Goal: Information Seeking & Learning: Learn about a topic

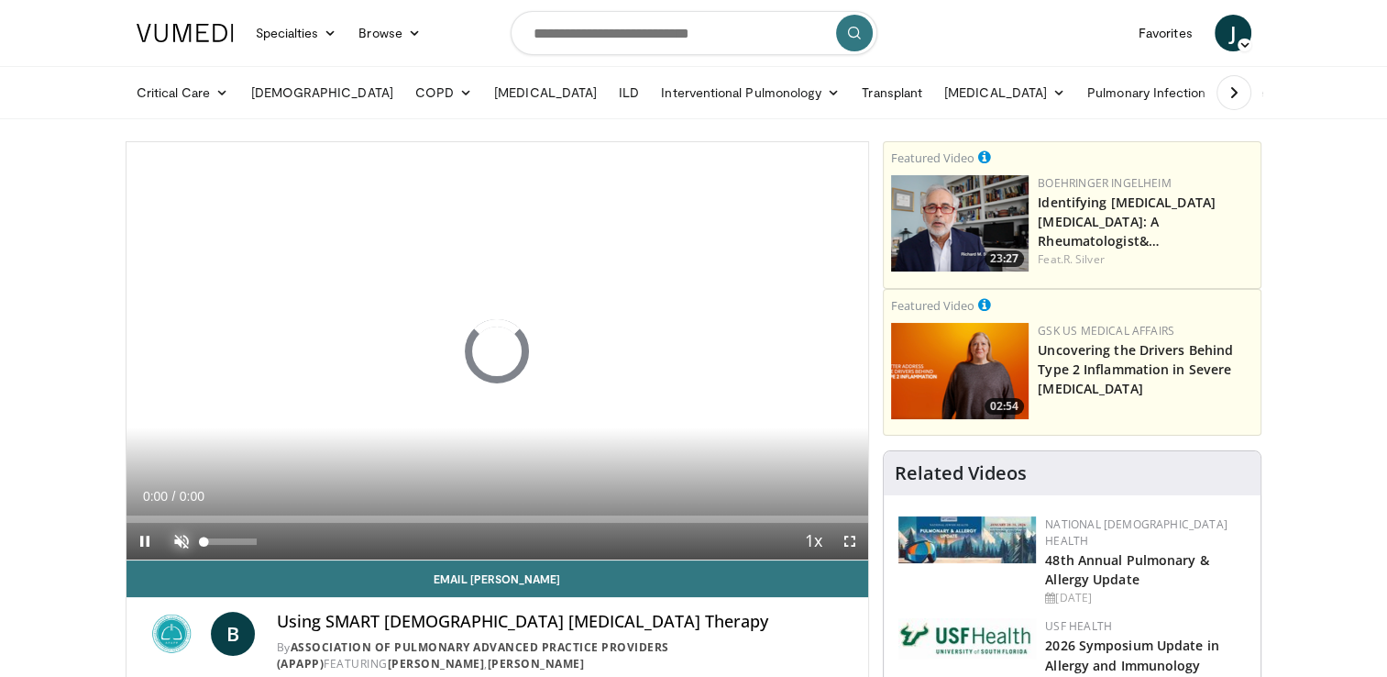
click at [179, 545] on span "Video Player" at bounding box center [181, 541] width 37 height 37
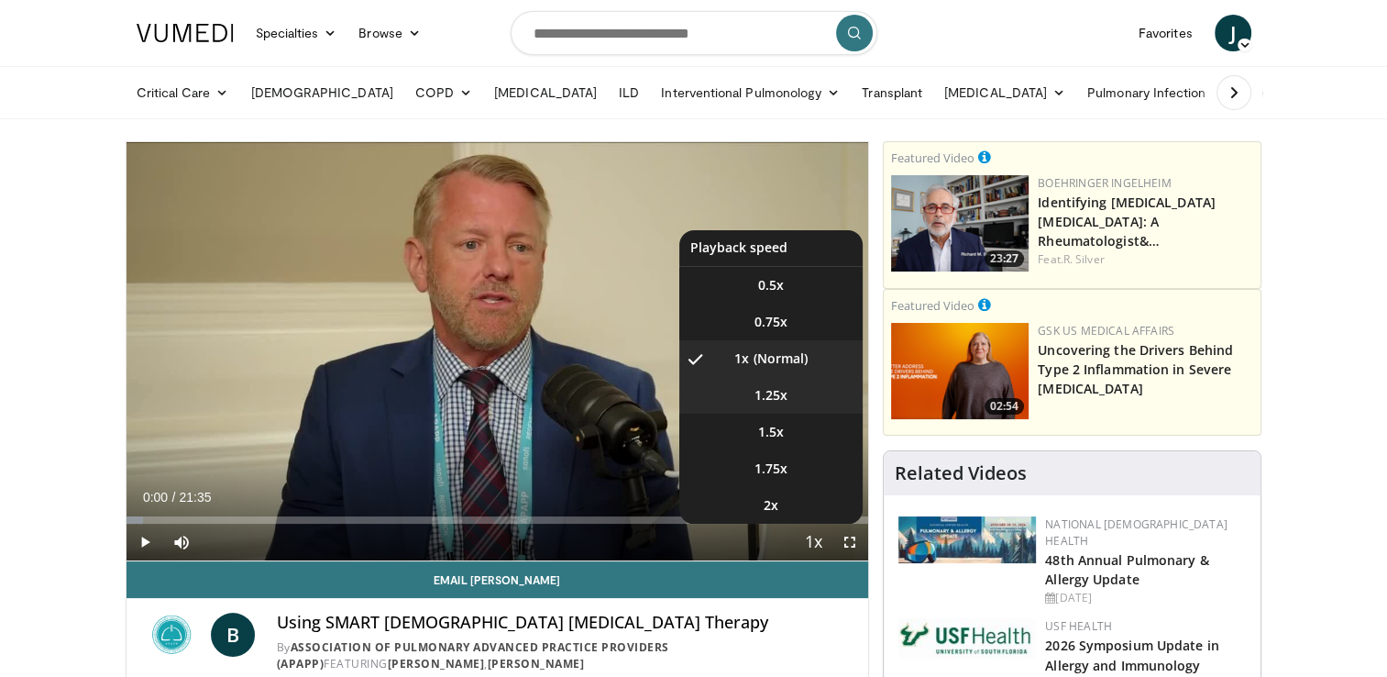
click at [767, 396] on span "1.25x" at bounding box center [771, 395] width 33 height 18
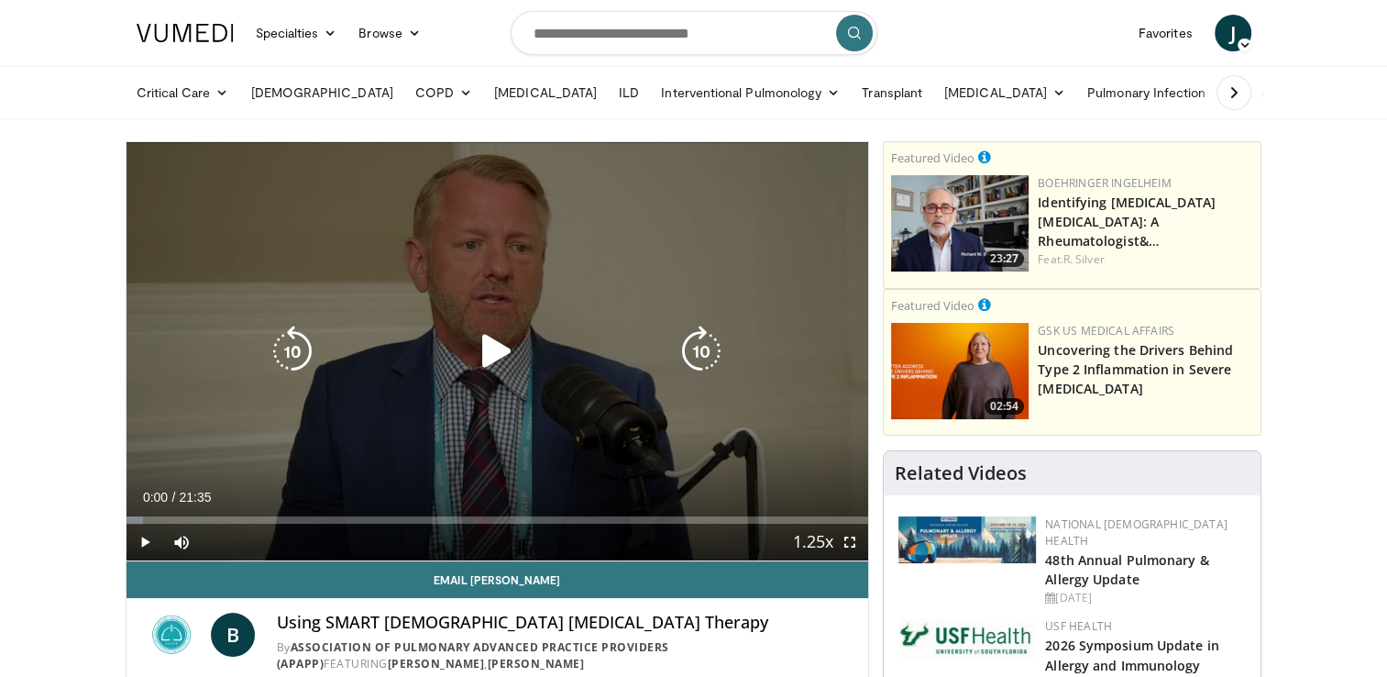
click at [489, 364] on icon "Video Player" at bounding box center [496, 351] width 51 height 51
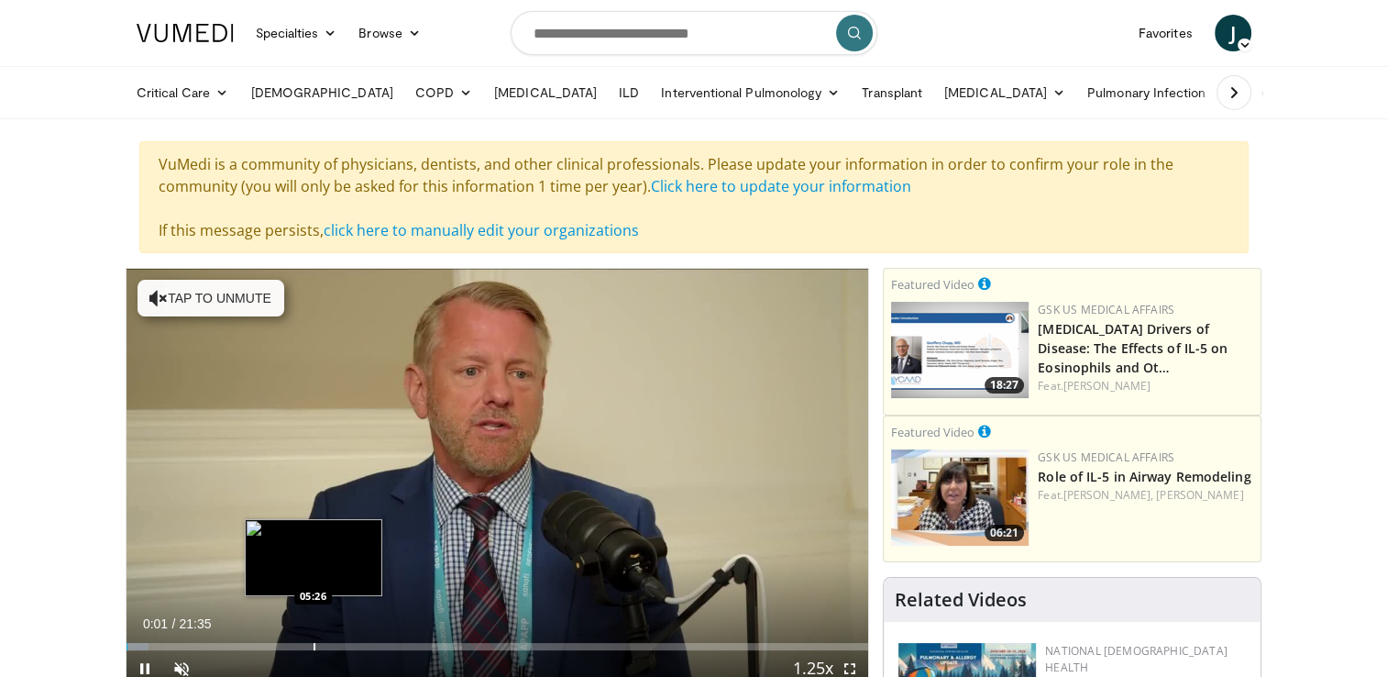
click at [312, 635] on div "Loaded : 3.08% 00:01 05:26" at bounding box center [498, 641] width 743 height 17
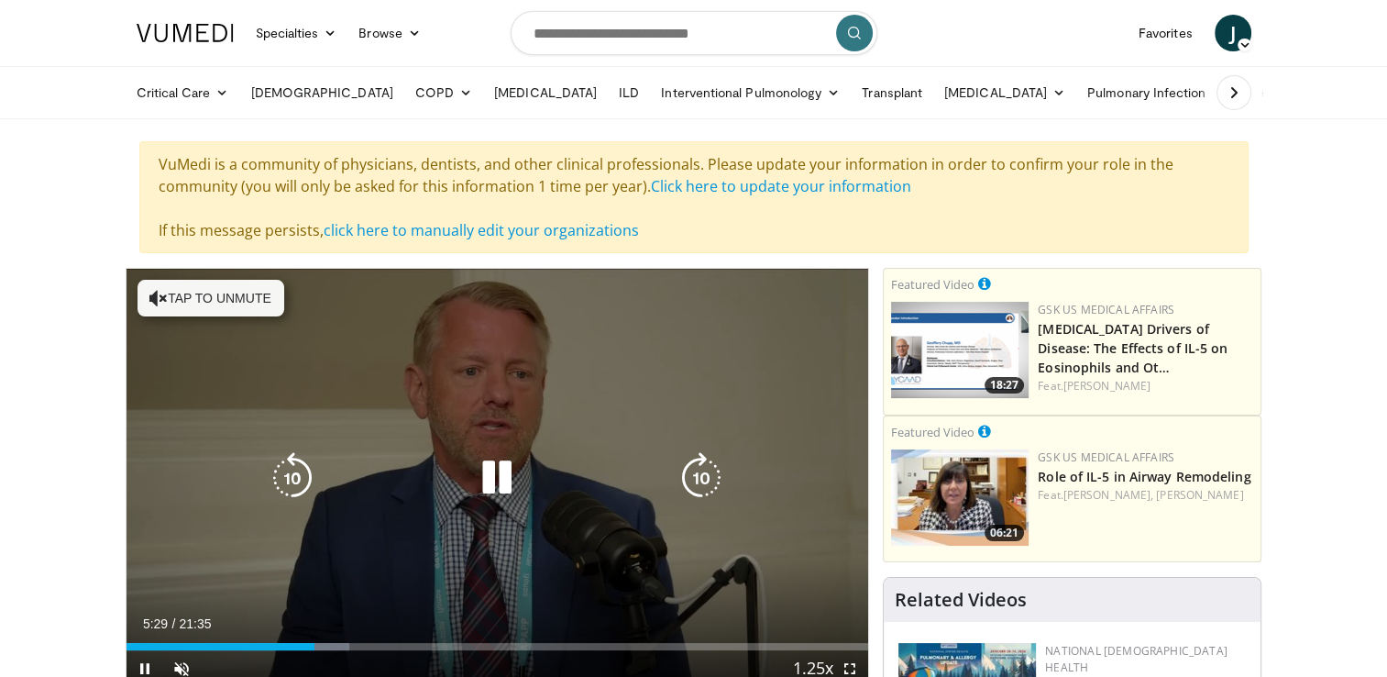
click at [226, 290] on button "Tap to unmute" at bounding box center [211, 298] width 147 height 37
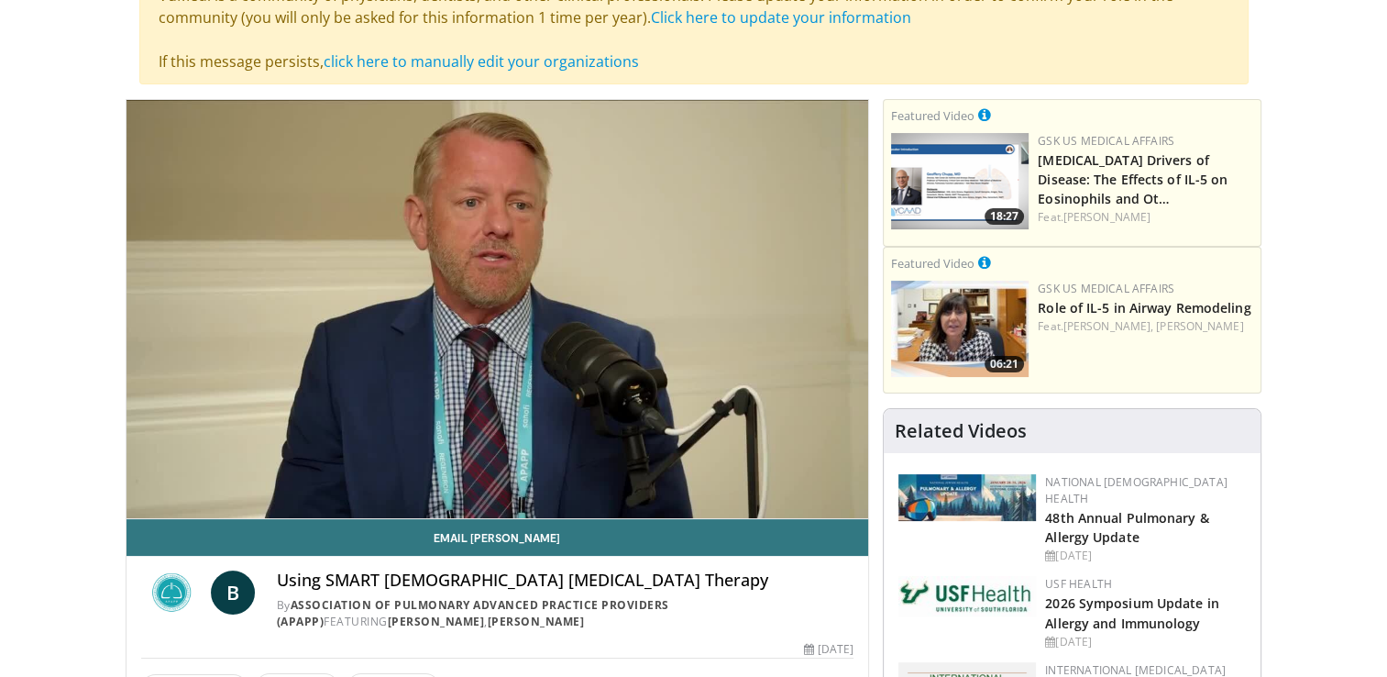
scroll to position [193, 0]
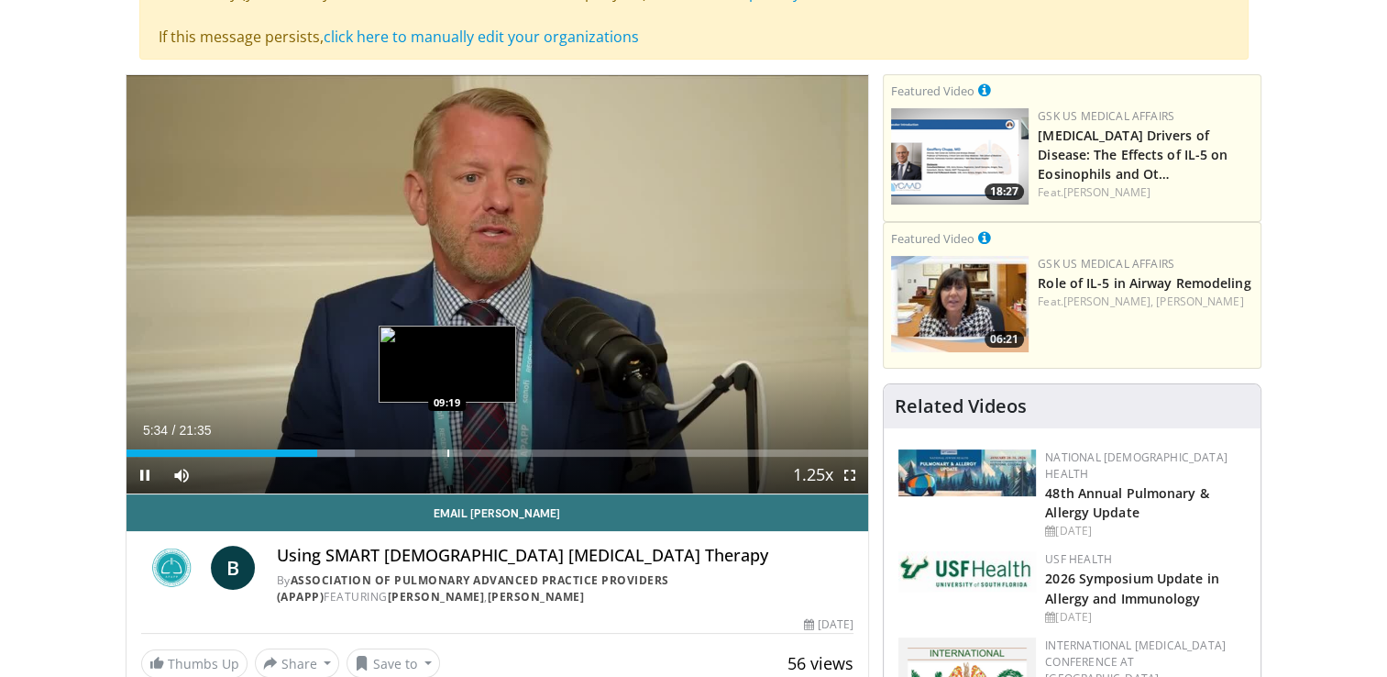
click at [447, 453] on div "Progress Bar" at bounding box center [448, 452] width 2 height 7
click at [483, 453] on div "Progress Bar" at bounding box center [484, 452] width 2 height 7
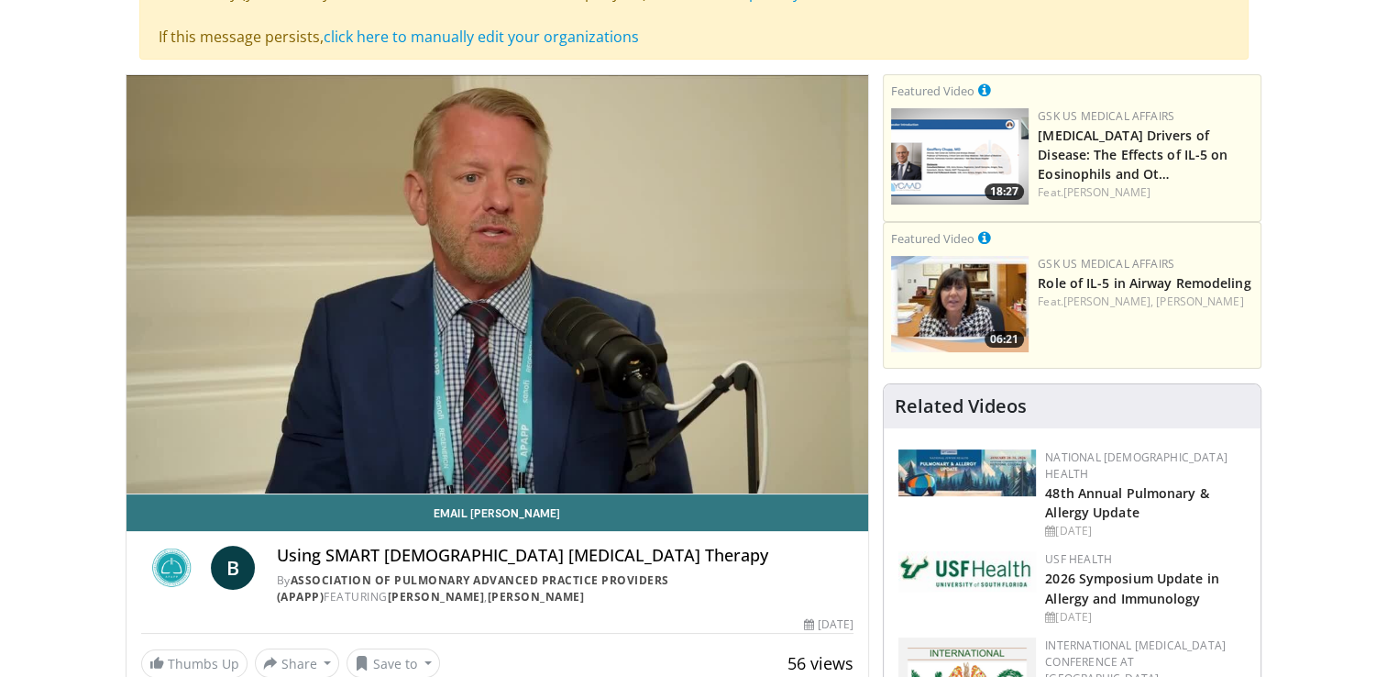
click at [501, 449] on div "10 seconds Tap to unmute" at bounding box center [498, 284] width 743 height 418
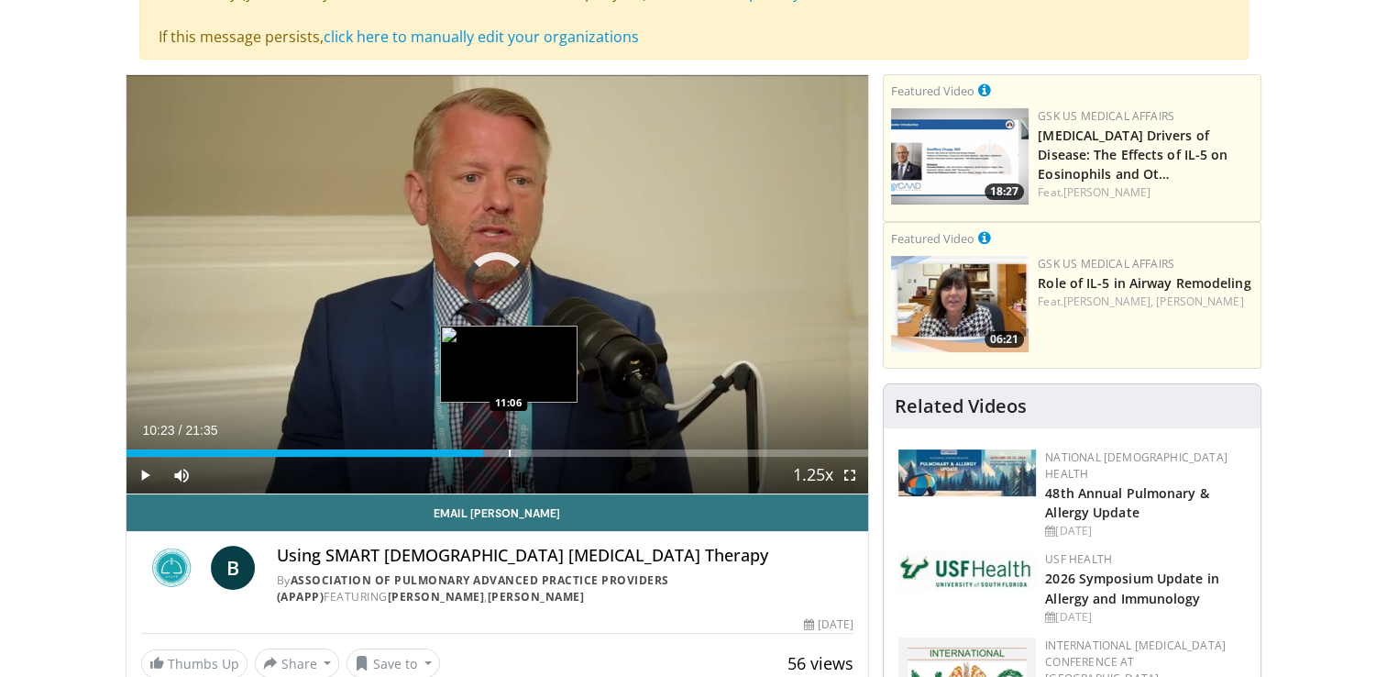
click at [510, 449] on div "Progress Bar" at bounding box center [494, 452] width 56 height 7
click at [480, 449] on div "Progress Bar" at bounding box center [481, 452] width 2 height 7
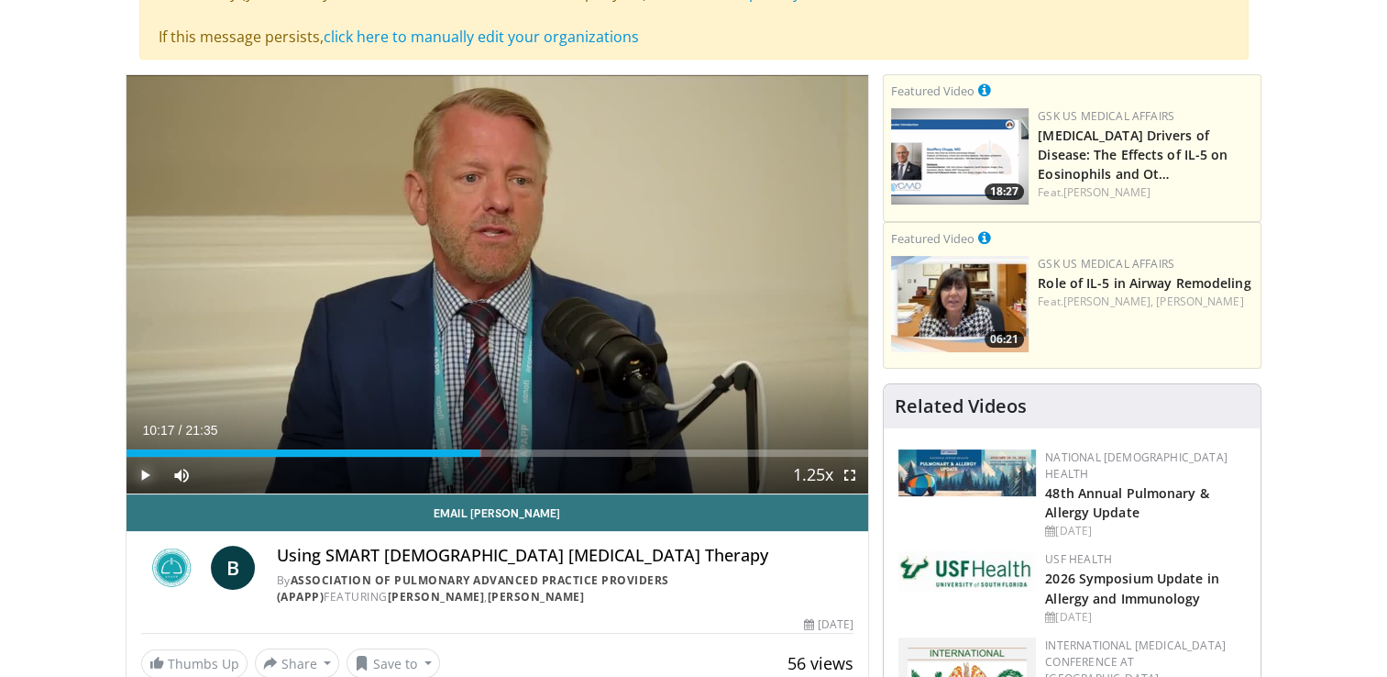
click at [139, 469] on span "Video Player" at bounding box center [145, 475] width 37 height 37
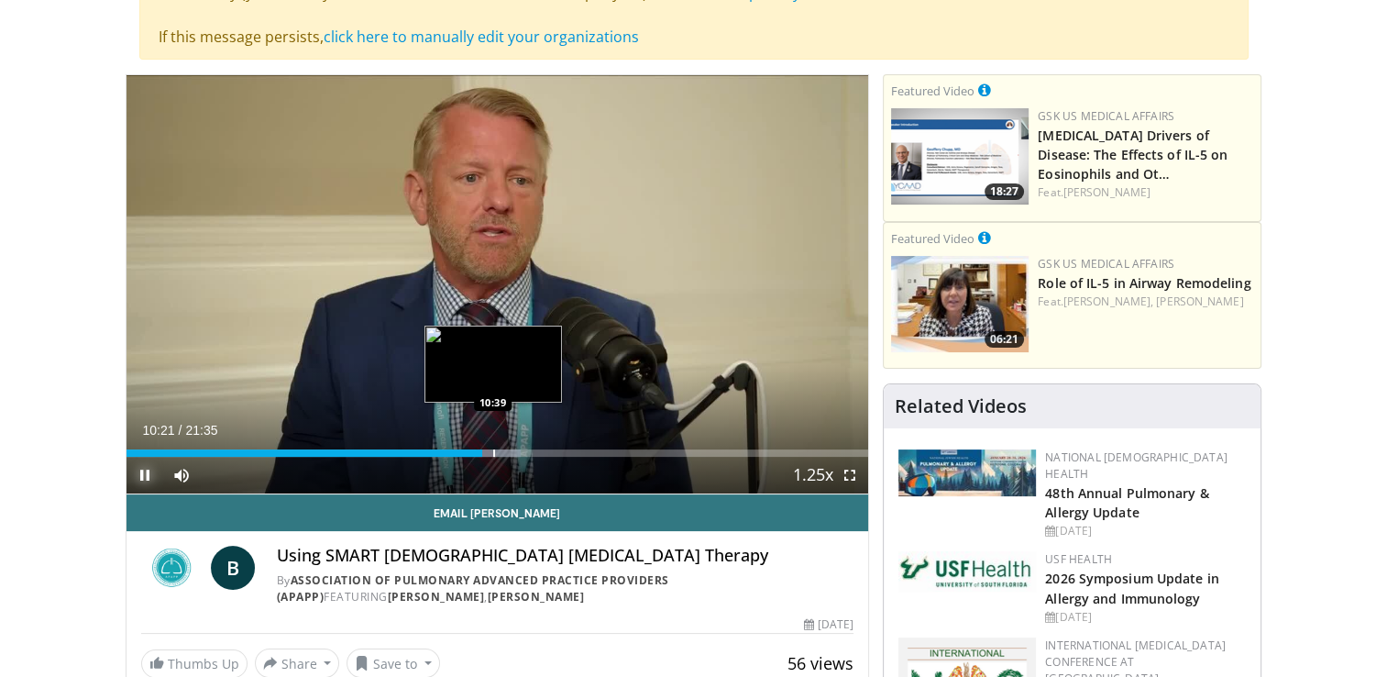
click at [493, 455] on div "Progress Bar" at bounding box center [494, 452] width 2 height 7
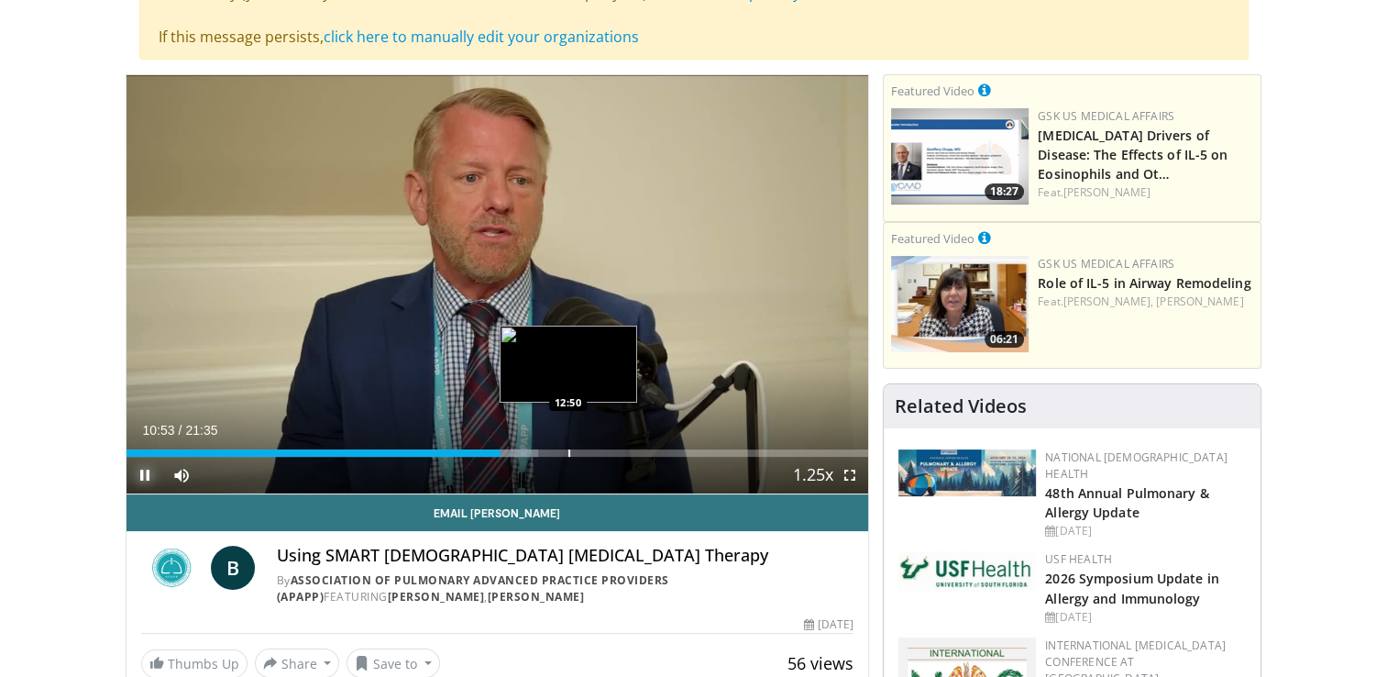
click at [569, 452] on div "Progress Bar" at bounding box center [570, 452] width 2 height 7
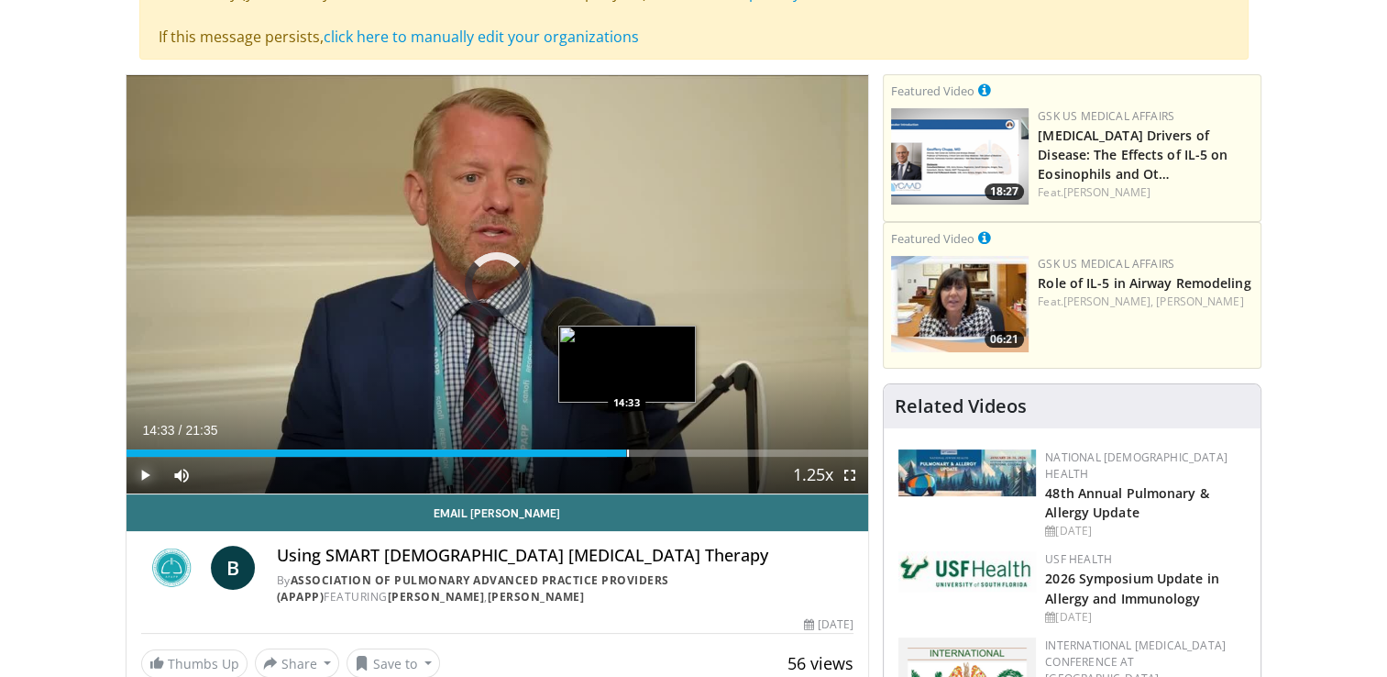
click at [626, 446] on div "Loaded : 64.74% 14:33 14:33" at bounding box center [498, 447] width 743 height 17
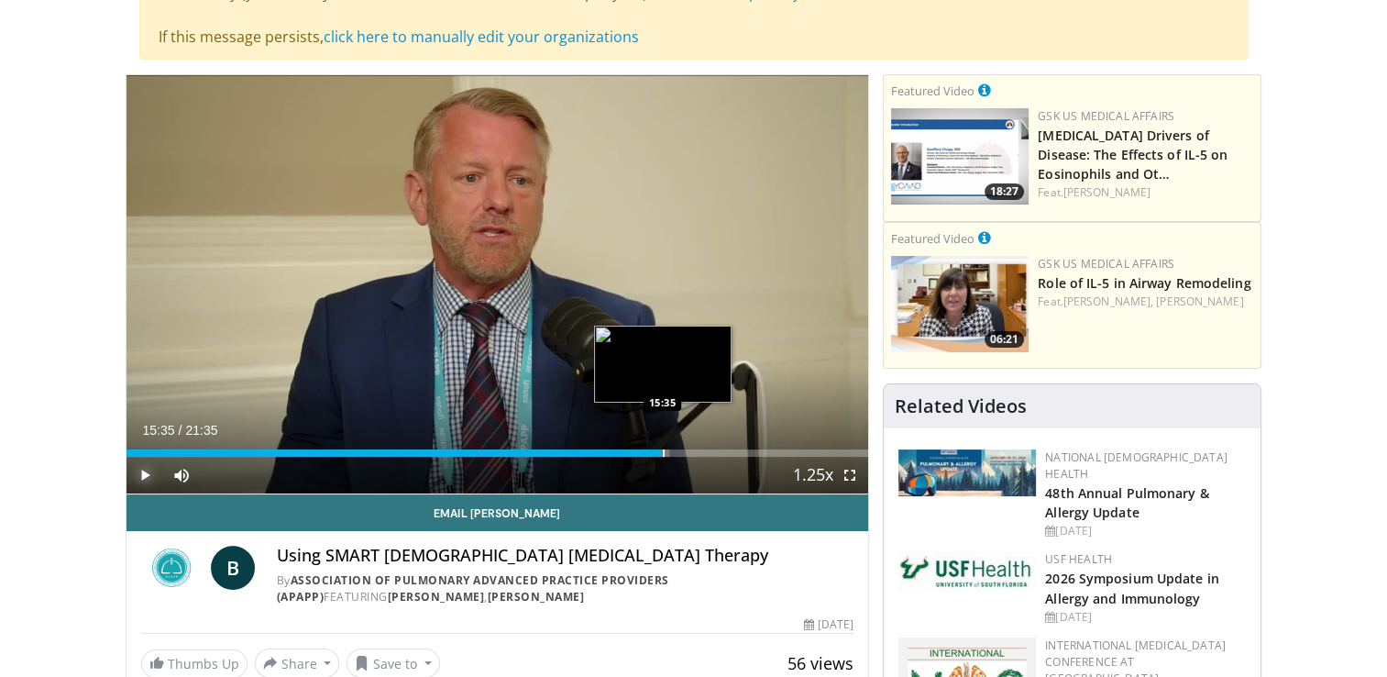
click at [663, 452] on div "Progress Bar" at bounding box center [664, 452] width 2 height 7
click at [685, 449] on div "Progress Bar" at bounding box center [686, 452] width 2 height 7
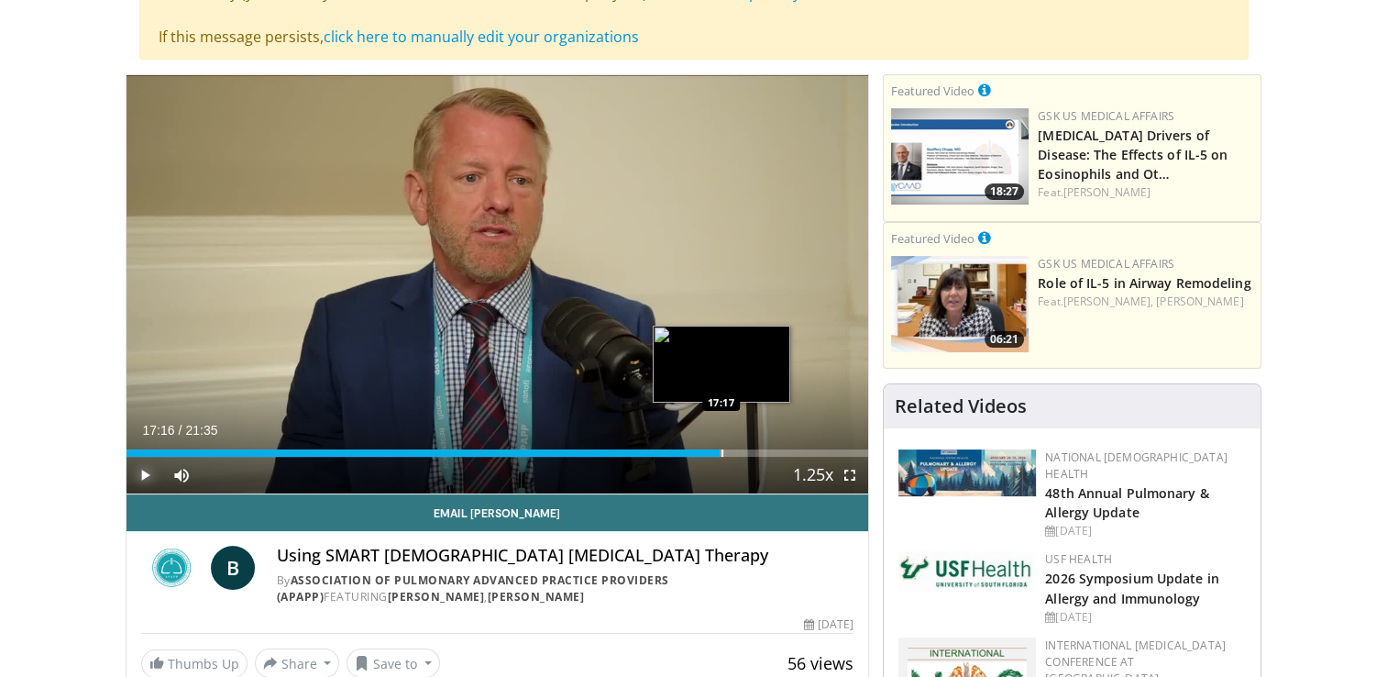
click at [722, 449] on div "Progress Bar" at bounding box center [723, 452] width 2 height 7
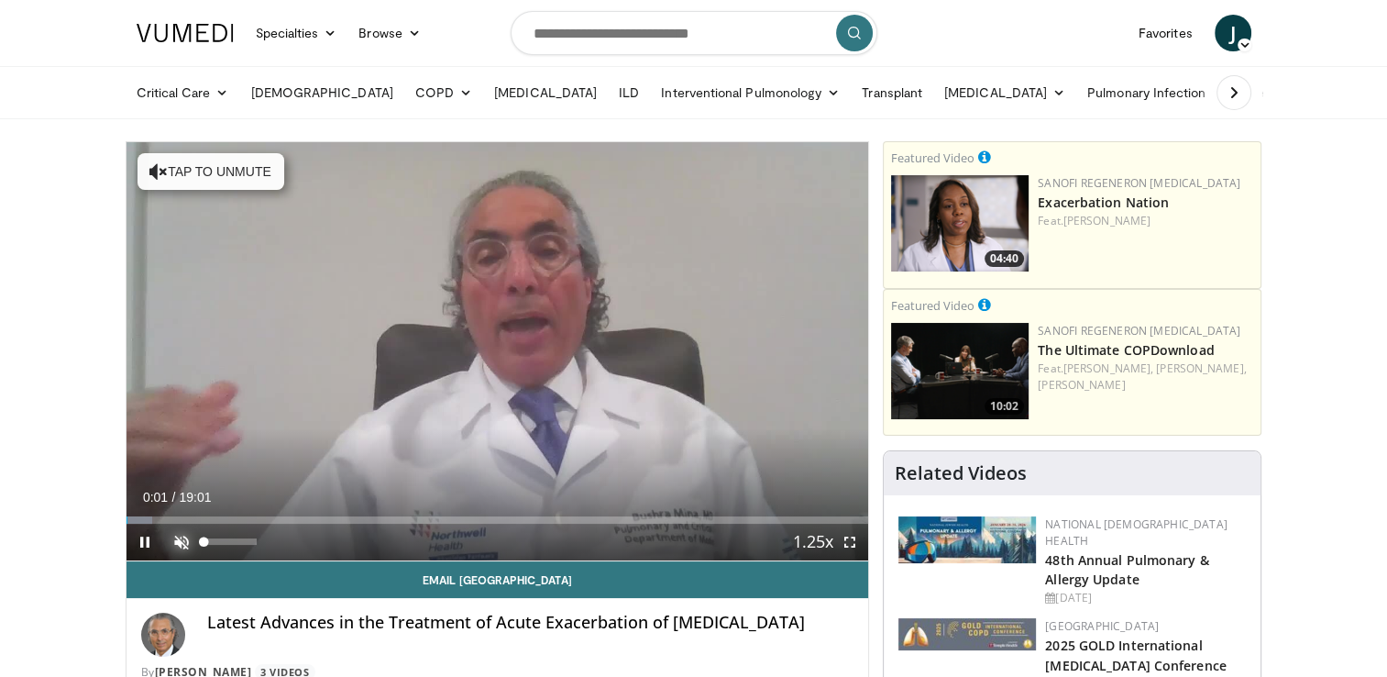
click at [178, 541] on span "Video Player" at bounding box center [181, 542] width 37 height 37
click at [686, 558] on div "Current Time 0:25 / Duration 19:01 Pause Skip Backward Skip Forward Mute Loaded…" at bounding box center [498, 542] width 743 height 37
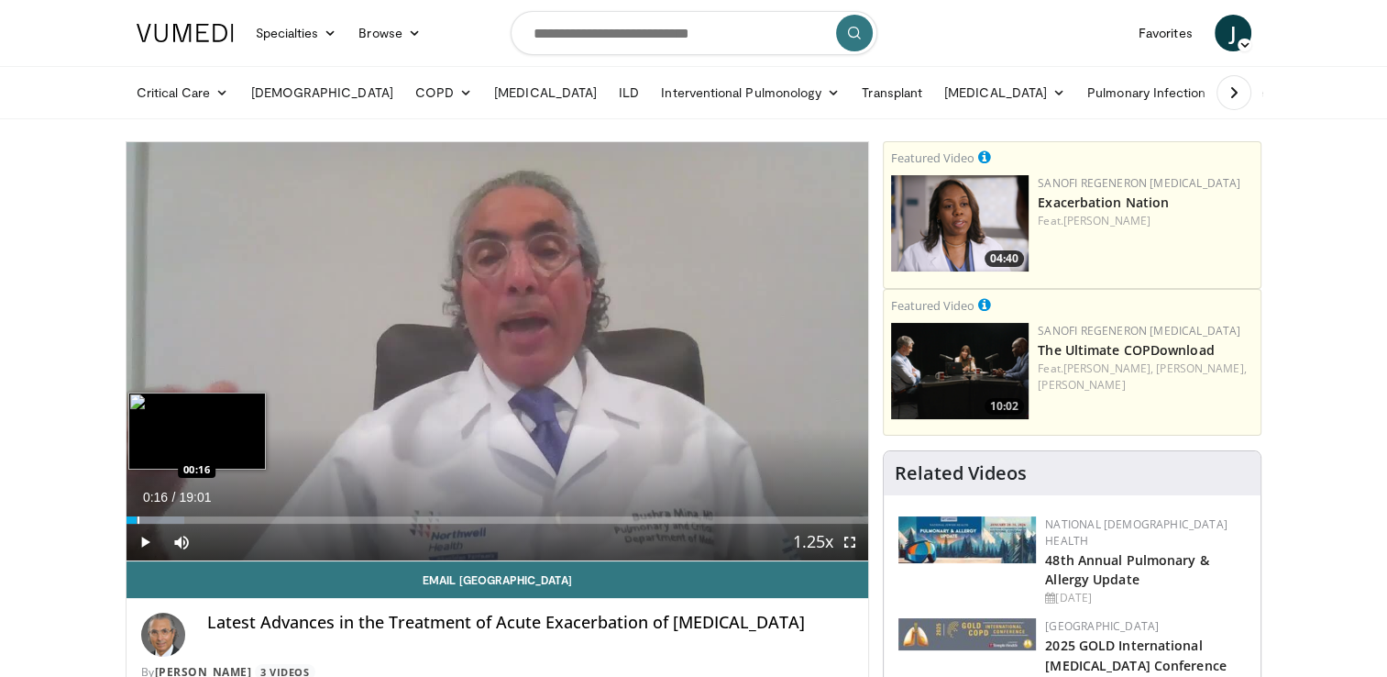
click at [138, 520] on div "Progress Bar" at bounding box center [139, 519] width 2 height 7
click at [128, 519] on div "Progress Bar" at bounding box center [129, 519] width 2 height 7
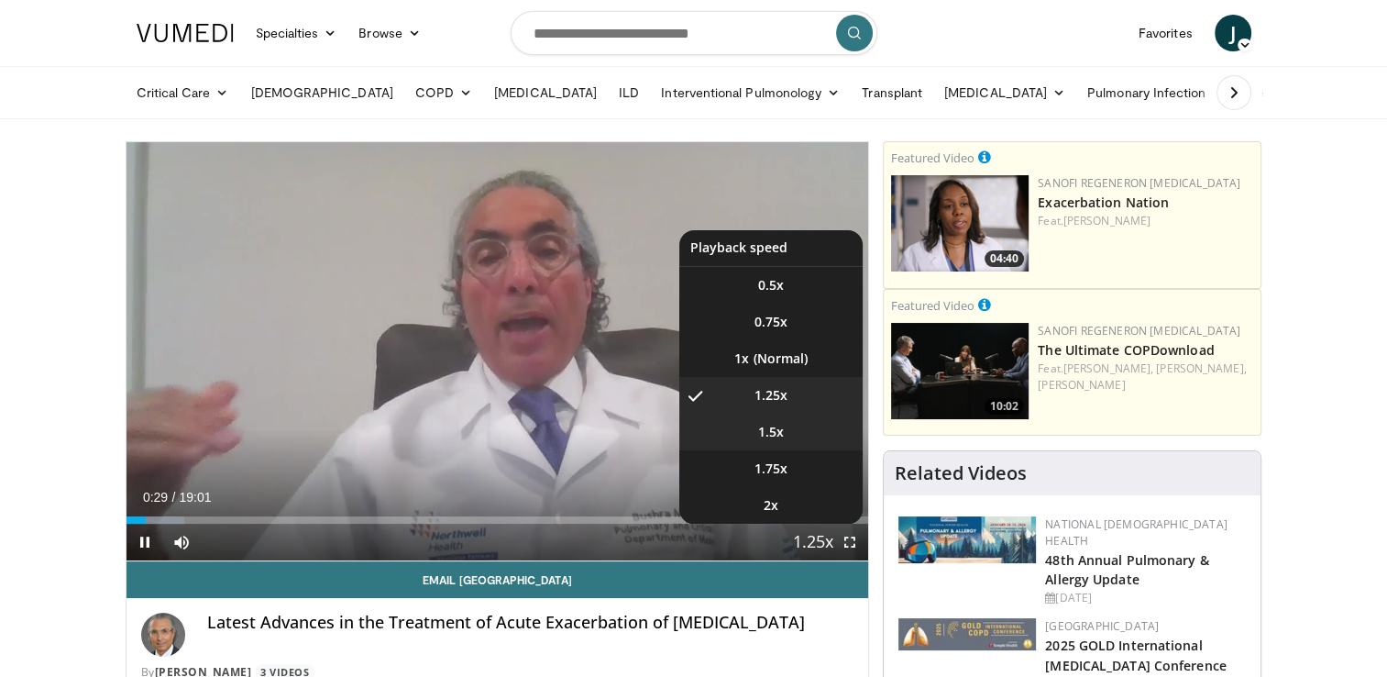
click at [777, 427] on span "1.5x" at bounding box center [771, 432] width 26 height 18
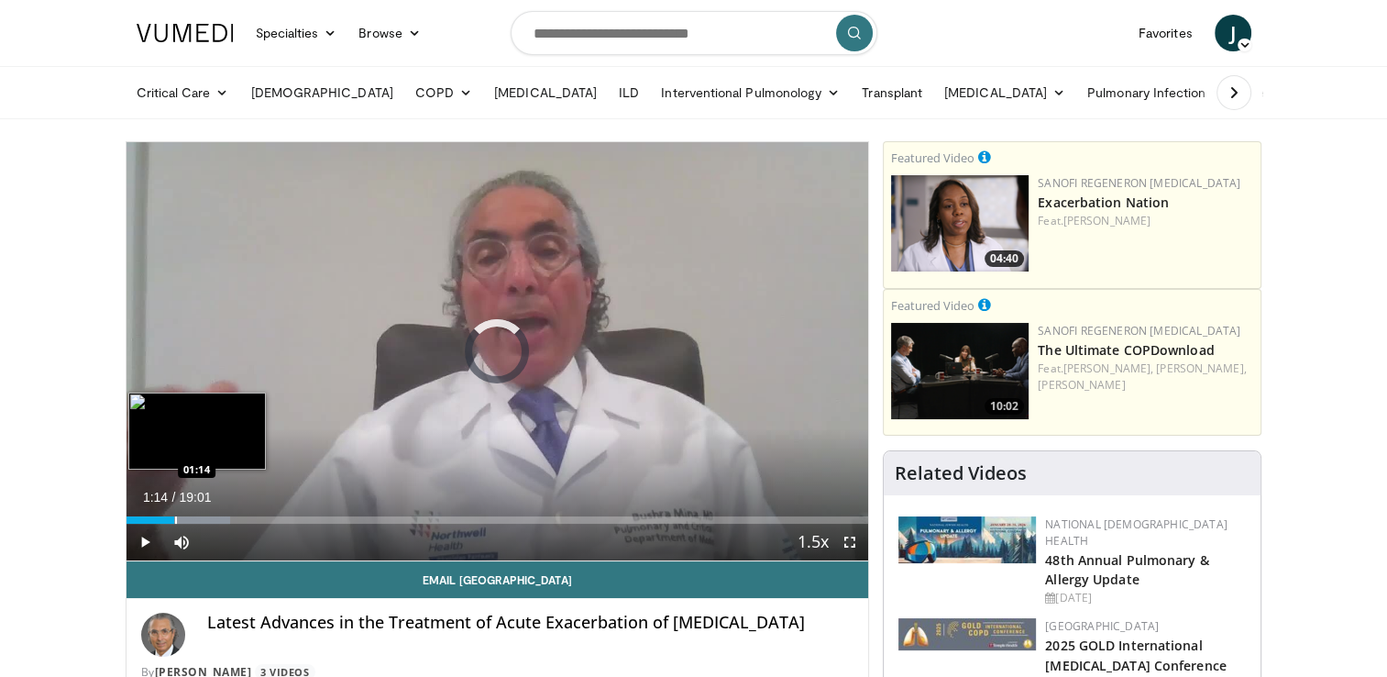
click at [175, 517] on div "Progress Bar" at bounding box center [176, 519] width 2 height 7
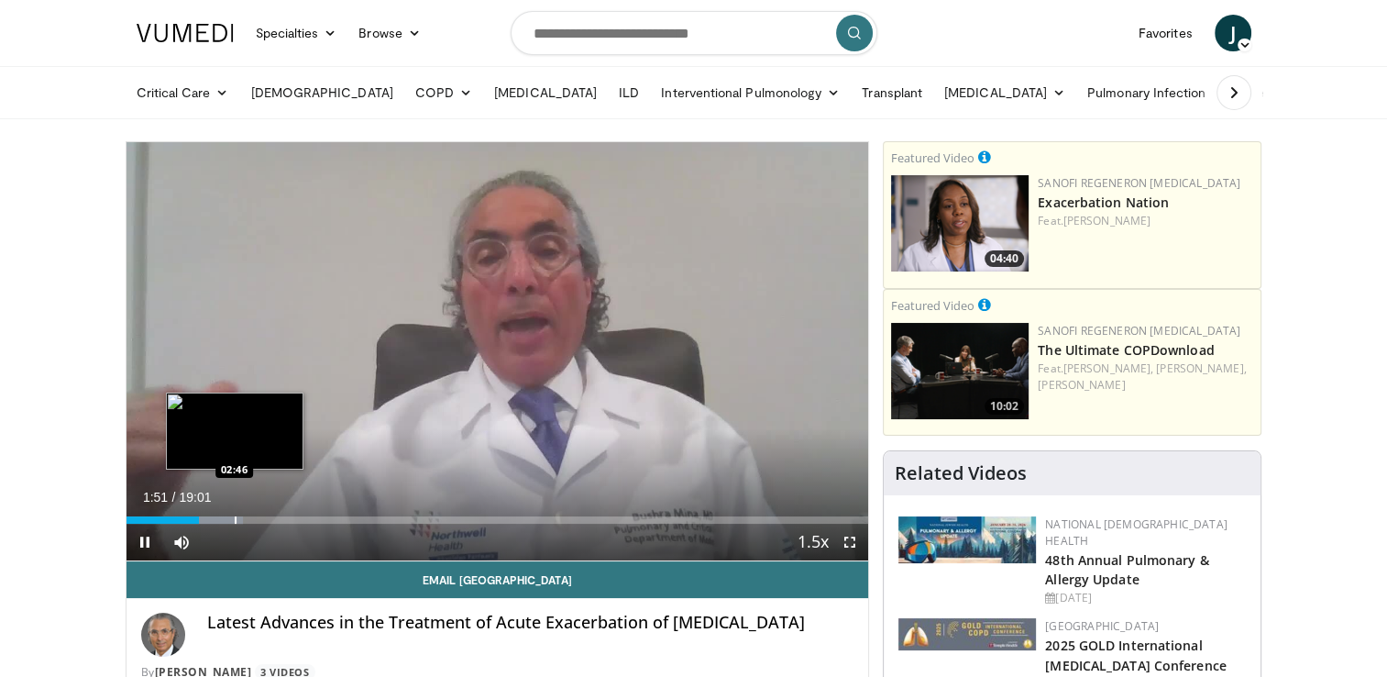
click at [235, 520] on div "Progress Bar" at bounding box center [236, 519] width 2 height 7
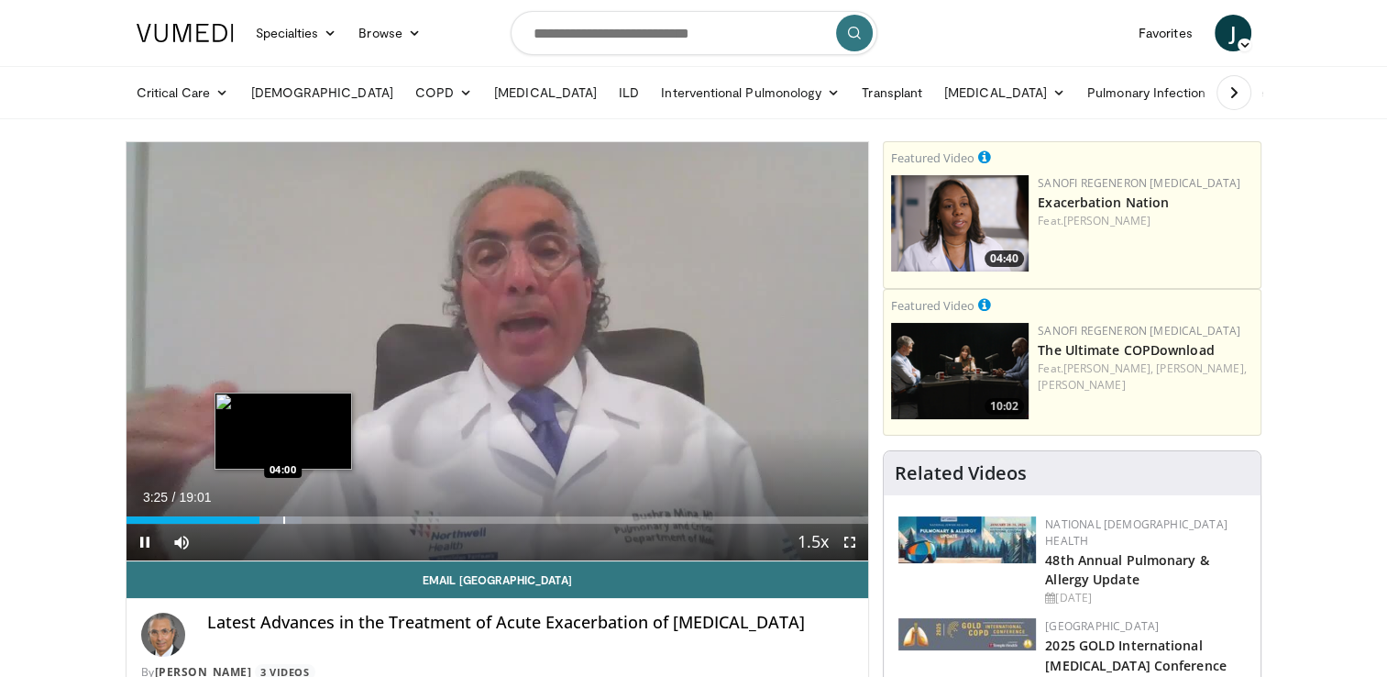
click at [283, 519] on div "Progress Bar" at bounding box center [284, 519] width 2 height 7
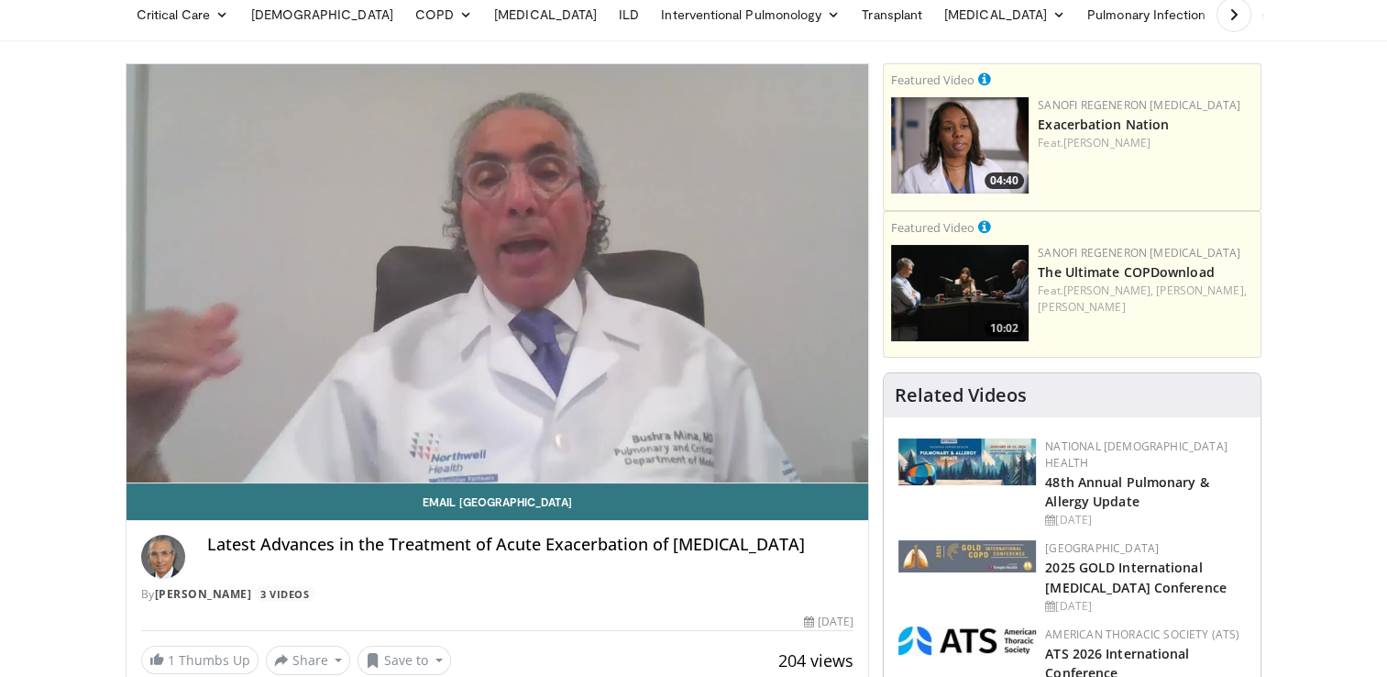
scroll to position [82, 0]
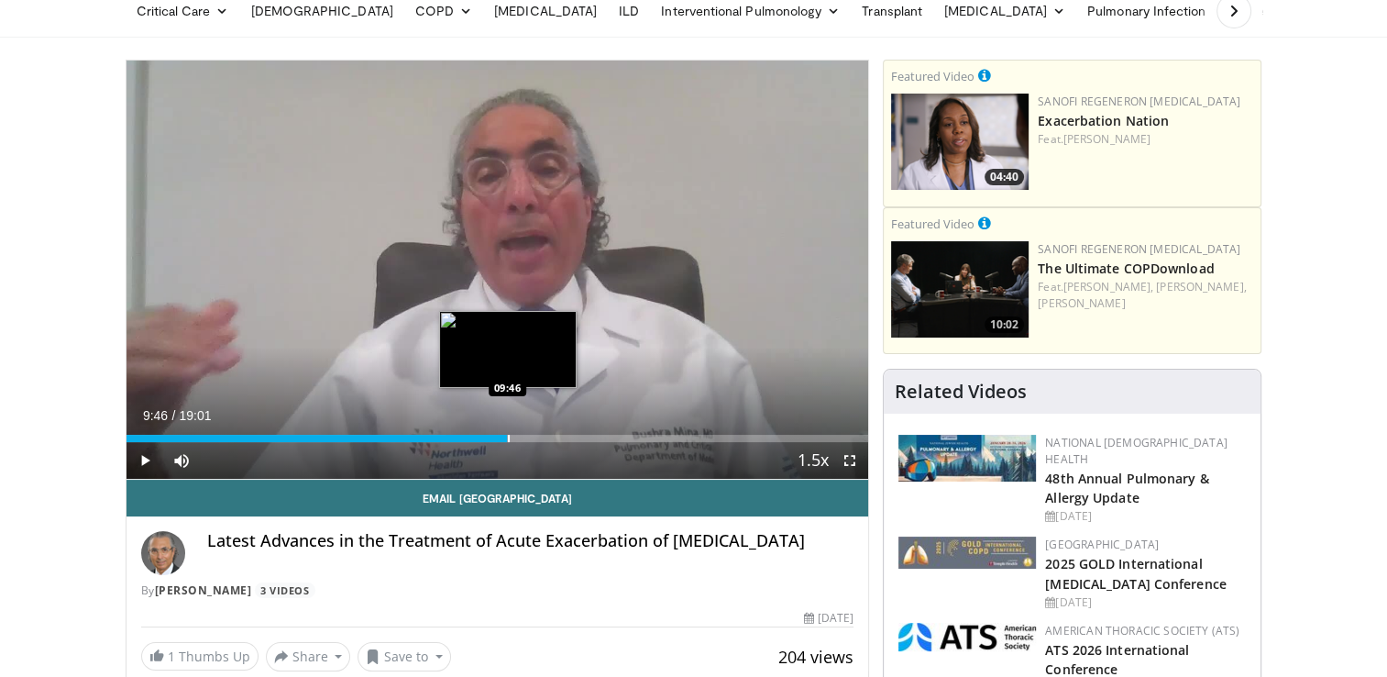
click at [508, 436] on div "Progress Bar" at bounding box center [509, 438] width 2 height 7
click at [537, 435] on div "Progress Bar" at bounding box center [538, 438] width 2 height 7
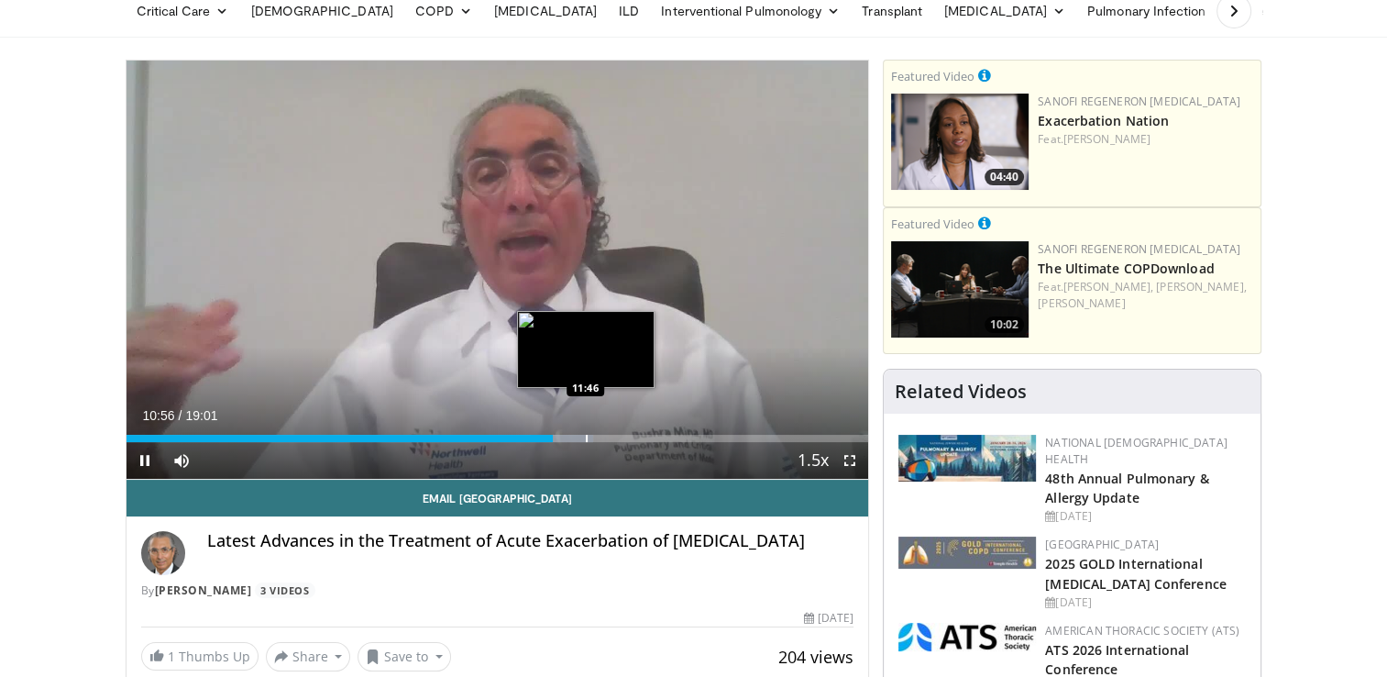
click at [585, 439] on video-js "**********" at bounding box center [498, 270] width 743 height 419
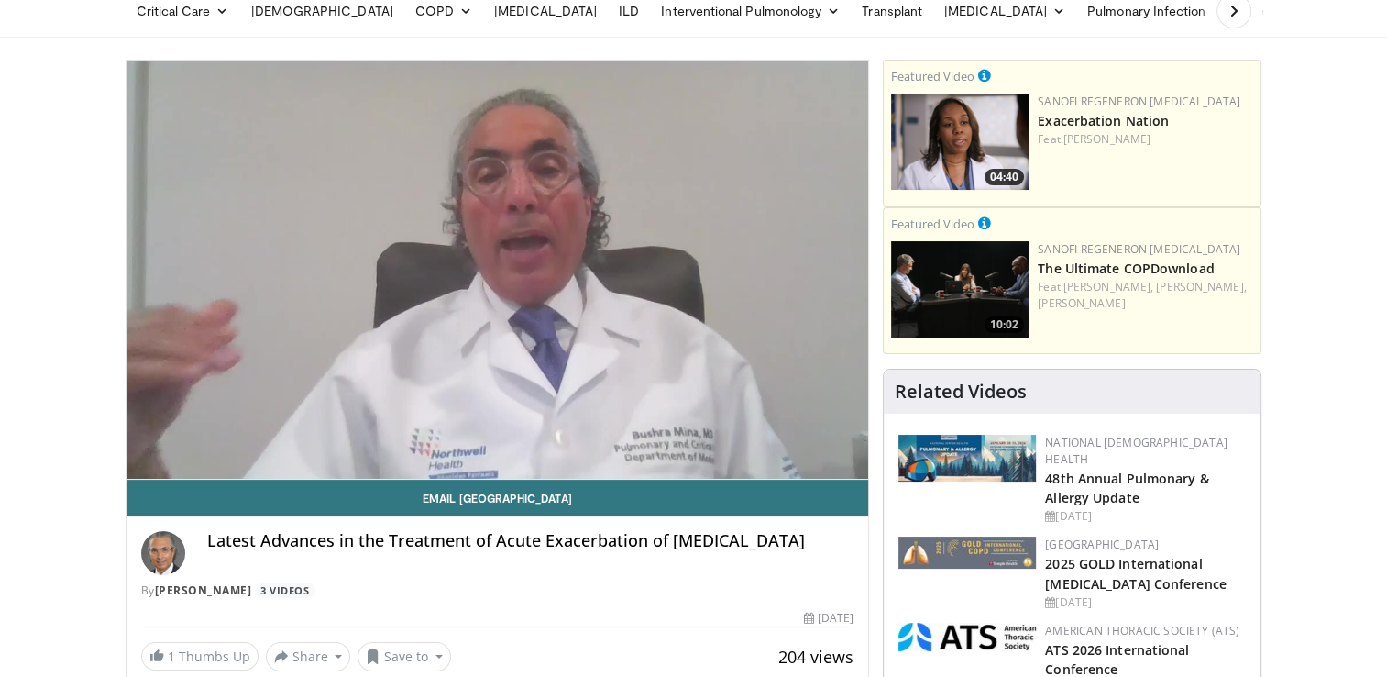
click at [585, 439] on video-js "**********" at bounding box center [498, 270] width 743 height 419
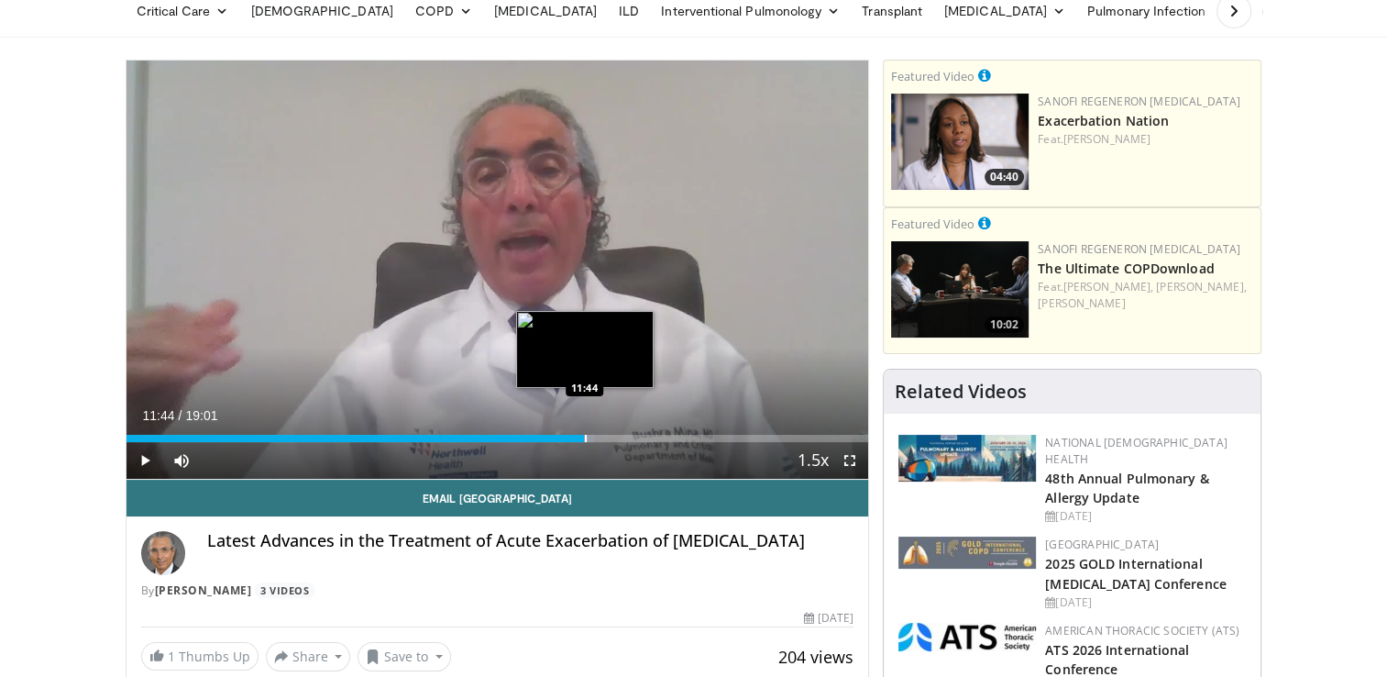
click at [585, 435] on div "Progress Bar" at bounding box center [586, 438] width 2 height 7
click at [620, 432] on div "Loaded : 67.34% 12:39 12:39" at bounding box center [498, 433] width 743 height 17
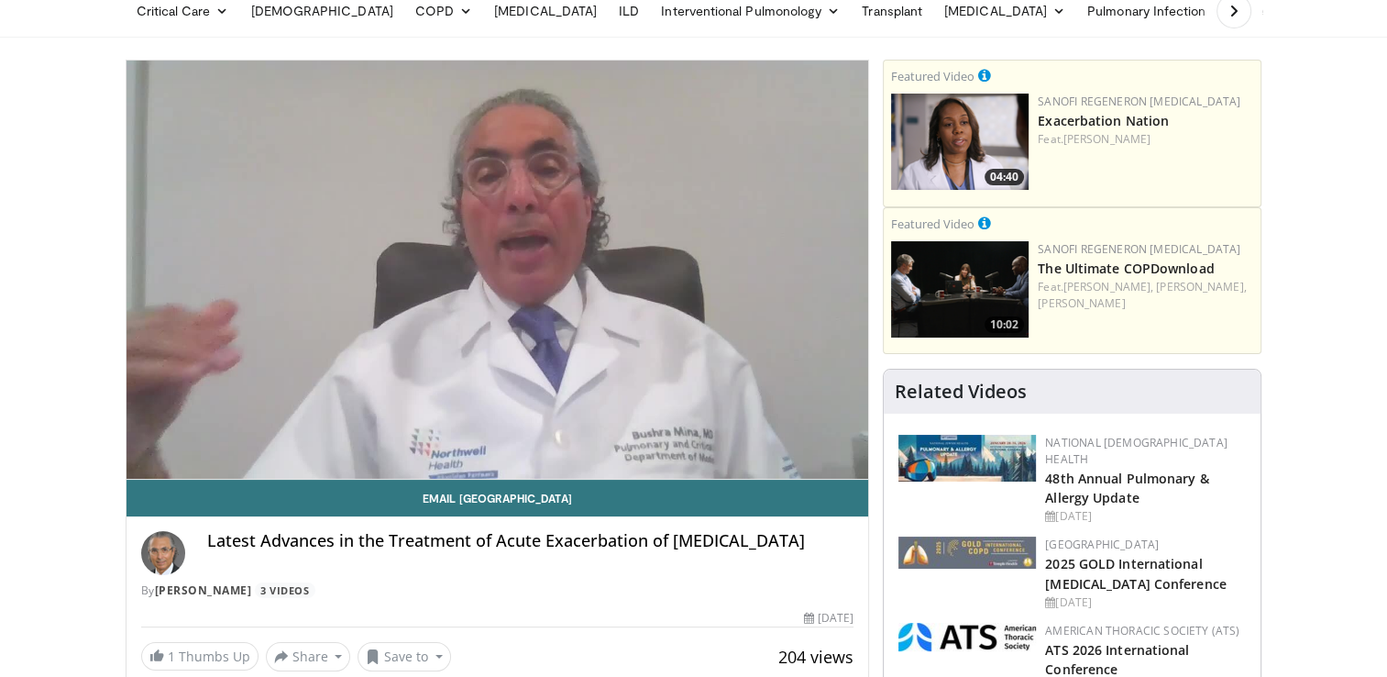
click at [681, 435] on video-js "**********" at bounding box center [498, 270] width 743 height 419
click at [690, 435] on video-js "**********" at bounding box center [498, 270] width 743 height 419
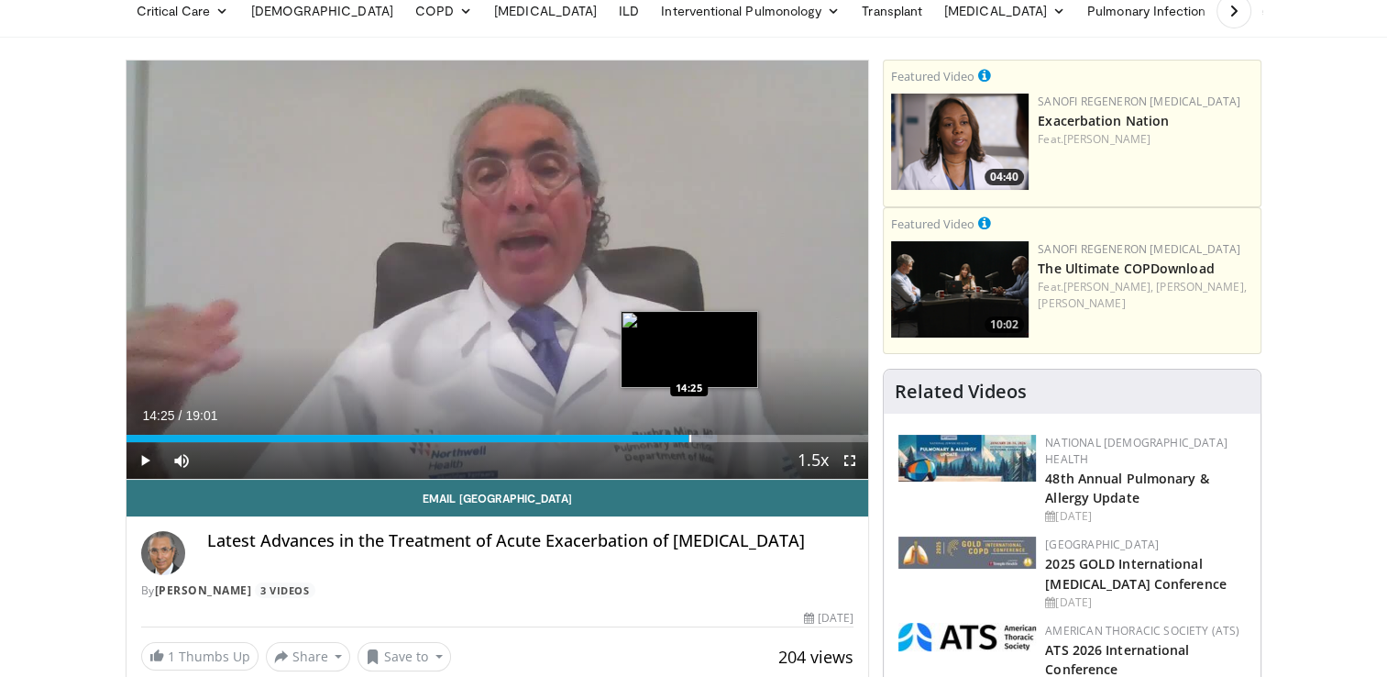
click at [690, 435] on div "Progress Bar" at bounding box center [691, 438] width 2 height 7
click at [712, 435] on div "Progress Bar" at bounding box center [713, 438] width 2 height 7
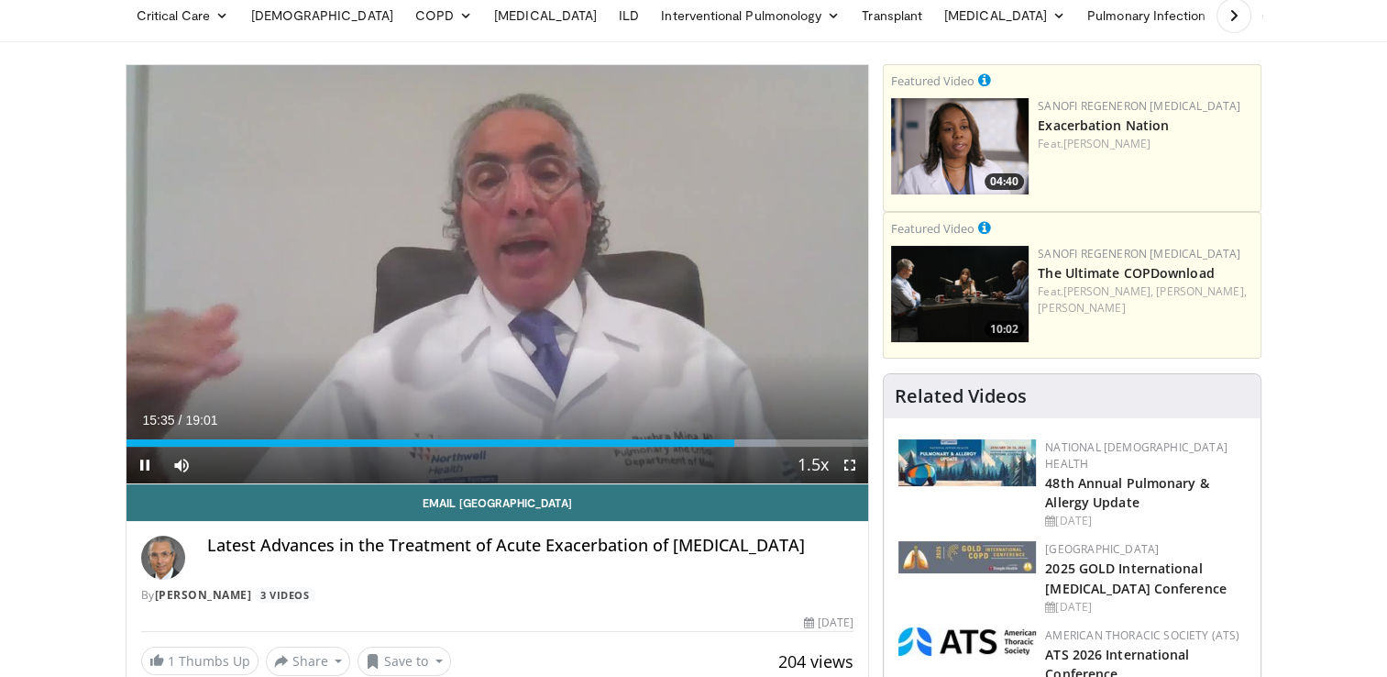
scroll to position [71, 0]
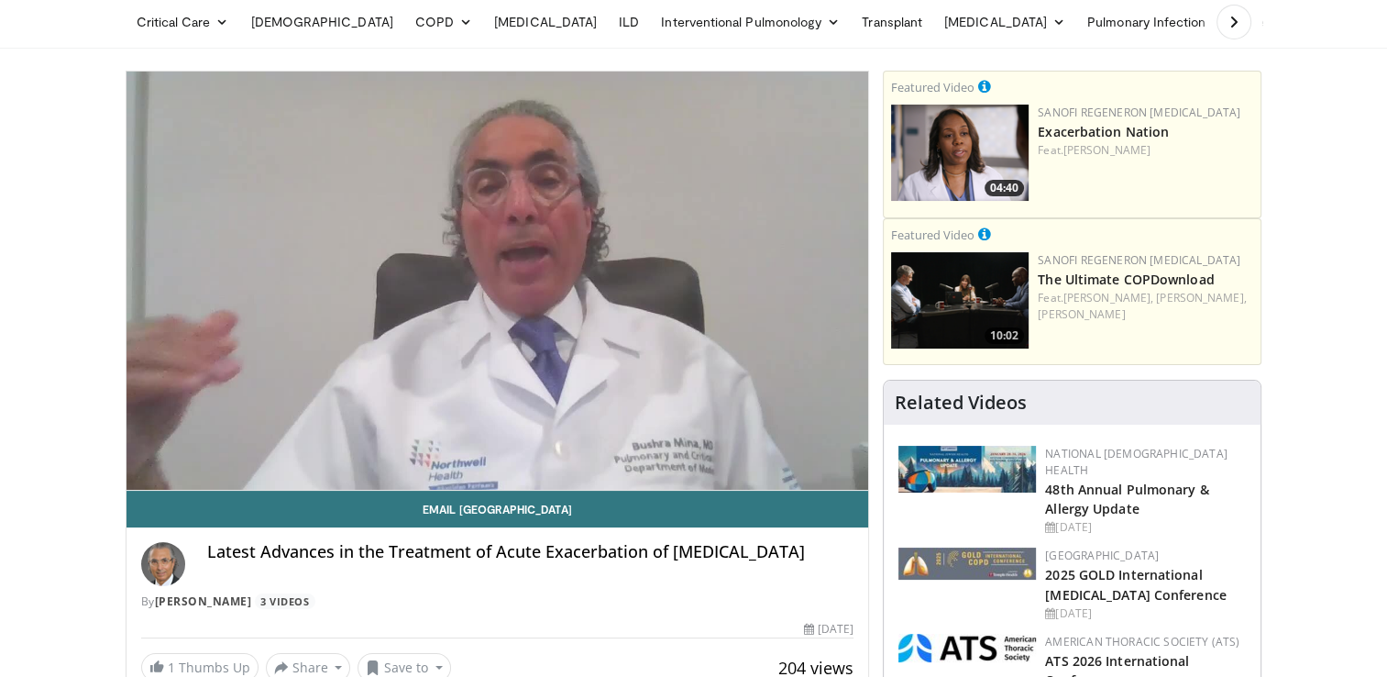
click at [757, 449] on video-js "**********" at bounding box center [498, 281] width 743 height 419
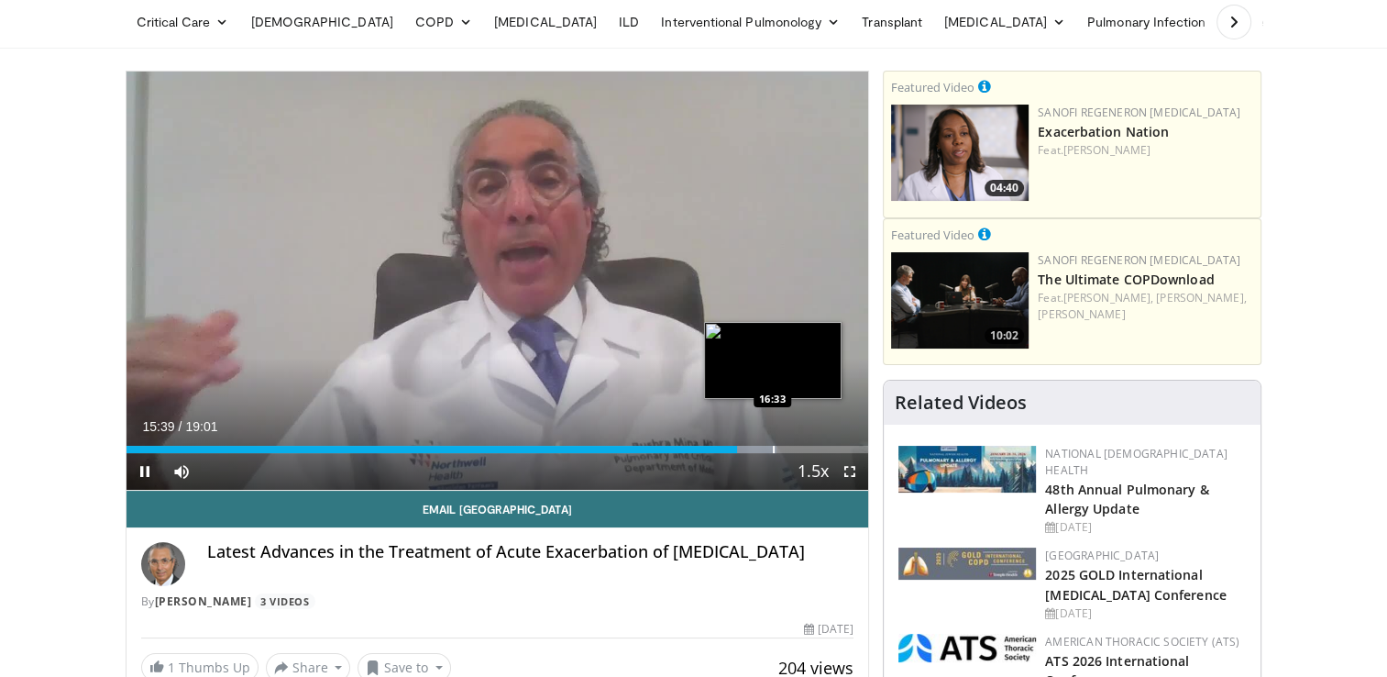
click at [773, 451] on div "Progress Bar" at bounding box center [774, 449] width 2 height 7
click at [797, 446] on div "Progress Bar" at bounding box center [798, 449] width 2 height 7
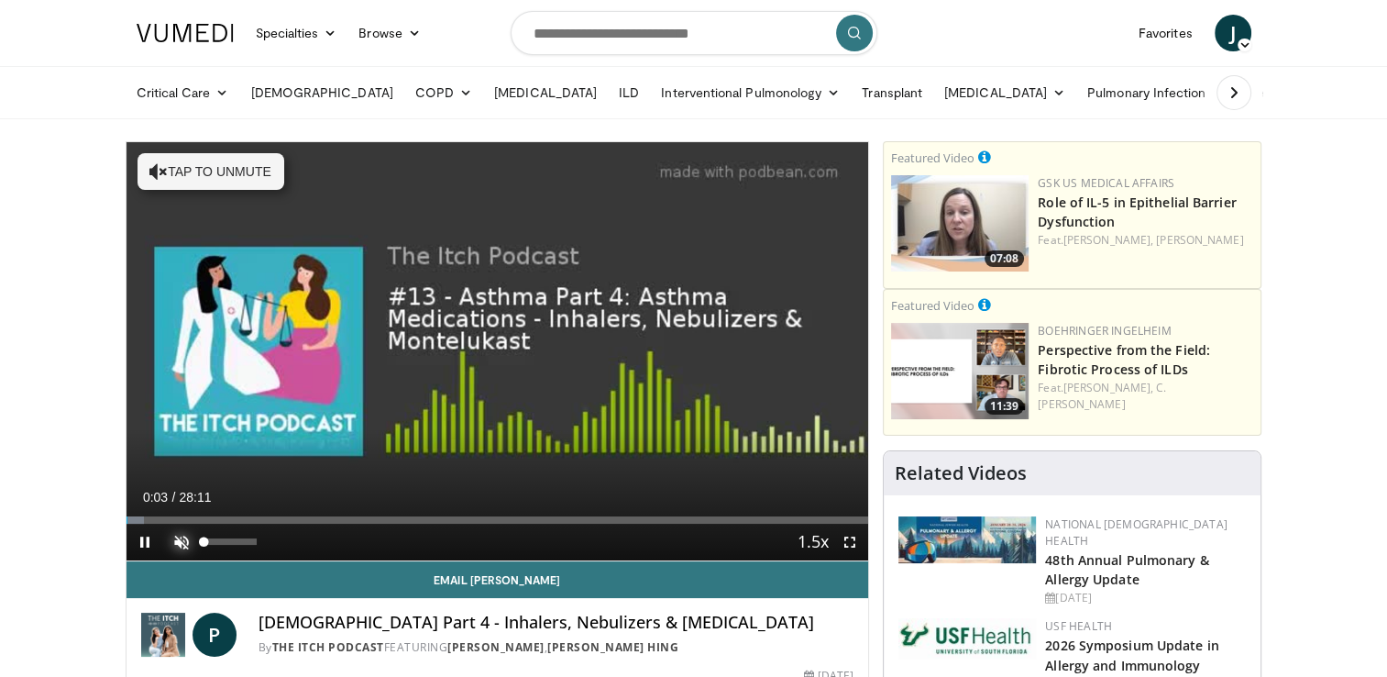
click at [178, 537] on span "Video Player" at bounding box center [181, 542] width 37 height 37
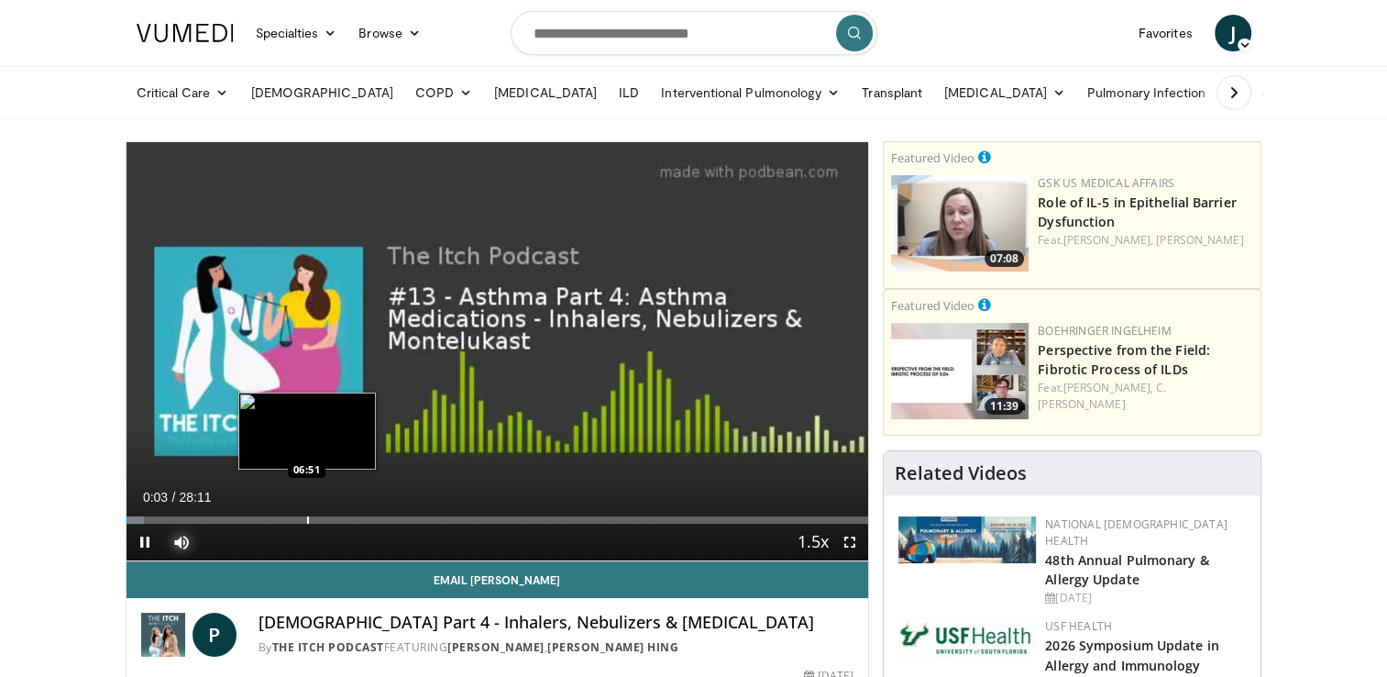
click at [306, 512] on div "Loaded : 2.36% 00:03 06:51" at bounding box center [498, 514] width 743 height 17
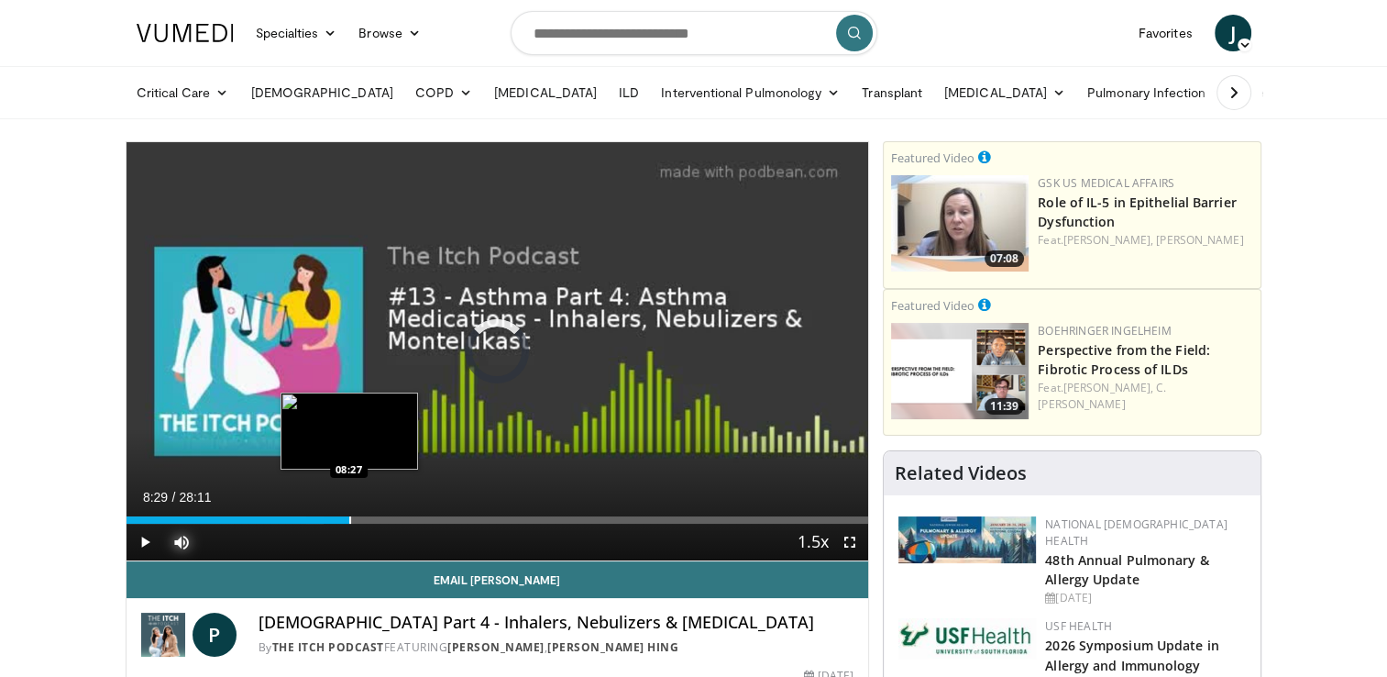
click at [348, 514] on div "Loaded : 26.60% 08:29 08:27" at bounding box center [498, 514] width 743 height 17
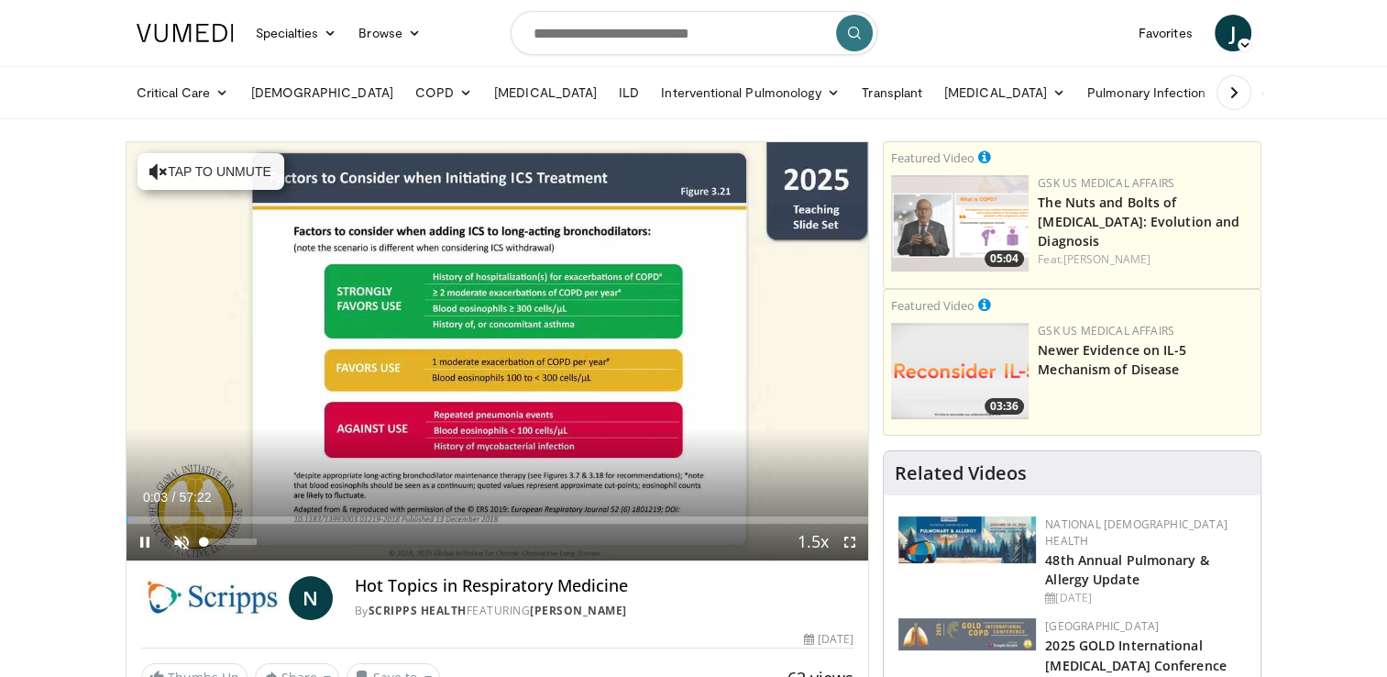
click at [180, 538] on span "Video Player" at bounding box center [181, 542] width 37 height 37
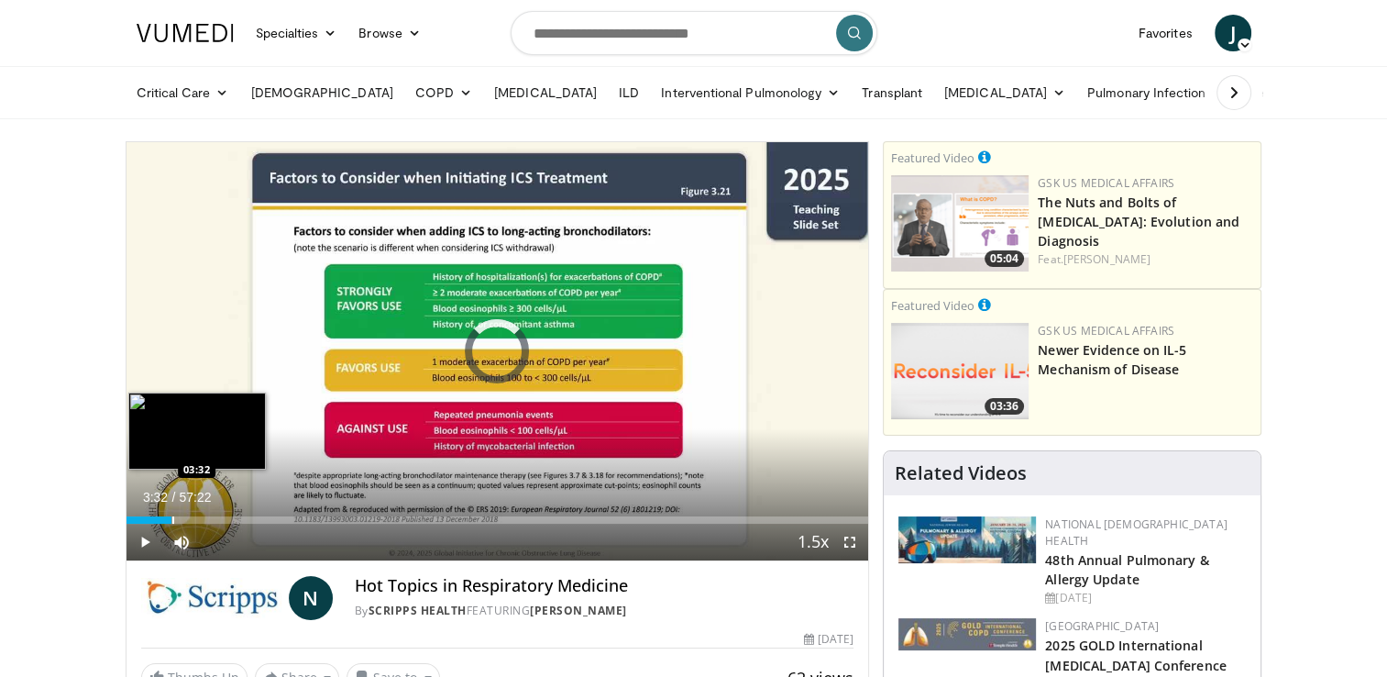
click at [171, 510] on div "Loaded : 4.65% 01:39 03:32" at bounding box center [498, 514] width 743 height 17
click at [189, 521] on div "Progress Bar" at bounding box center [190, 519] width 2 height 7
click at [182, 520] on div "Progress Bar" at bounding box center [183, 519] width 2 height 7
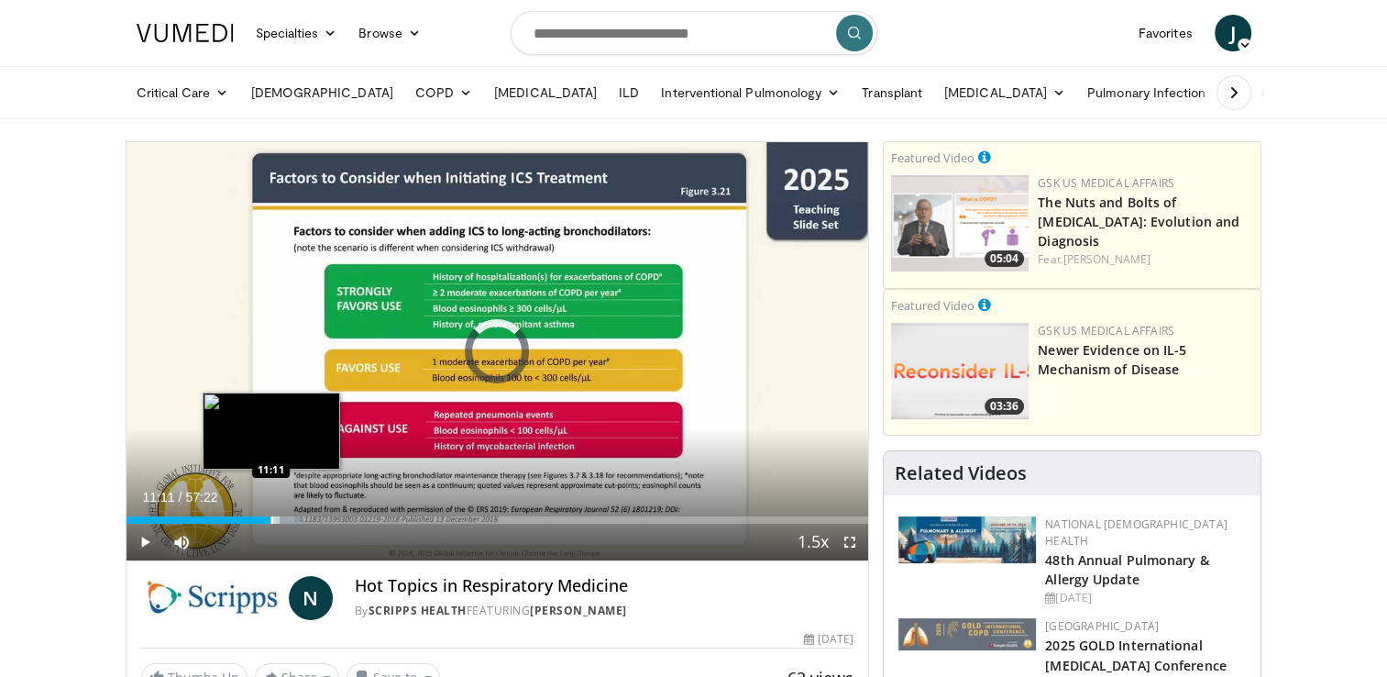
click at [271, 519] on div "Progress Bar" at bounding box center [272, 519] width 2 height 7
click at [294, 521] on div "Progress Bar" at bounding box center [295, 519] width 2 height 7
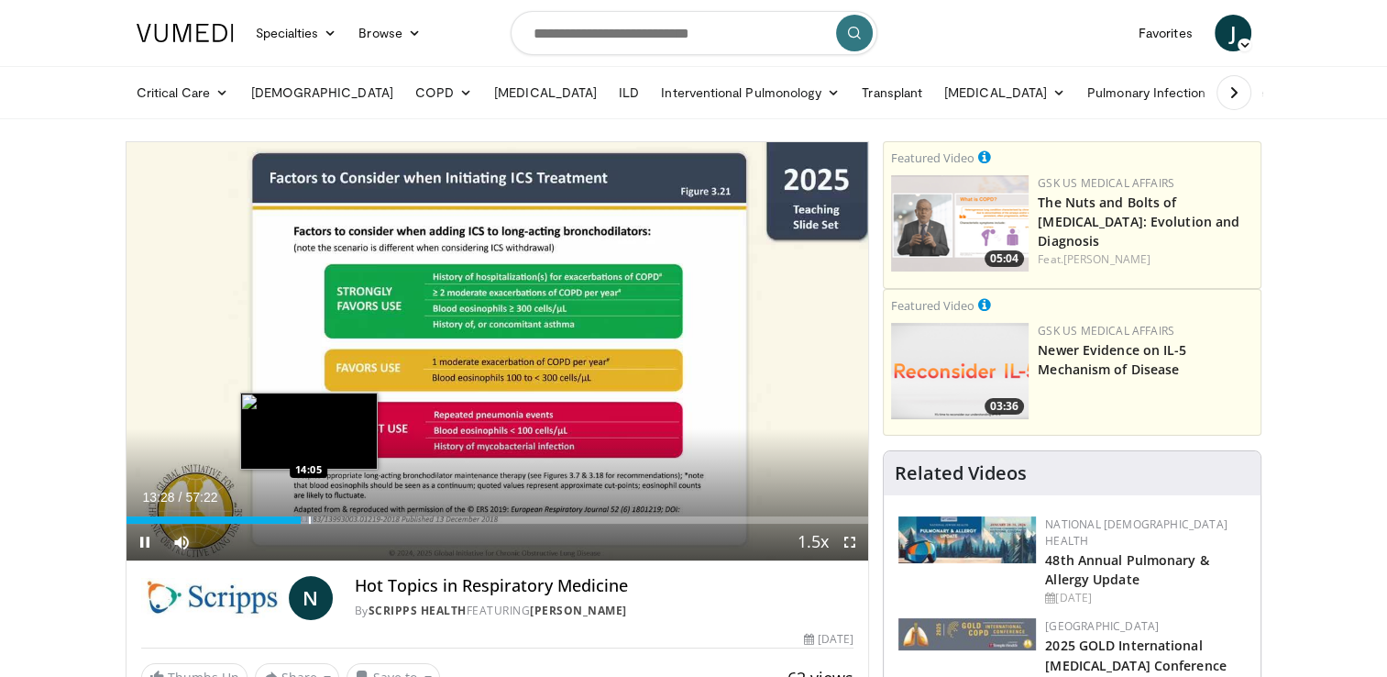
click at [309, 519] on div "Progress Bar" at bounding box center [310, 519] width 2 height 7
click at [323, 514] on div "Loaded : 0.00% 14:08 15:13" at bounding box center [498, 514] width 743 height 17
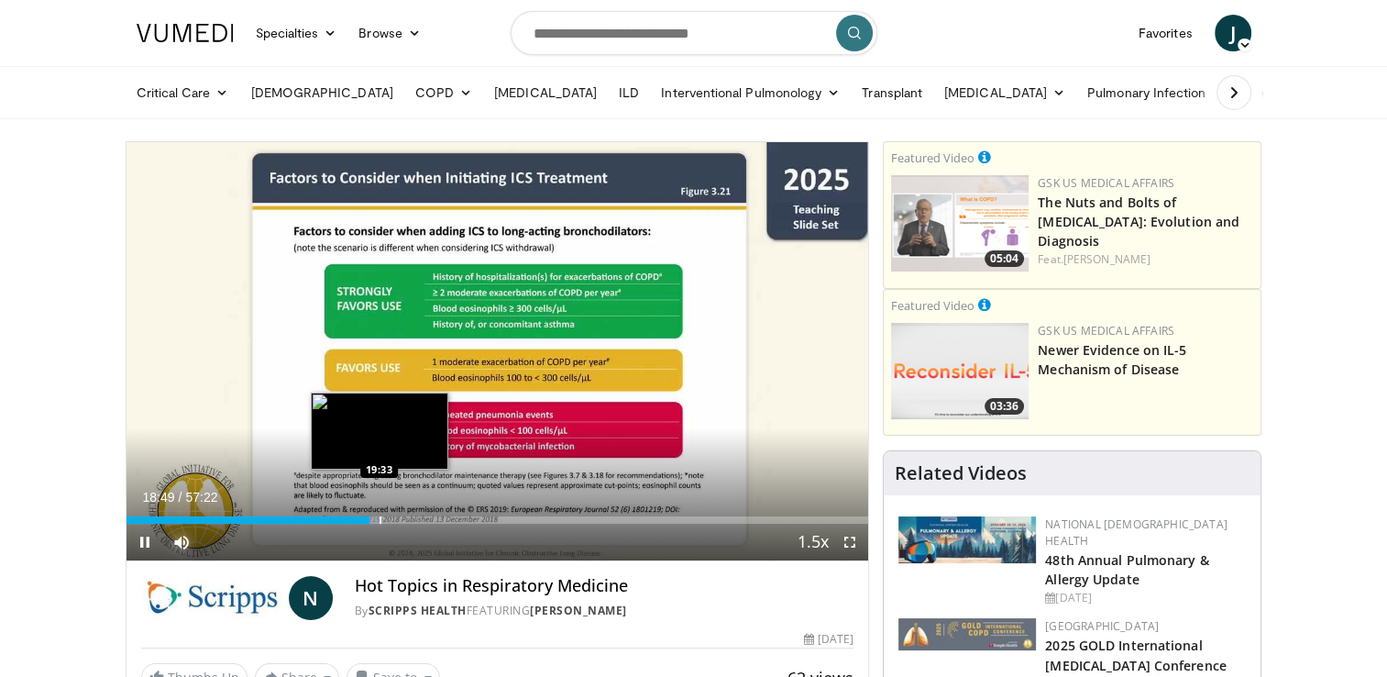
click at [380, 517] on div "Progress Bar" at bounding box center [381, 519] width 2 height 7
click at [392, 517] on div "Progress Bar" at bounding box center [393, 519] width 2 height 7
click at [403, 517] on div "Progress Bar" at bounding box center [404, 519] width 2 height 7
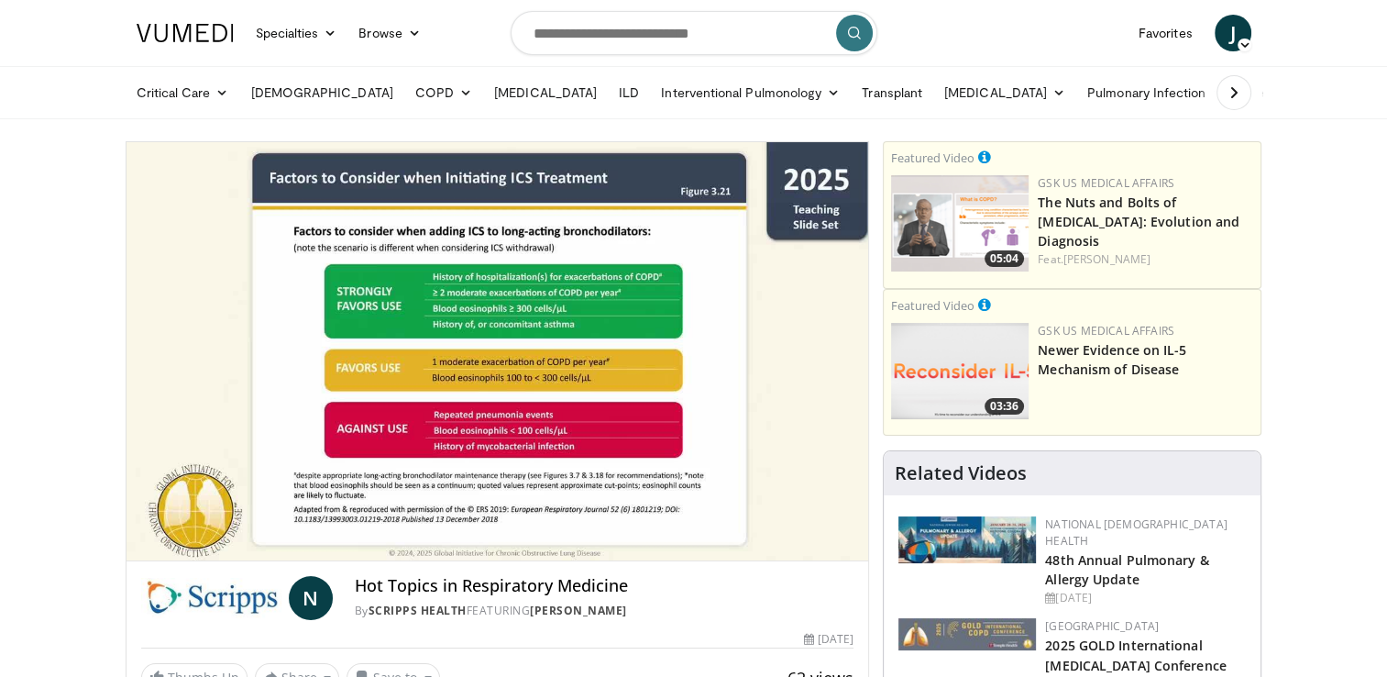
click at [413, 523] on div "10 seconds Tap to unmute" at bounding box center [498, 351] width 743 height 418
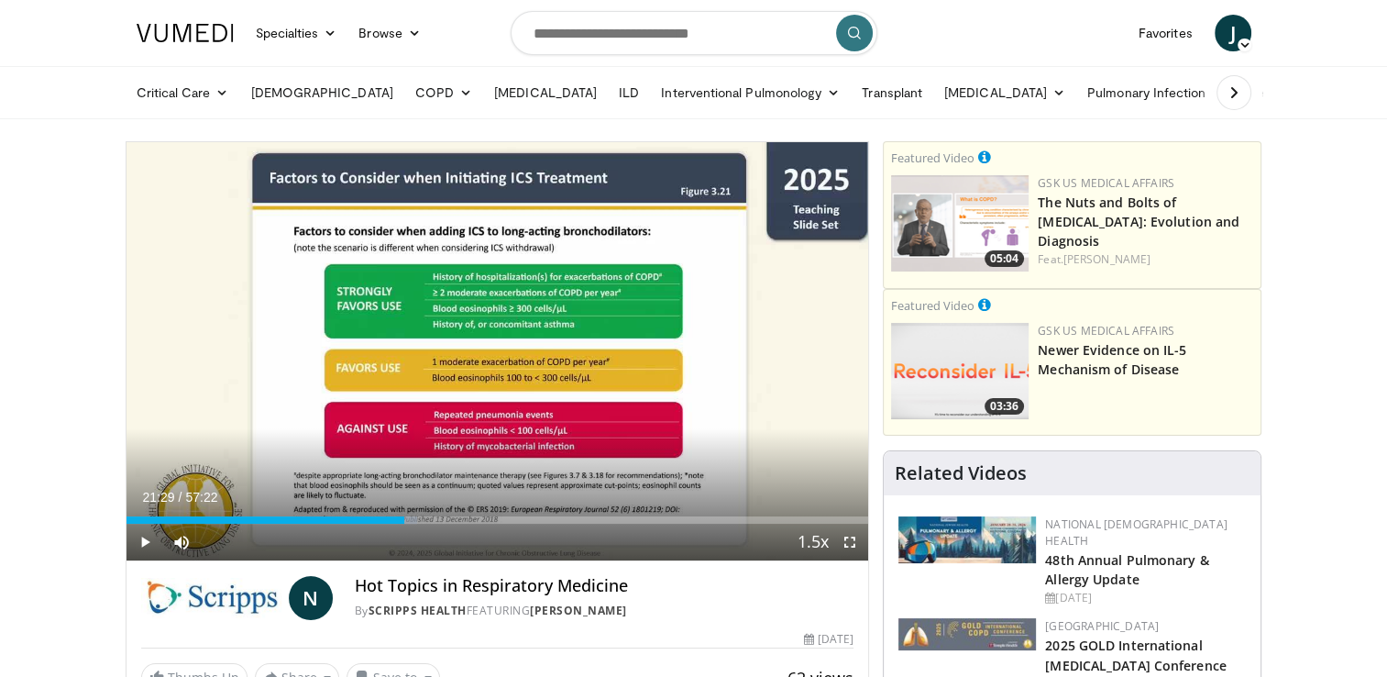
click at [411, 549] on div "Current Time 21:29 / Duration 57:22 Play Skip Backward Skip Forward Mute Loaded…" at bounding box center [498, 542] width 743 height 37
click at [143, 534] on span "Video Player" at bounding box center [145, 542] width 37 height 37
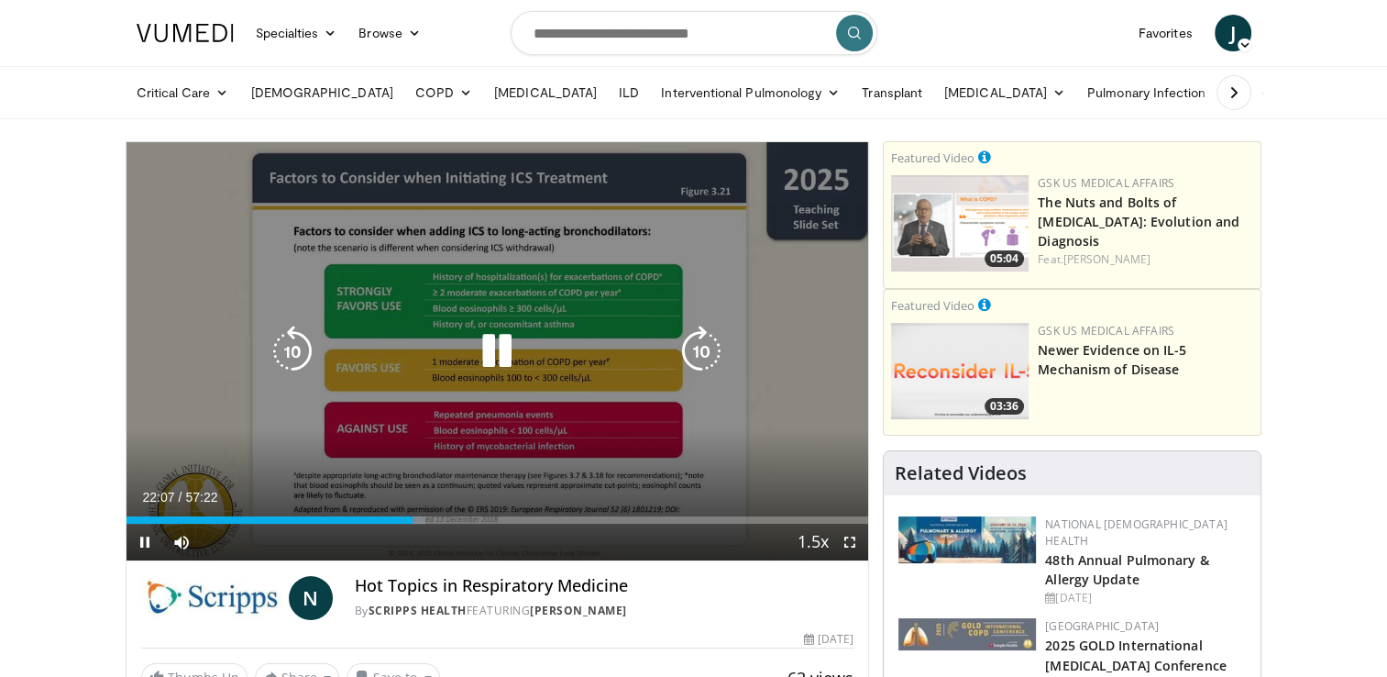
click at [534, 463] on div "10 seconds Tap to unmute" at bounding box center [498, 351] width 743 height 418
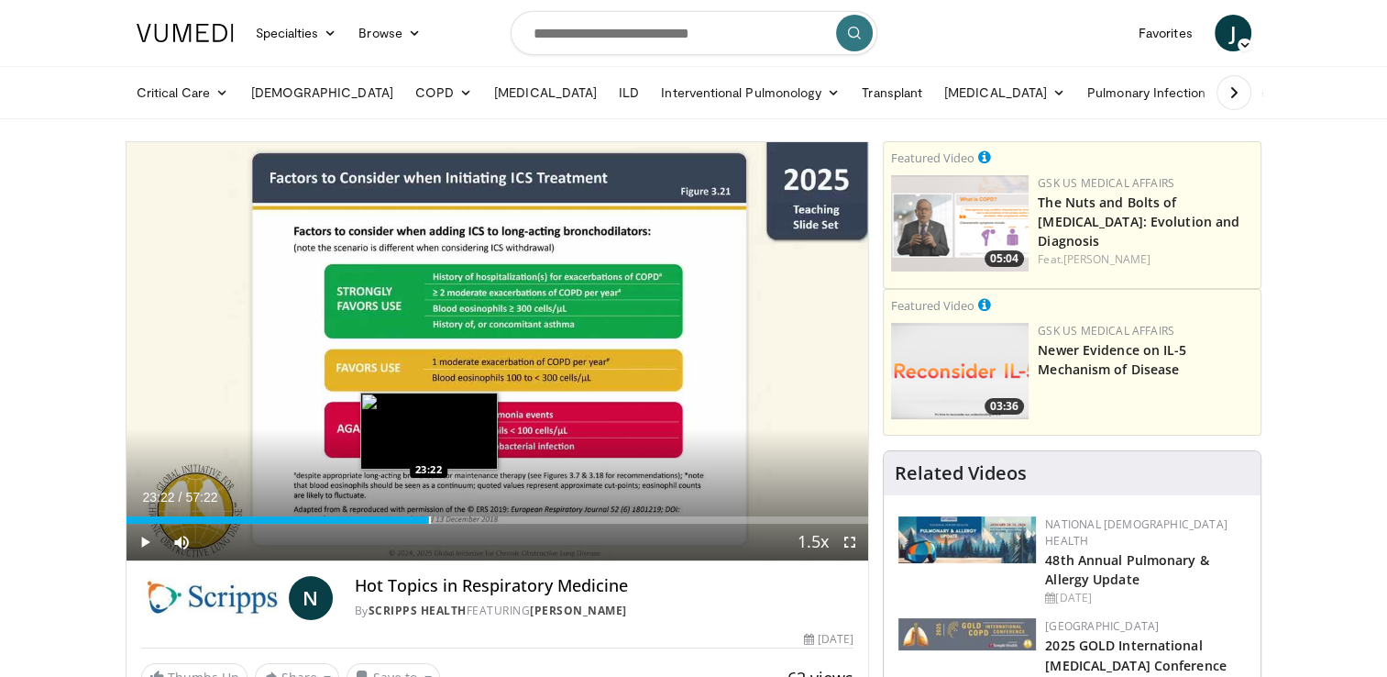
click at [429, 518] on div "Progress Bar" at bounding box center [430, 519] width 2 height 7
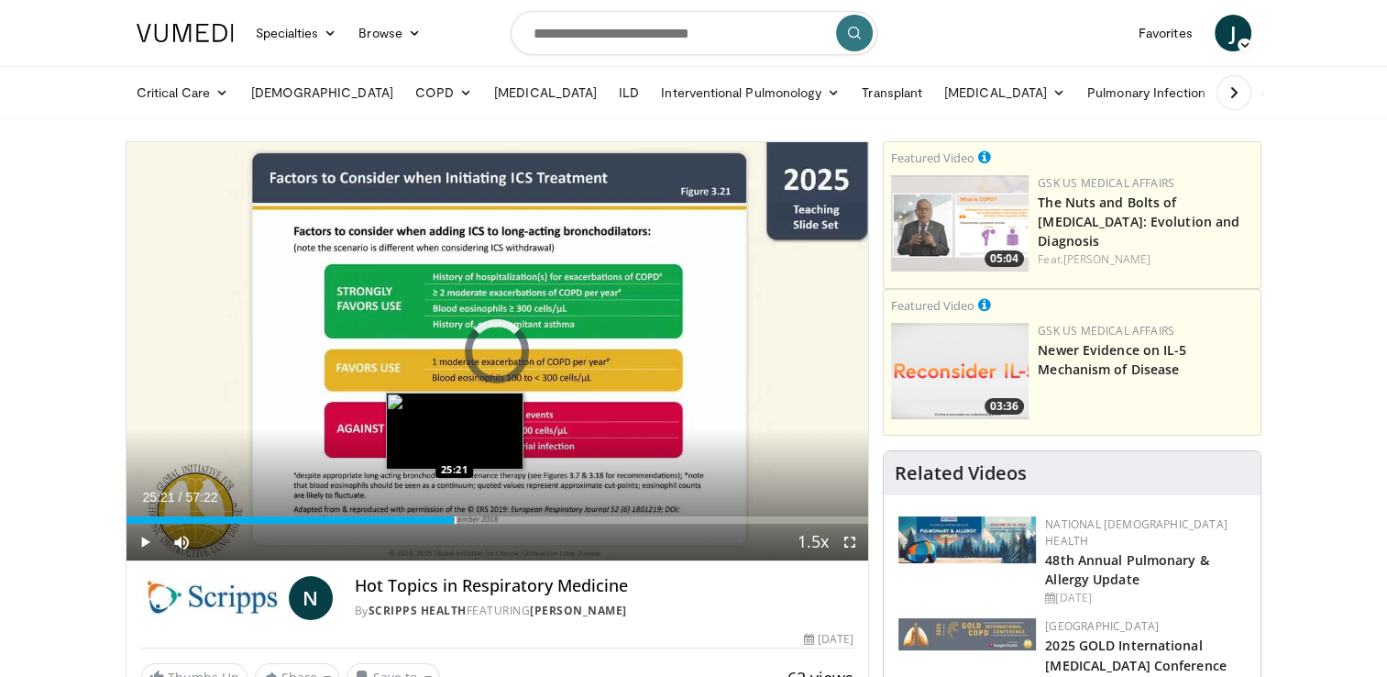
click at [455, 518] on div "Progress Bar" at bounding box center [456, 519] width 2 height 7
click at [449, 520] on div "Progress Bar" at bounding box center [450, 519] width 2 height 7
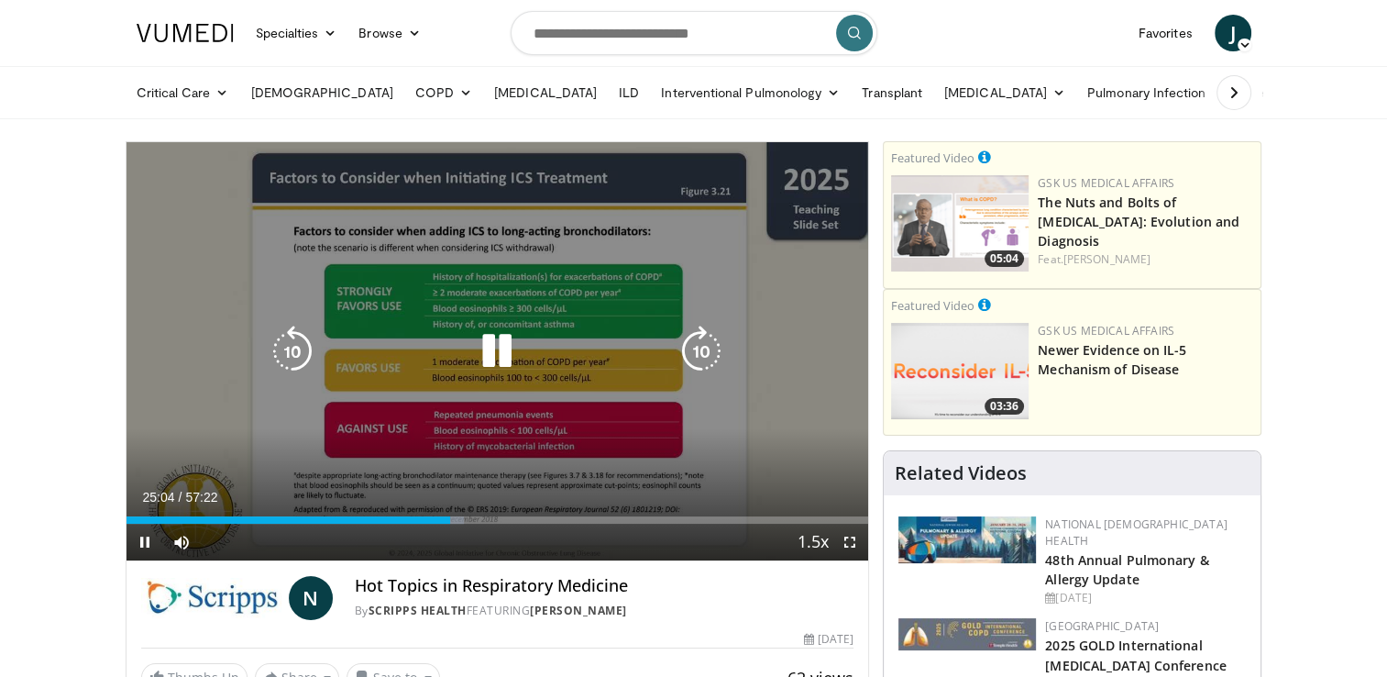
click at [458, 520] on div "Loaded : 45.52% 25:04 25:21" at bounding box center [498, 519] width 743 height 7
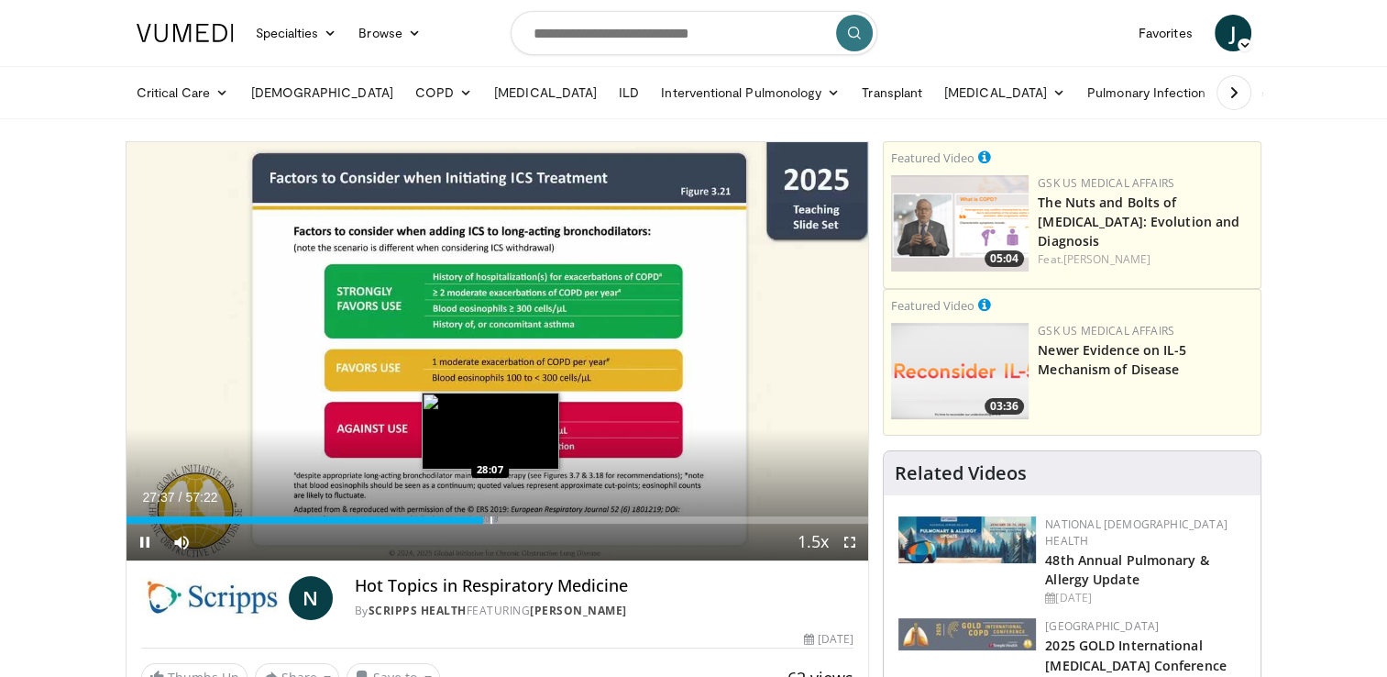
click at [491, 518] on div "Progress Bar" at bounding box center [492, 519] width 2 height 7
click at [499, 518] on div "Progress Bar" at bounding box center [499, 519] width 2 height 7
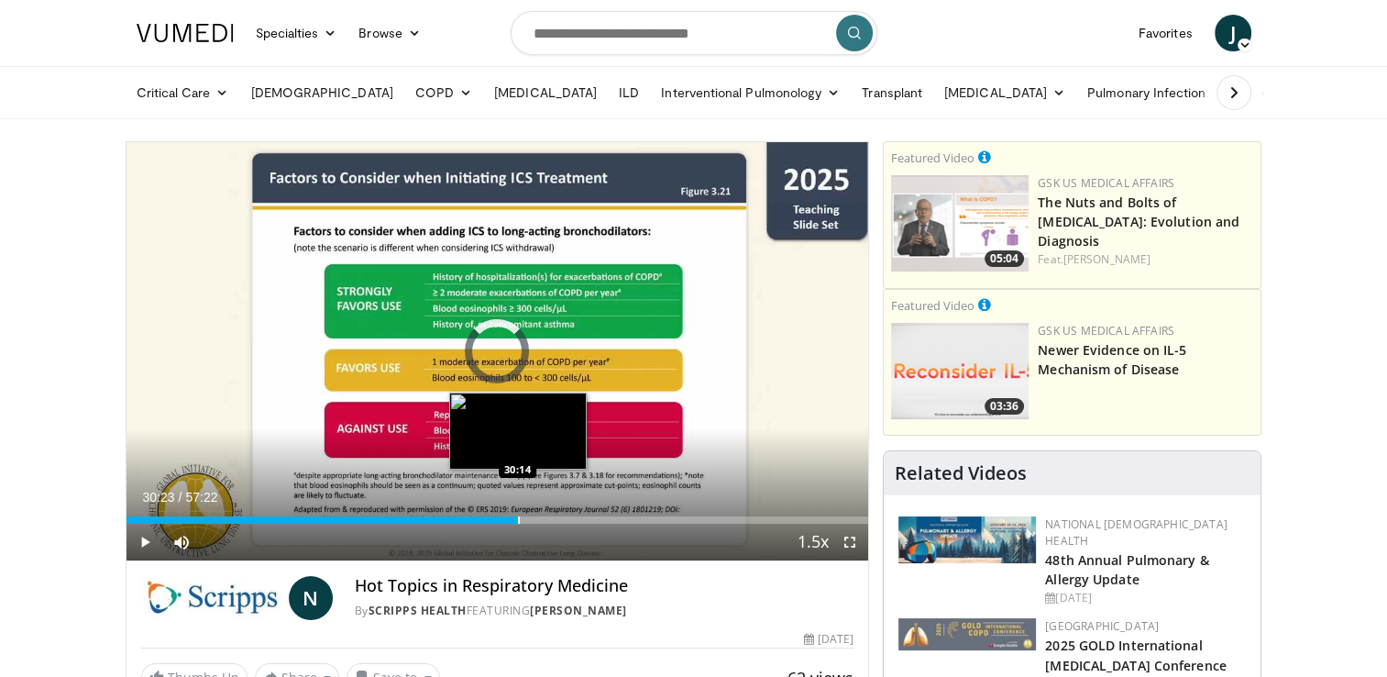
click at [519, 522] on div "Loaded : 0.00% 30:23 30:14" at bounding box center [498, 519] width 743 height 7
click at [535, 519] on div "Progress Bar" at bounding box center [536, 519] width 2 height 7
click at [554, 520] on div "Progress Bar" at bounding box center [555, 519] width 2 height 7
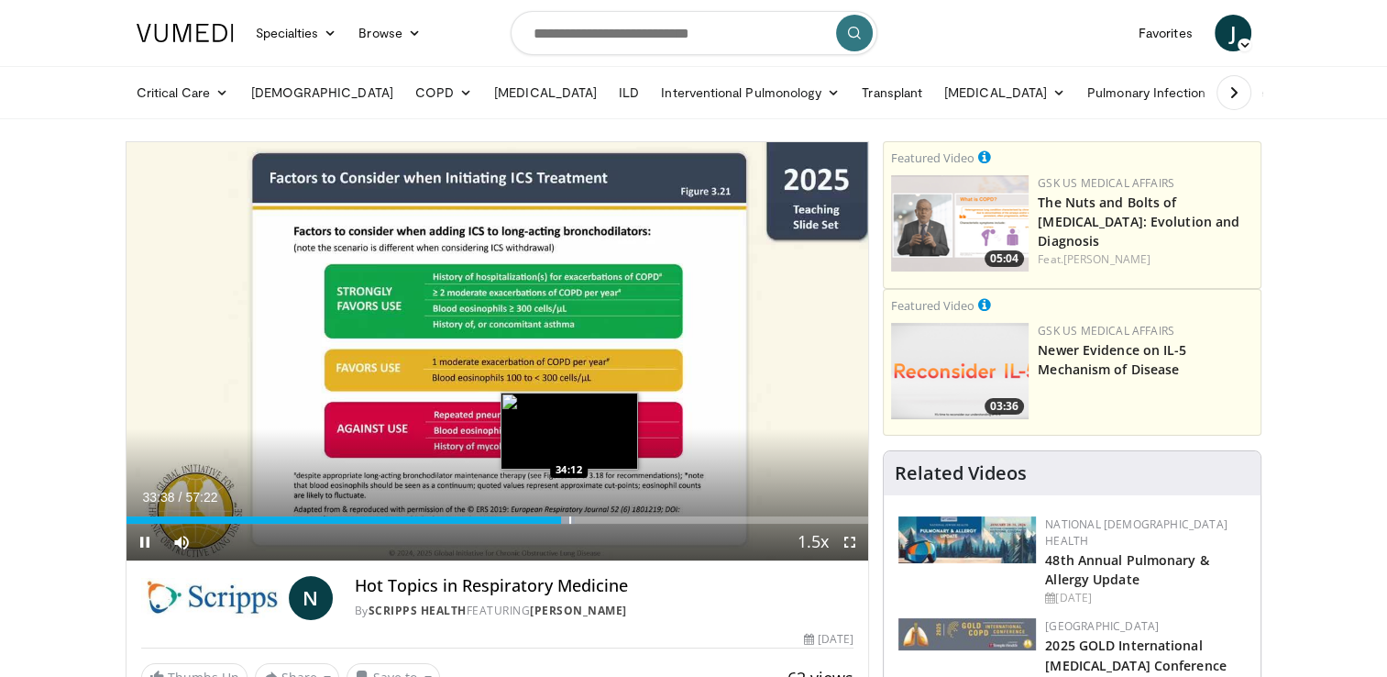
click at [569, 516] on div "Progress Bar" at bounding box center [570, 519] width 2 height 7
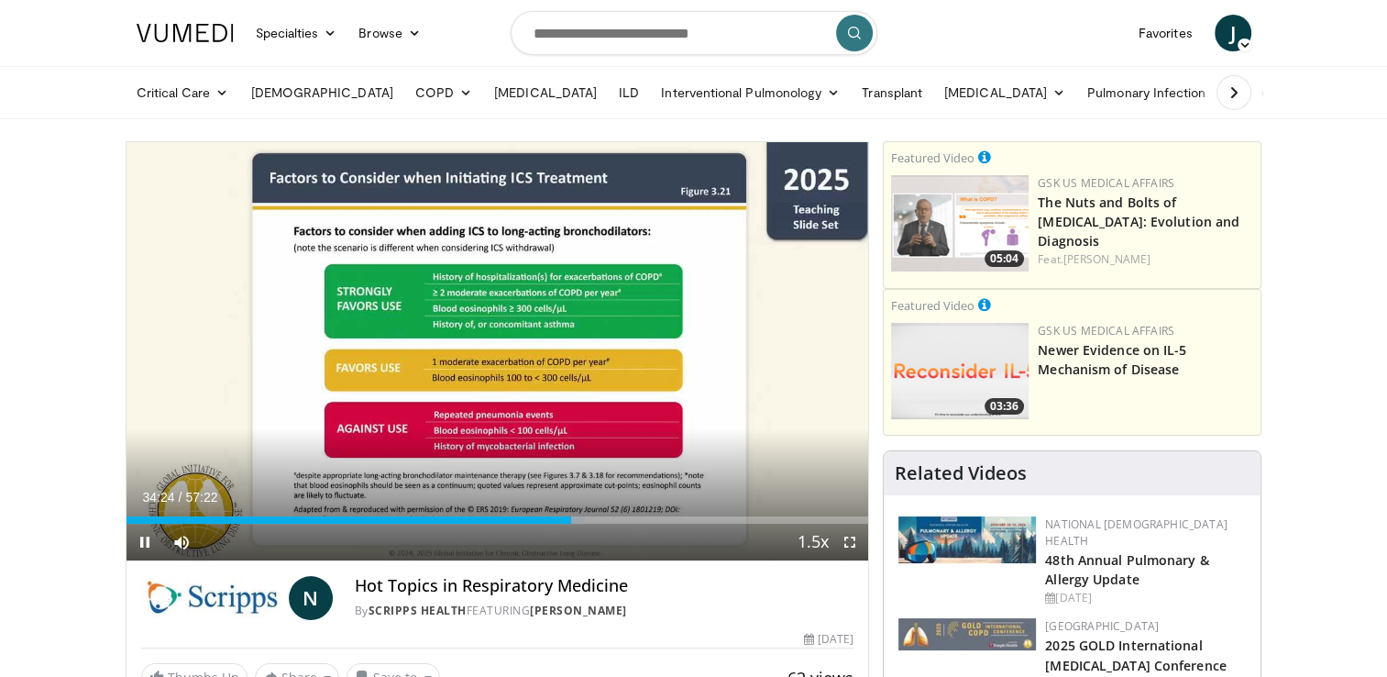
click at [586, 526] on div "Current Time 34:24 / Duration 57:22 Pause Skip Backward Skip Forward Mute Loade…" at bounding box center [498, 542] width 743 height 37
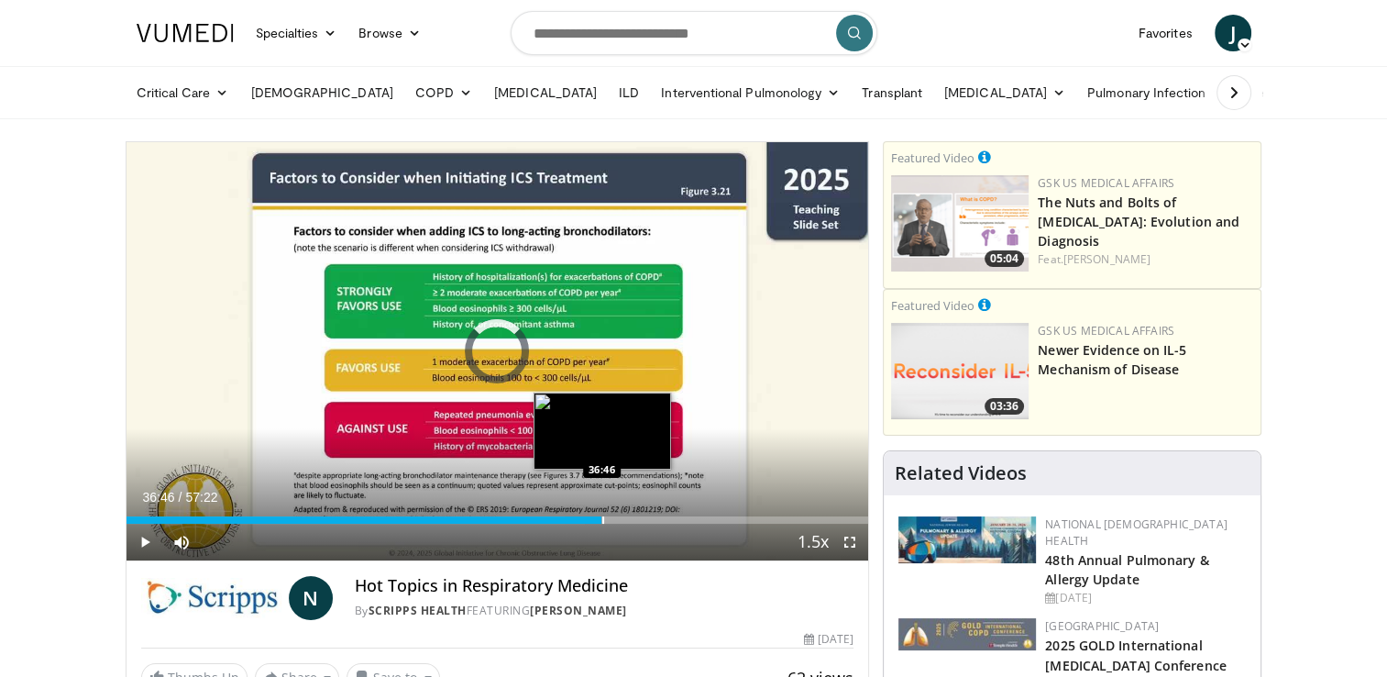
click at [602, 519] on div "Progress Bar" at bounding box center [603, 519] width 2 height 7
click at [631, 519] on div "Progress Bar" at bounding box center [632, 519] width 2 height 7
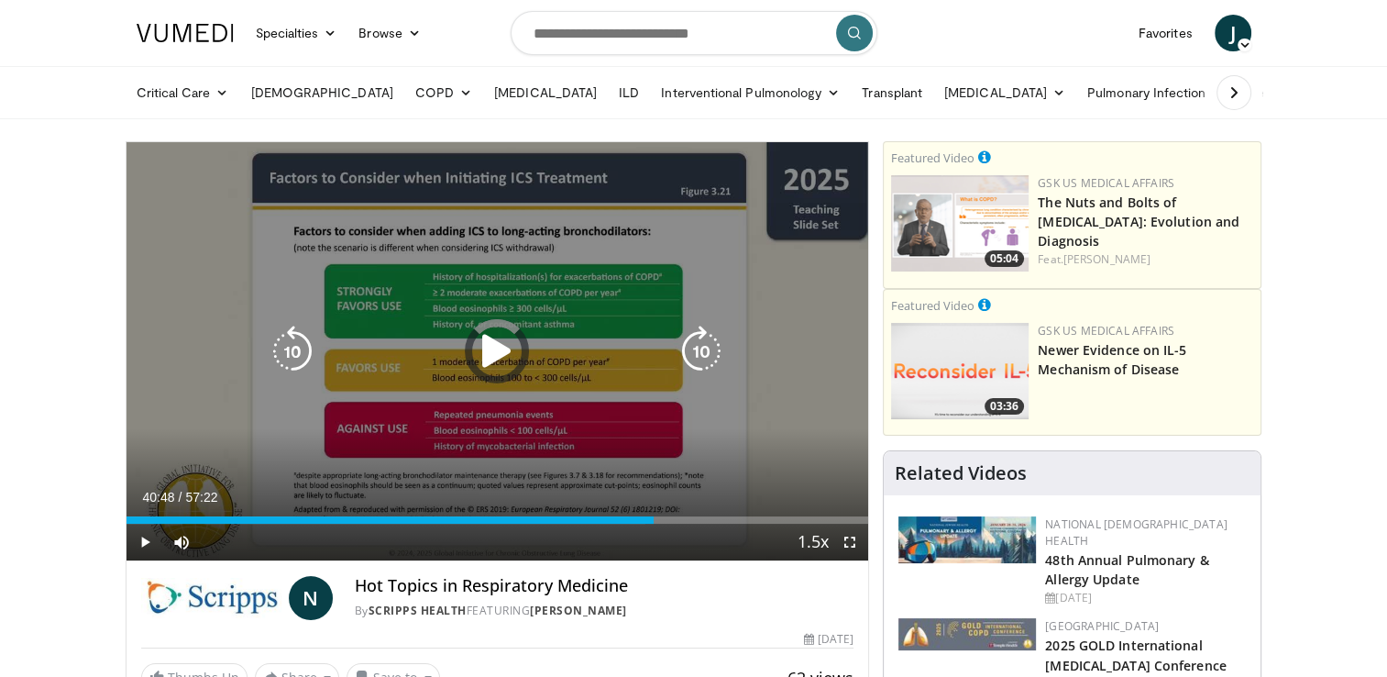
click at [654, 514] on div "Loaded : 70.00% 40:48 40:44" at bounding box center [498, 514] width 743 height 17
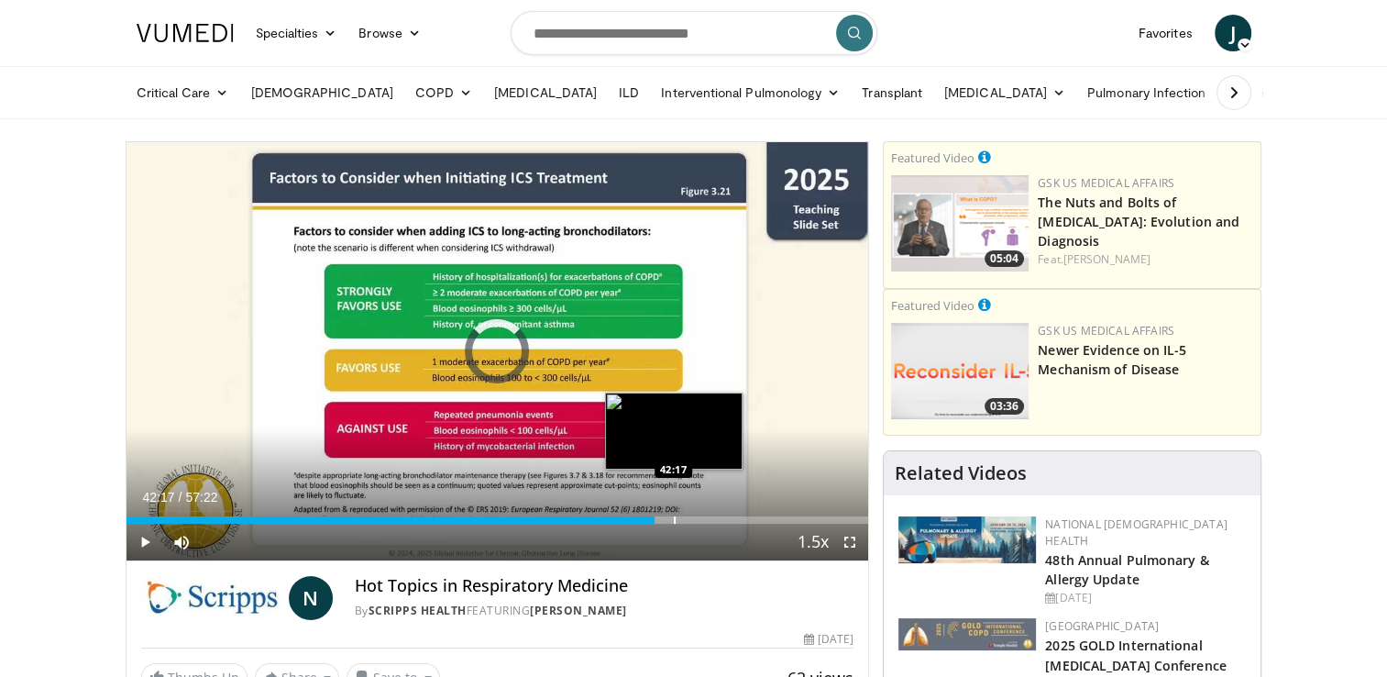
click at [674, 516] on div "Progress Bar" at bounding box center [675, 519] width 2 height 7
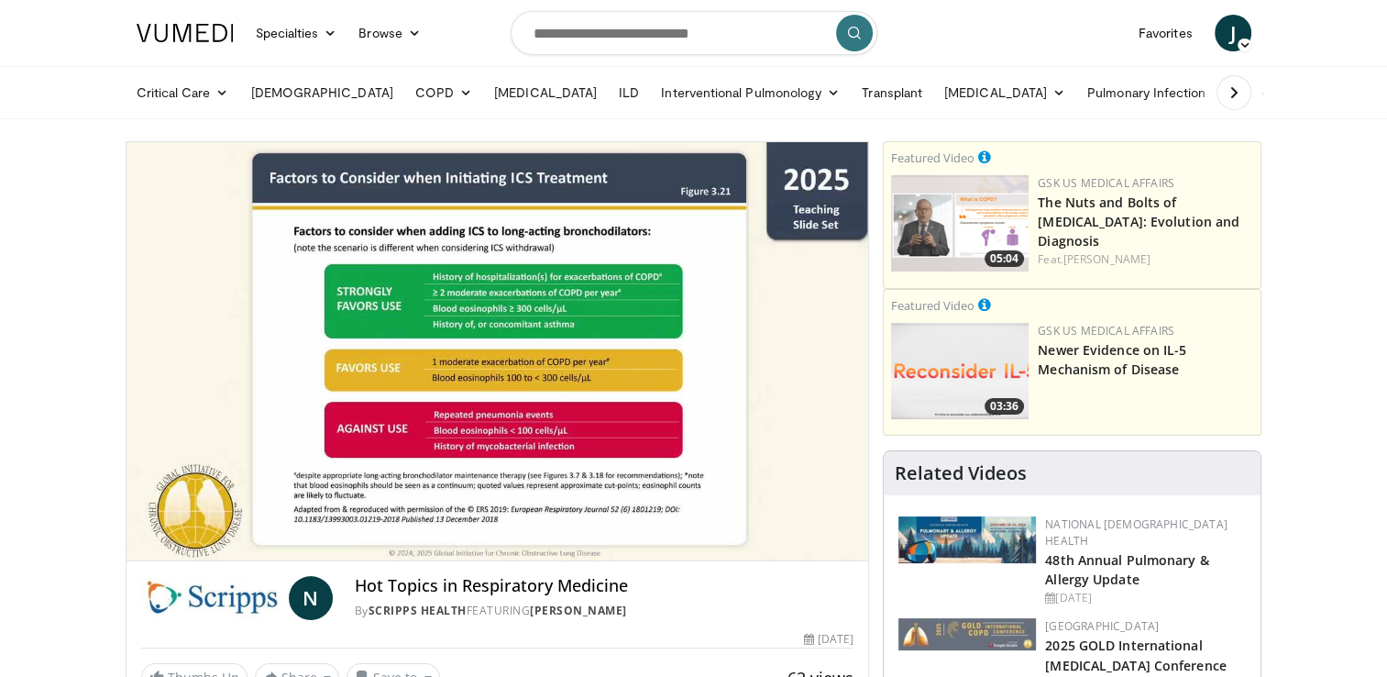
click at [693, 514] on video-js "**********" at bounding box center [498, 351] width 743 height 419
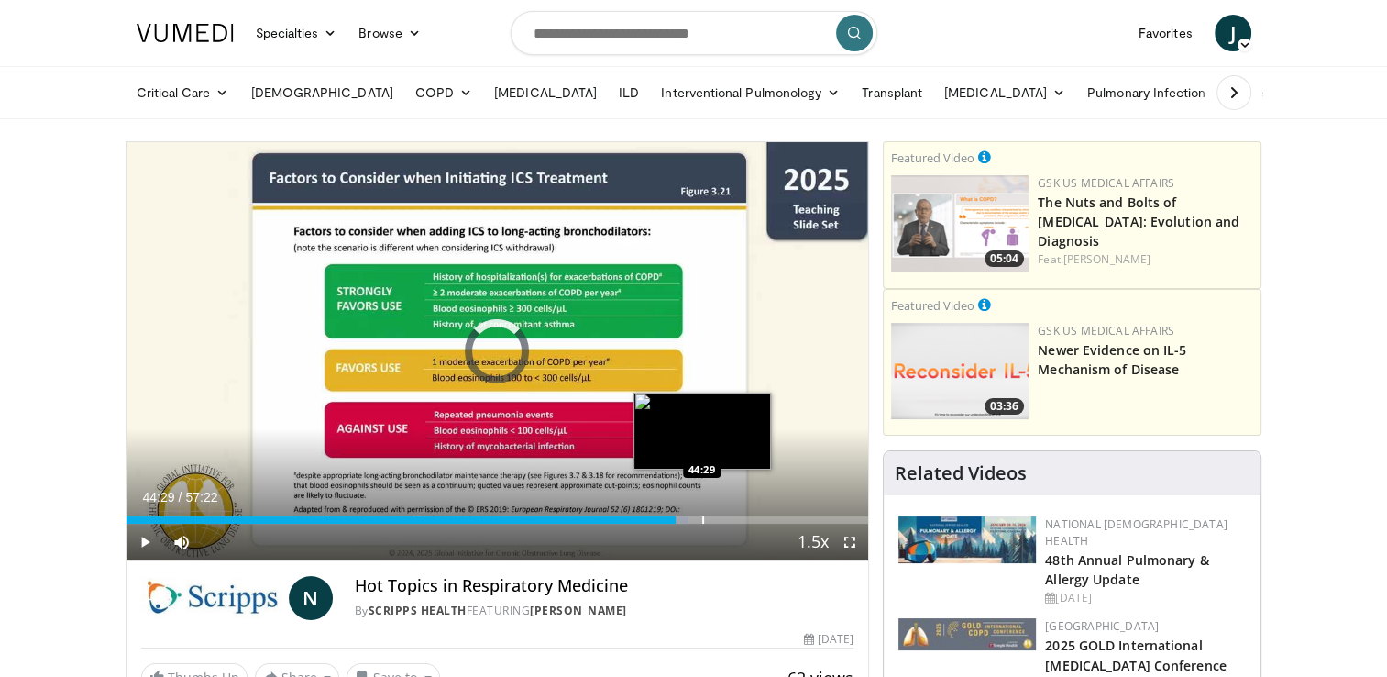
click at [702, 518] on div "Progress Bar" at bounding box center [703, 519] width 2 height 7
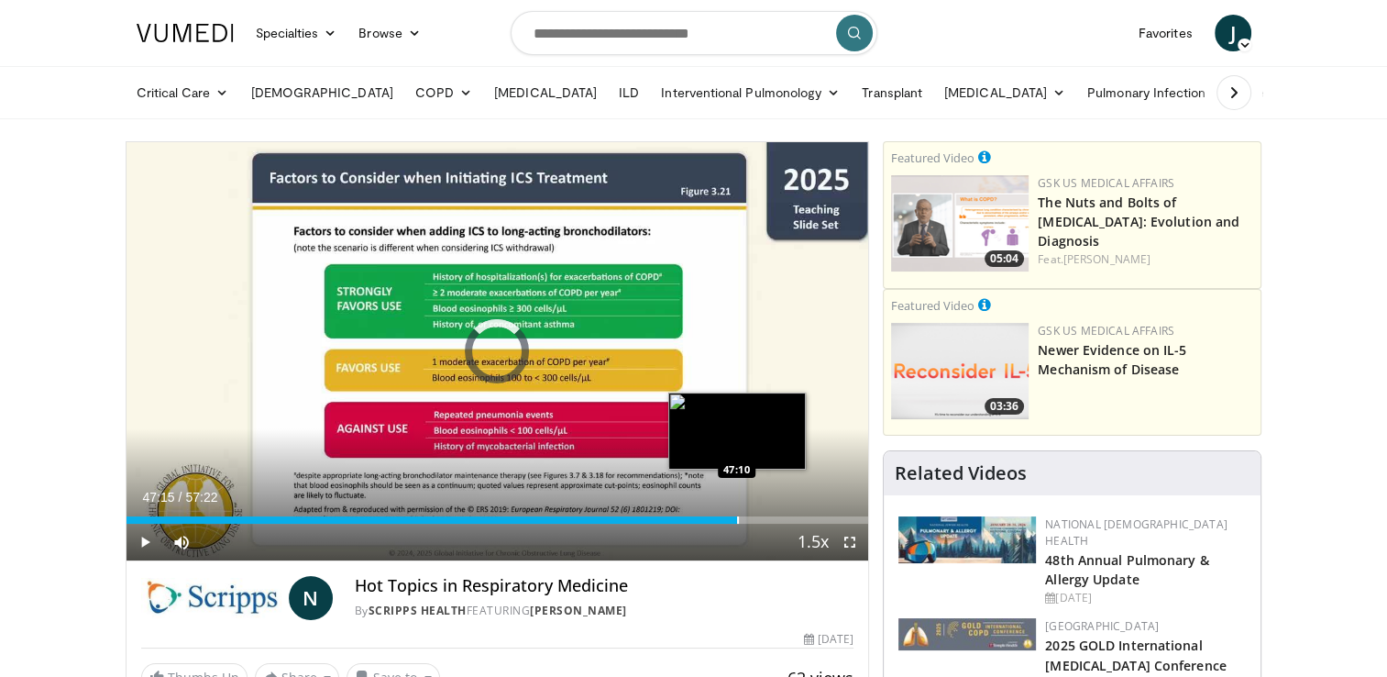
click at [737, 516] on div "Progress Bar" at bounding box center [738, 519] width 2 height 7
click at [758, 516] on div "Progress Bar" at bounding box center [759, 519] width 2 height 7
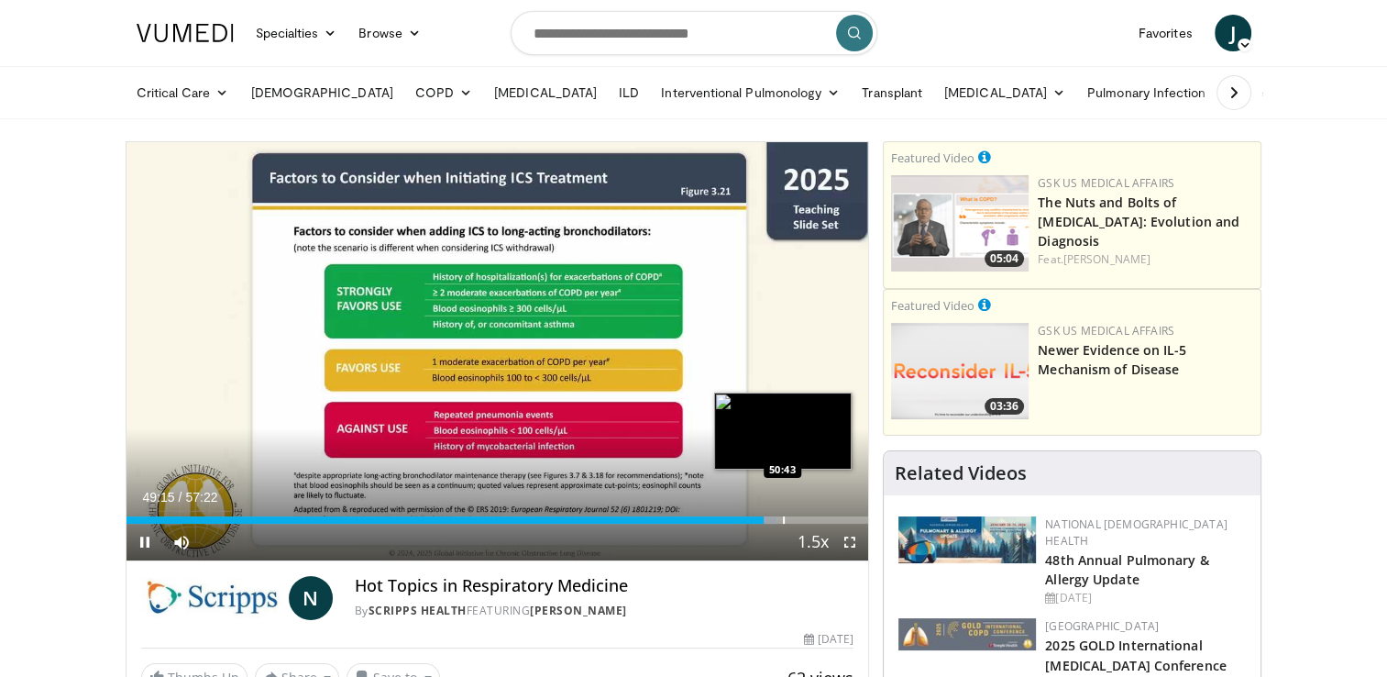
click at [783, 518] on div "Progress Bar" at bounding box center [784, 519] width 2 height 7
click at [809, 516] on div "Progress Bar" at bounding box center [810, 519] width 2 height 7
click at [823, 516] on div "Progress Bar" at bounding box center [824, 519] width 2 height 7
click at [834, 517] on div "Progress Bar" at bounding box center [826, 519] width 20 height 7
click at [852, 517] on div "Progress Bar" at bounding box center [853, 519] width 2 height 7
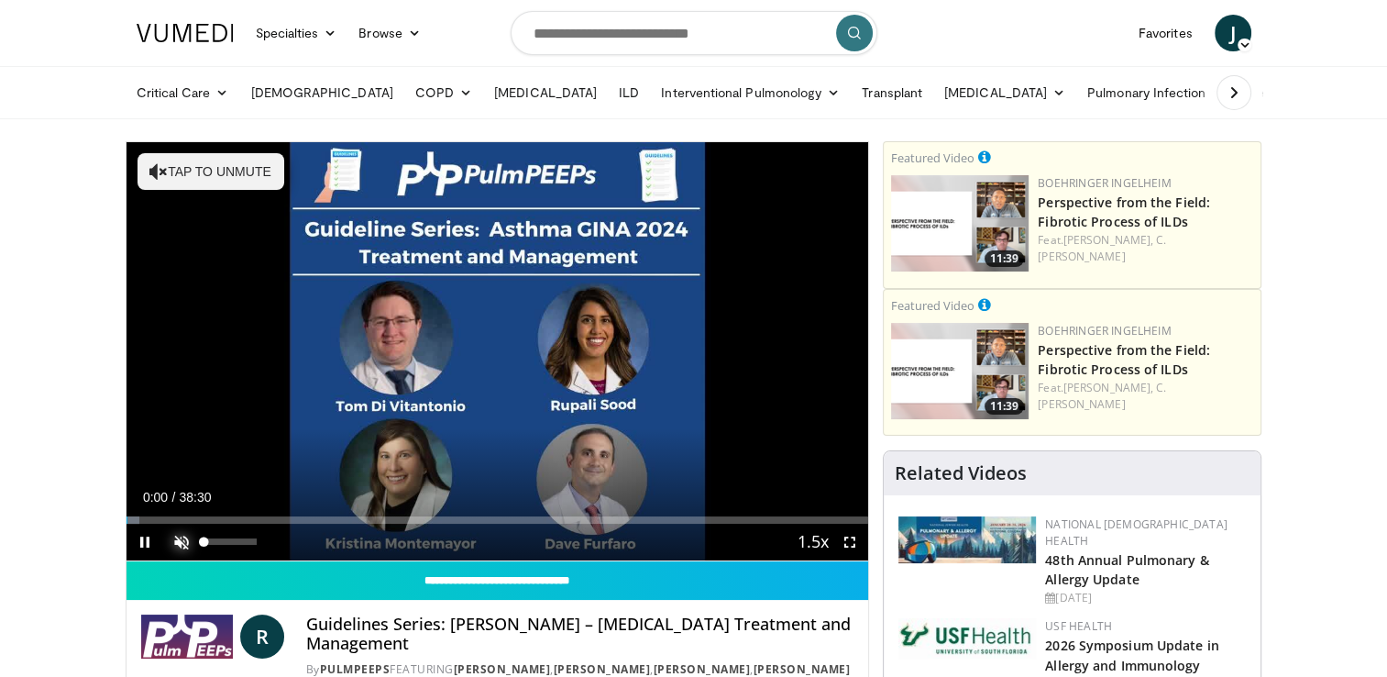
click at [182, 537] on span "Video Player" at bounding box center [181, 542] width 37 height 37
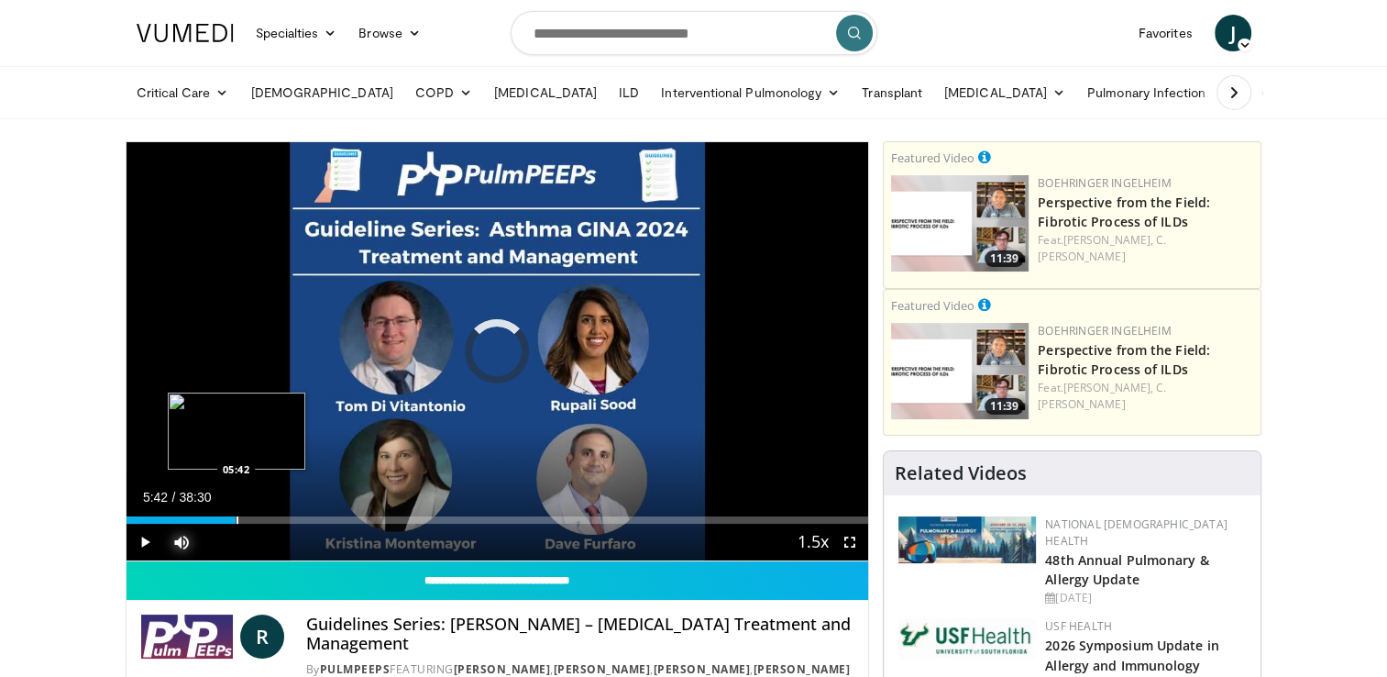
click at [235, 514] on div "Loaded : 1.73% 05:42 05:42" at bounding box center [498, 514] width 743 height 17
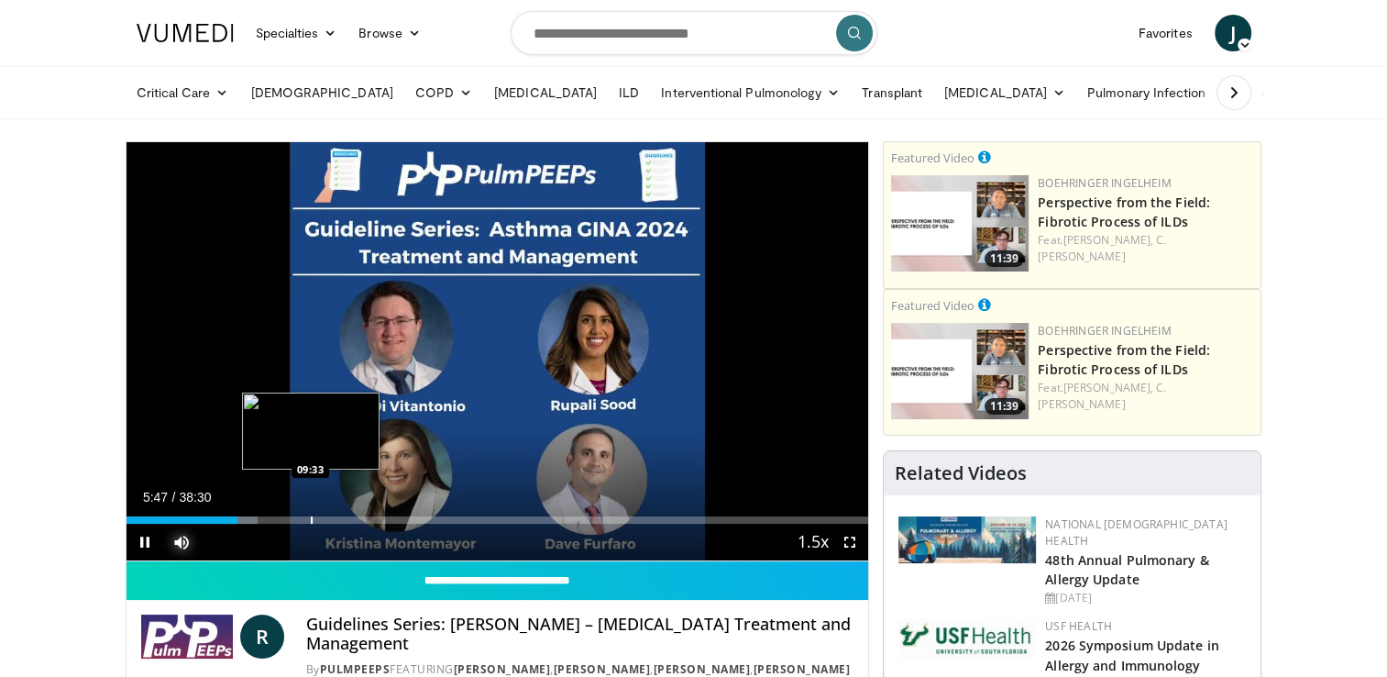
click at [312, 512] on div "Loaded : 17.71% 05:47 09:33" at bounding box center [498, 514] width 743 height 17
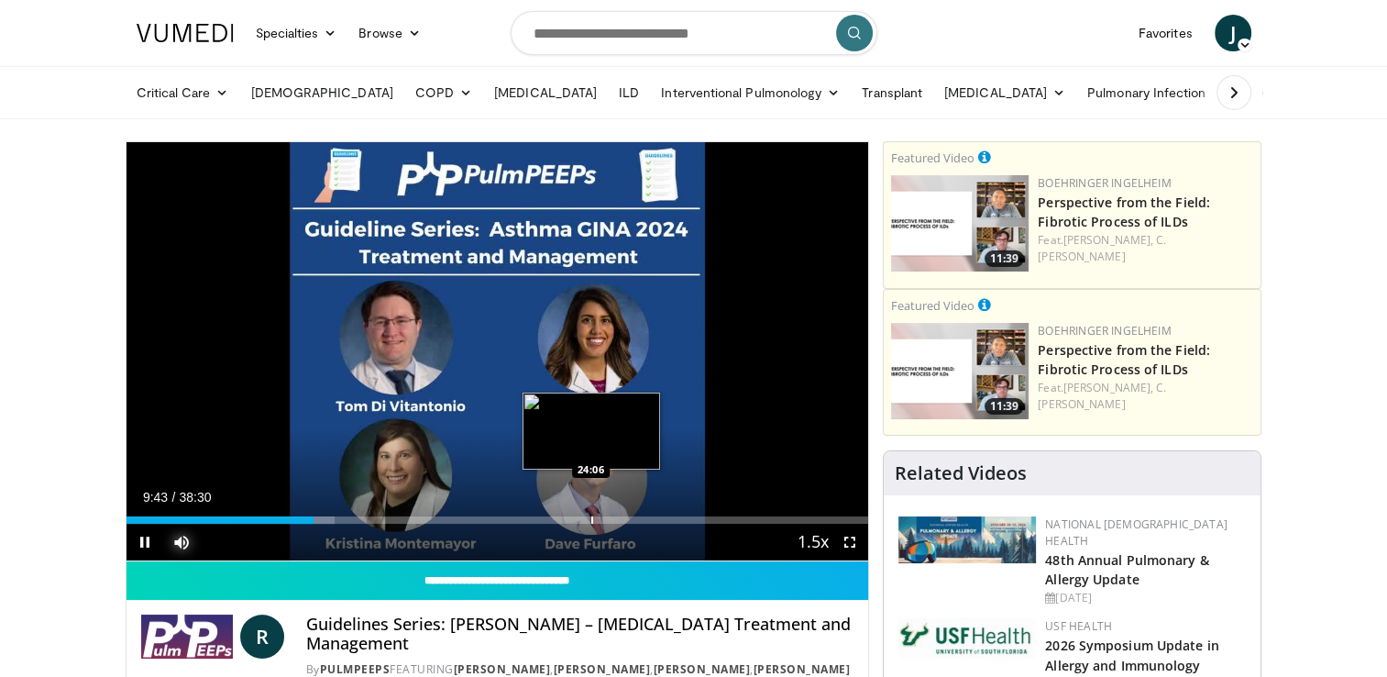
click at [591, 511] on div "Loaded : 28.08% 09:43 24:06" at bounding box center [498, 514] width 743 height 17
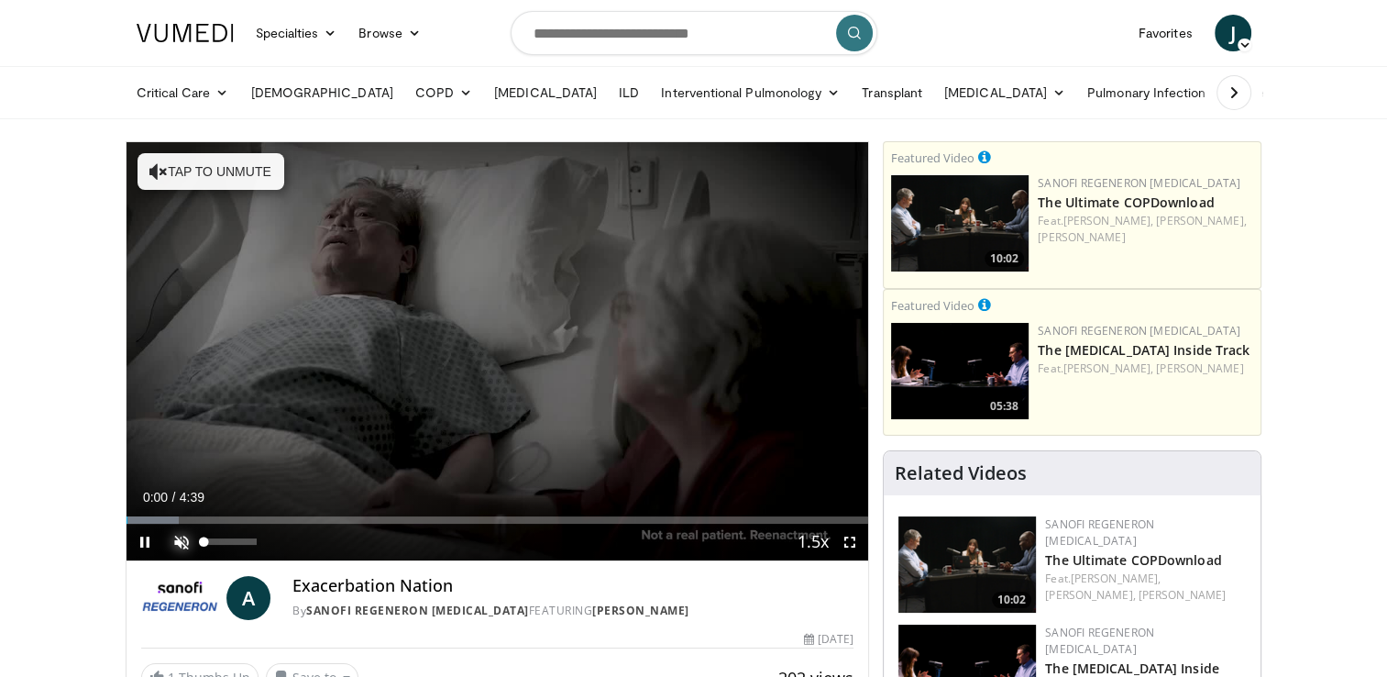
click at [178, 538] on span "Video Player" at bounding box center [181, 542] width 37 height 37
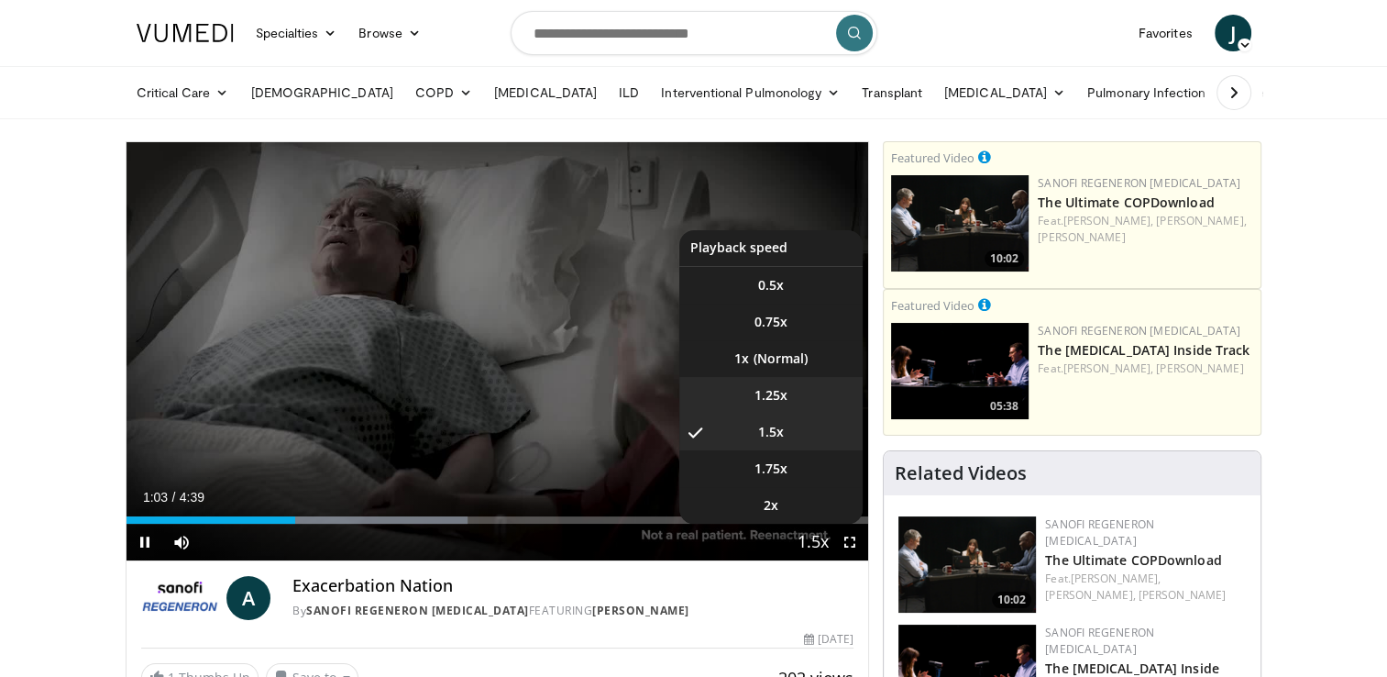
click at [766, 391] on span "1.25x" at bounding box center [771, 395] width 33 height 18
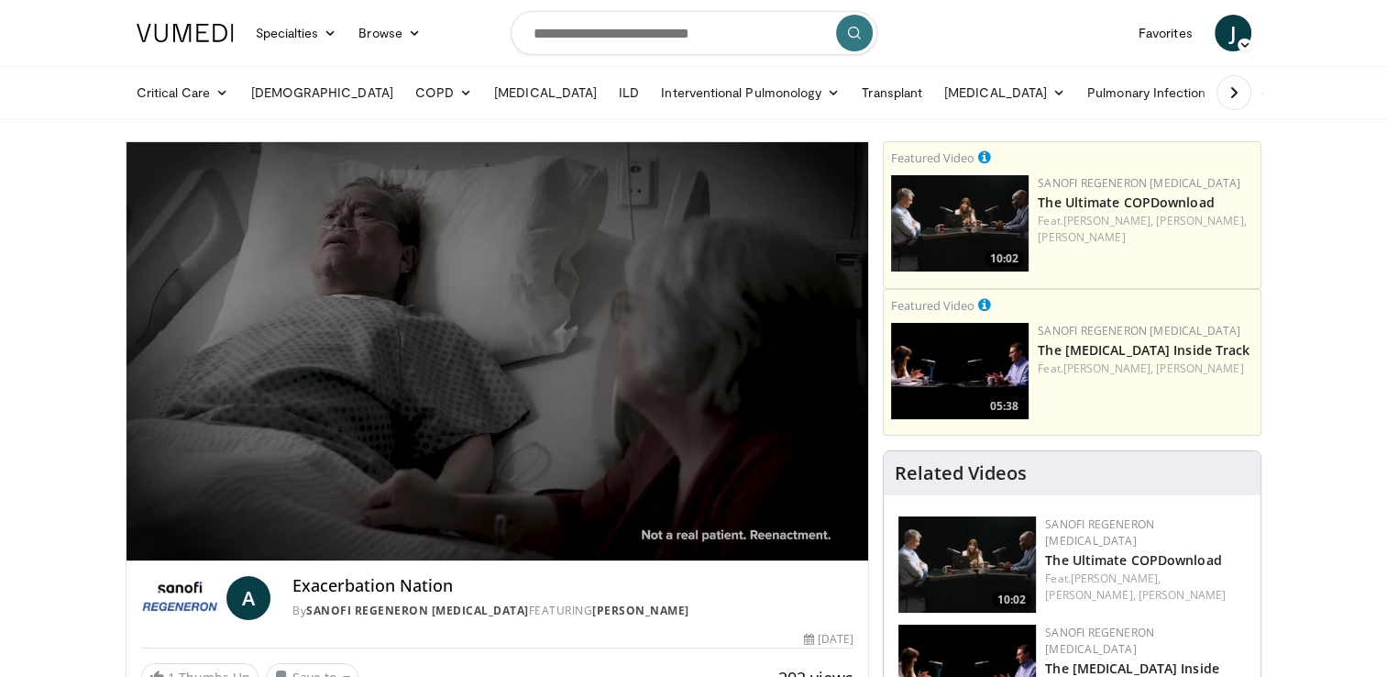
click at [407, 517] on div "10 seconds Tap to unmute" at bounding box center [498, 351] width 743 height 418
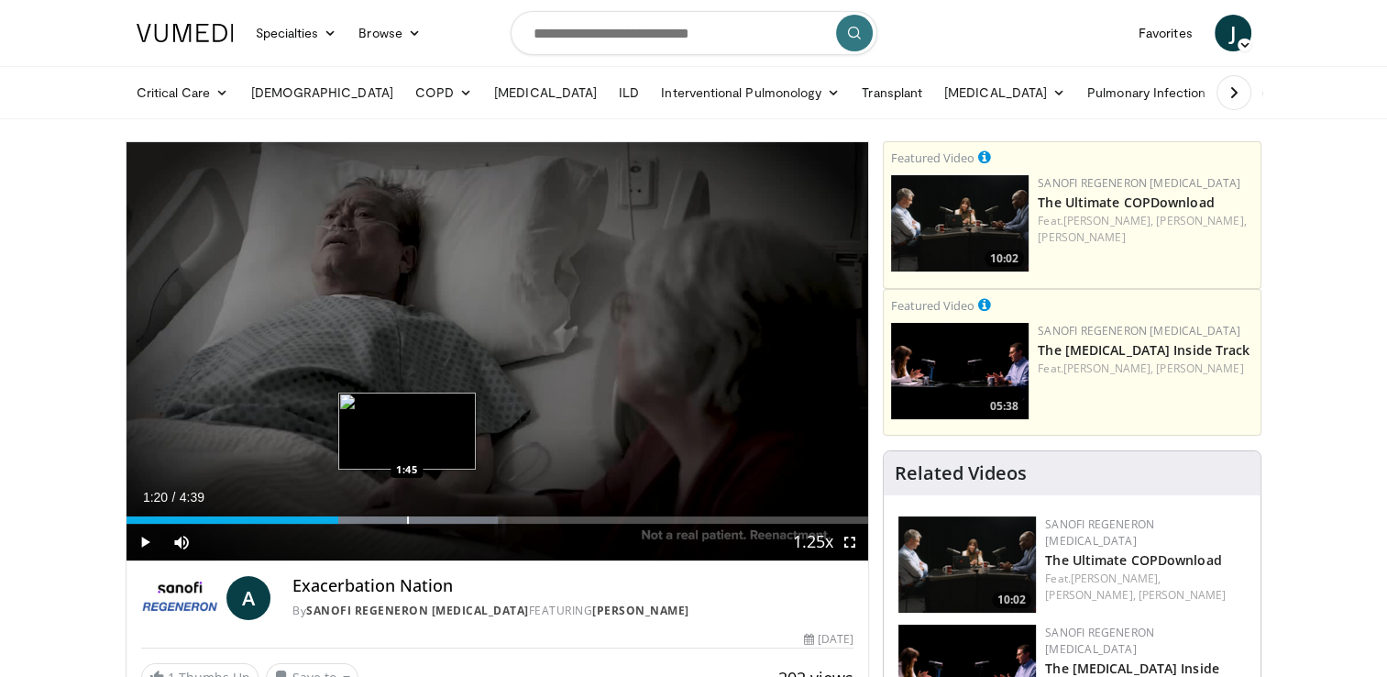
click at [407, 517] on div "Progress Bar" at bounding box center [408, 519] width 2 height 7
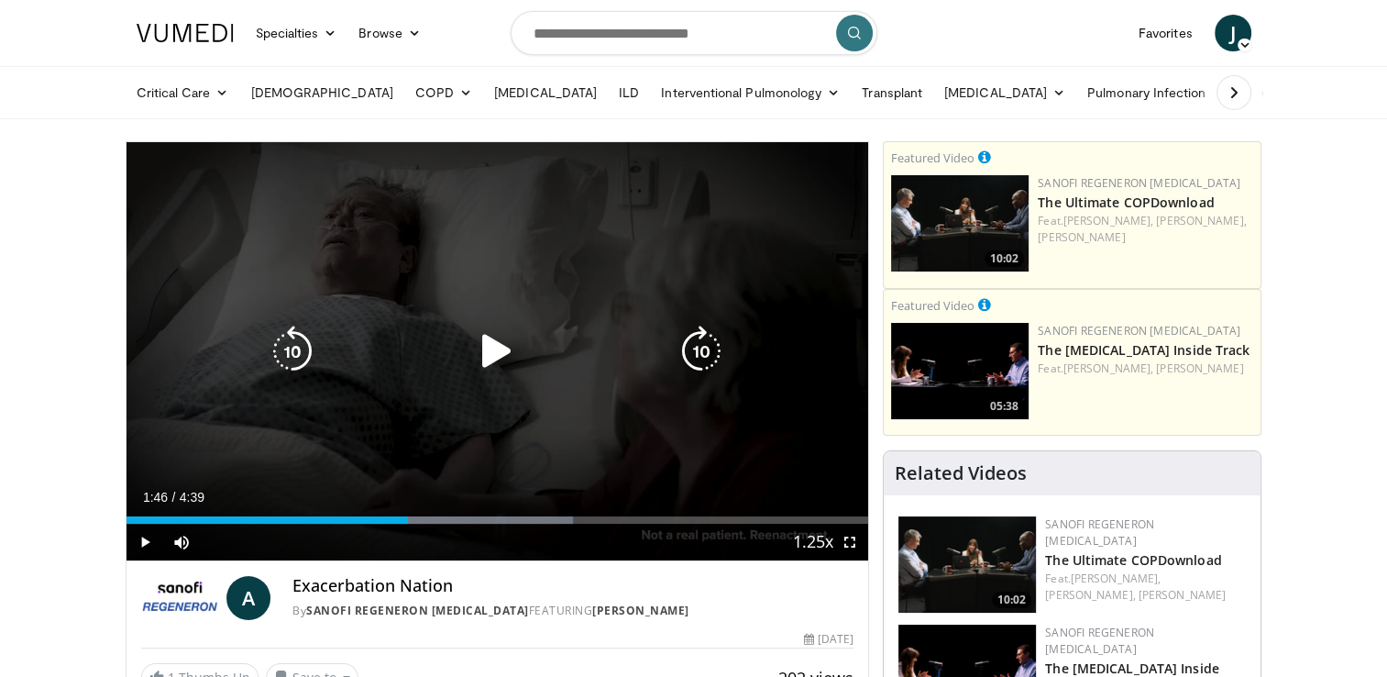
click at [508, 347] on icon "Video Player" at bounding box center [496, 351] width 51 height 51
click at [536, 520] on video-js "**********" at bounding box center [498, 351] width 743 height 419
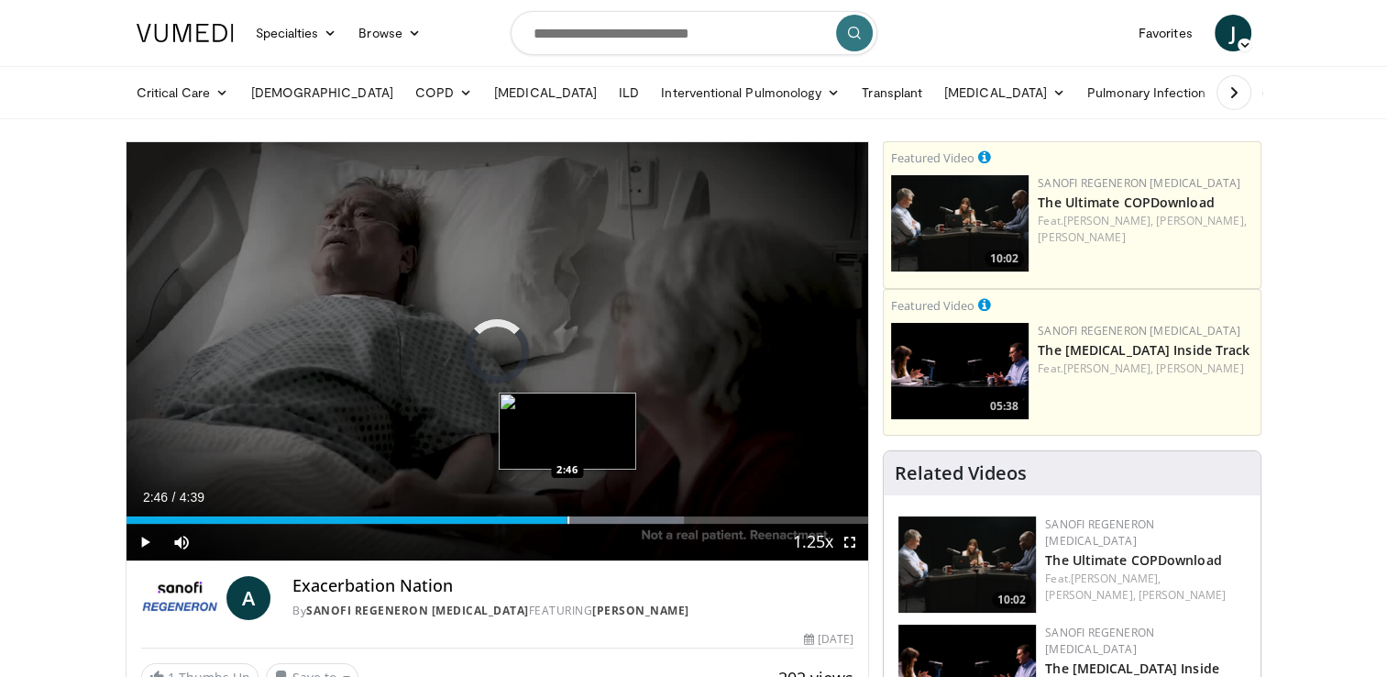
click at [568, 521] on div "Progress Bar" at bounding box center [569, 519] width 2 height 7
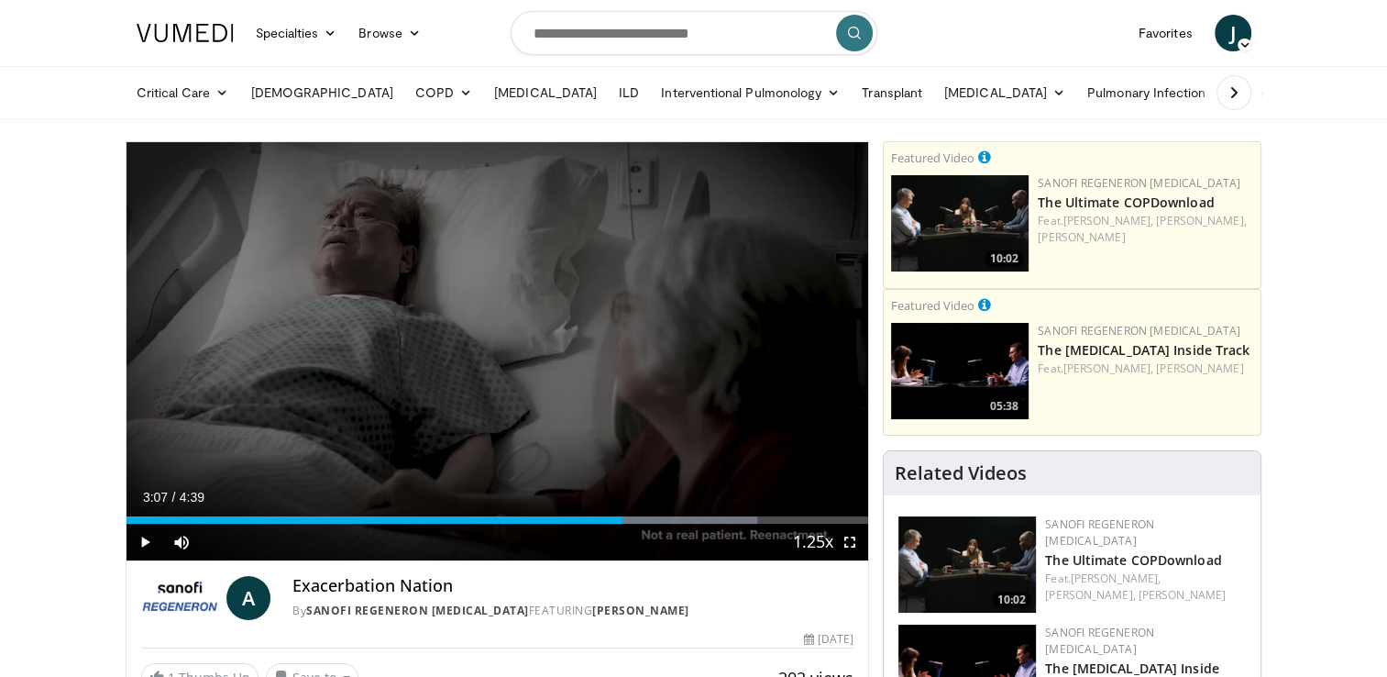
click at [624, 516] on div "Progress Bar" at bounding box center [625, 519] width 2 height 7
click at [661, 519] on div "Progress Bar" at bounding box center [662, 519] width 2 height 7
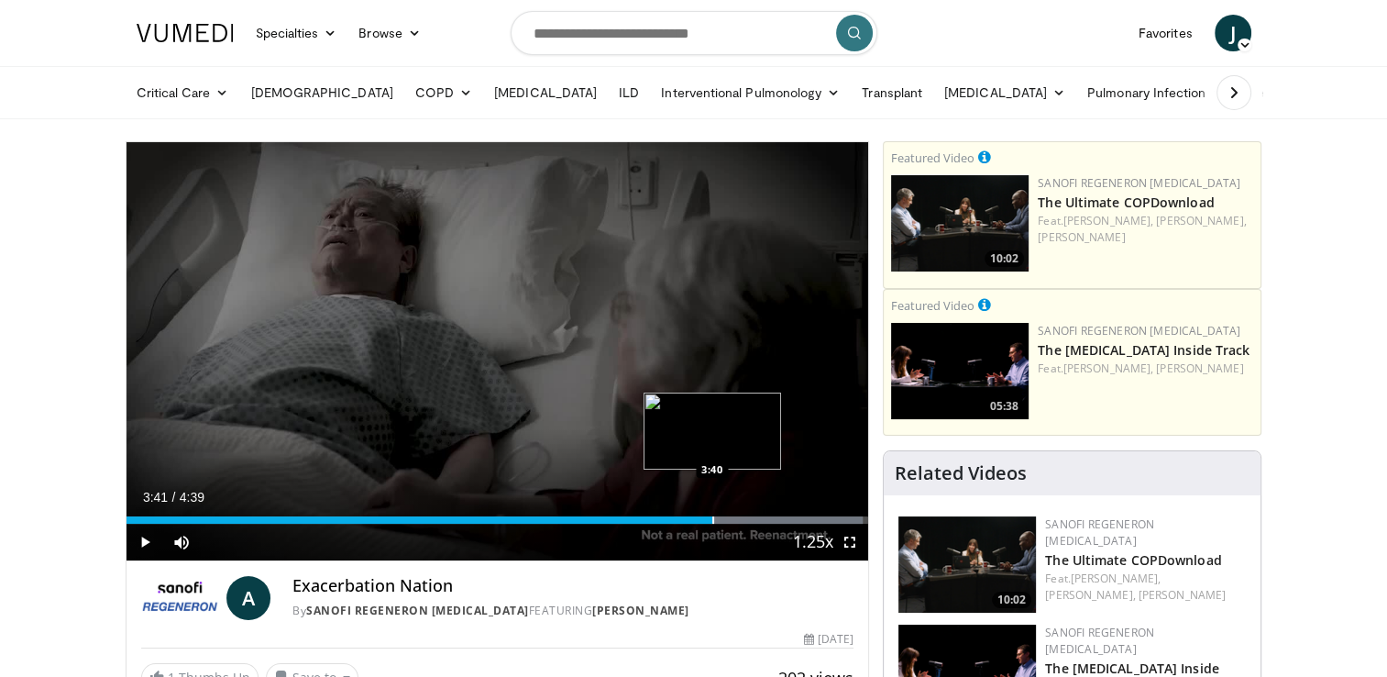
click at [712, 519] on div "Progress Bar" at bounding box center [713, 519] width 2 height 7
click at [750, 519] on div "Progress Bar" at bounding box center [751, 519] width 2 height 7
click at [792, 516] on div "Progress Bar" at bounding box center [751, 519] width 236 height 7
click at [773, 520] on div "Progress Bar" at bounding box center [774, 519] width 2 height 7
click at [752, 520] on div "4:04" at bounding box center [451, 519] width 648 height 7
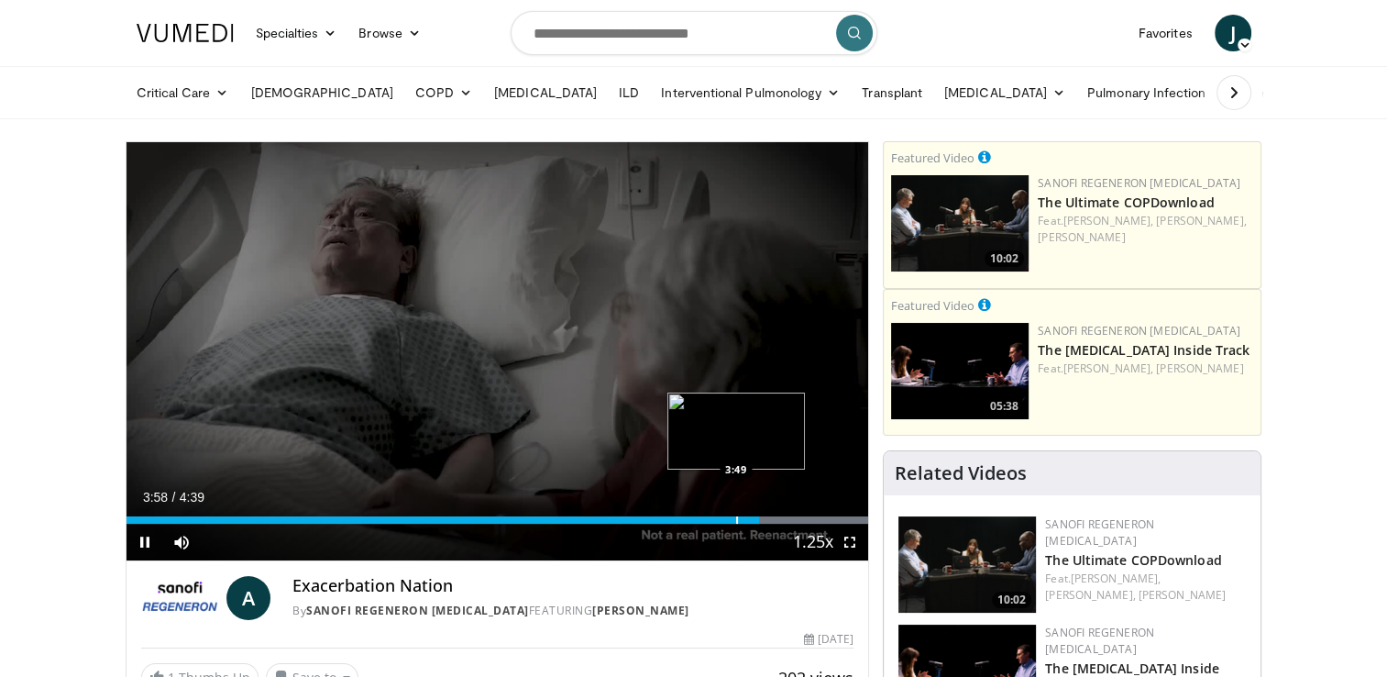
click at [736, 516] on div "Progress Bar" at bounding box center [737, 519] width 2 height 7
click at [714, 523] on div "Progress Bar" at bounding box center [715, 519] width 2 height 7
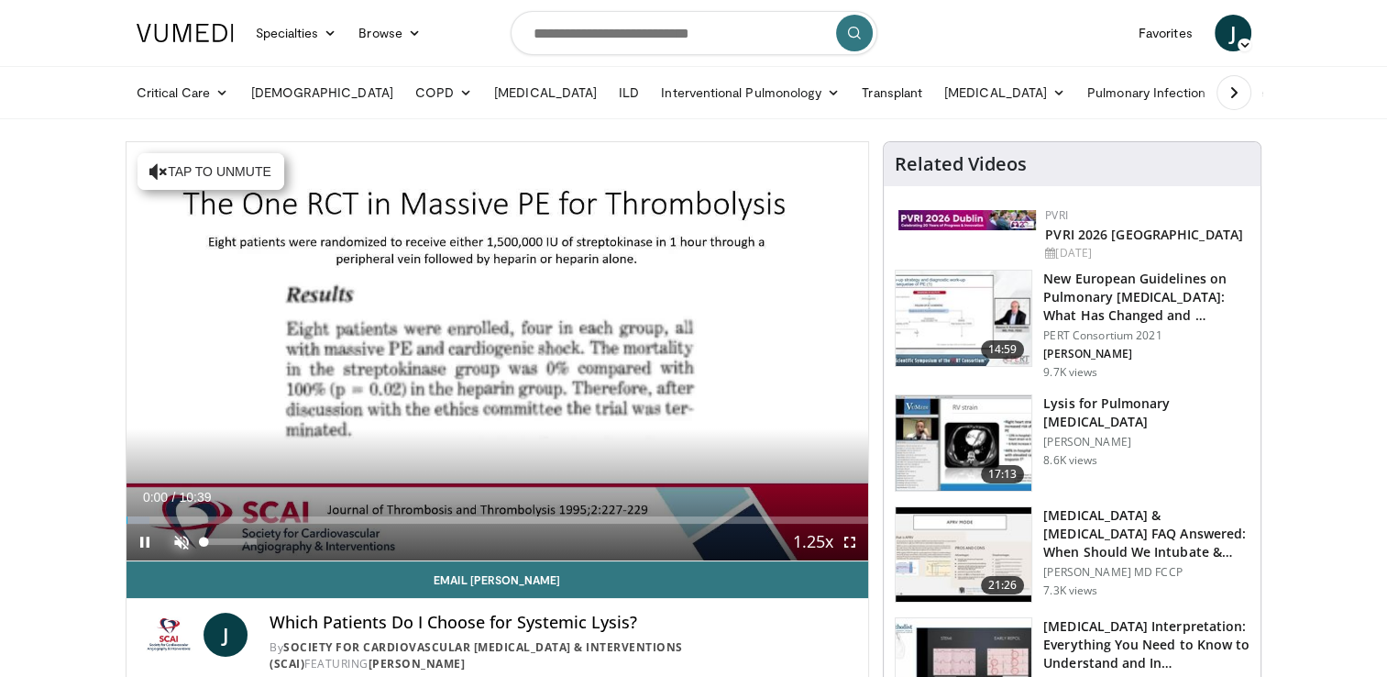
click at [183, 536] on span "Video Player" at bounding box center [181, 542] width 37 height 37
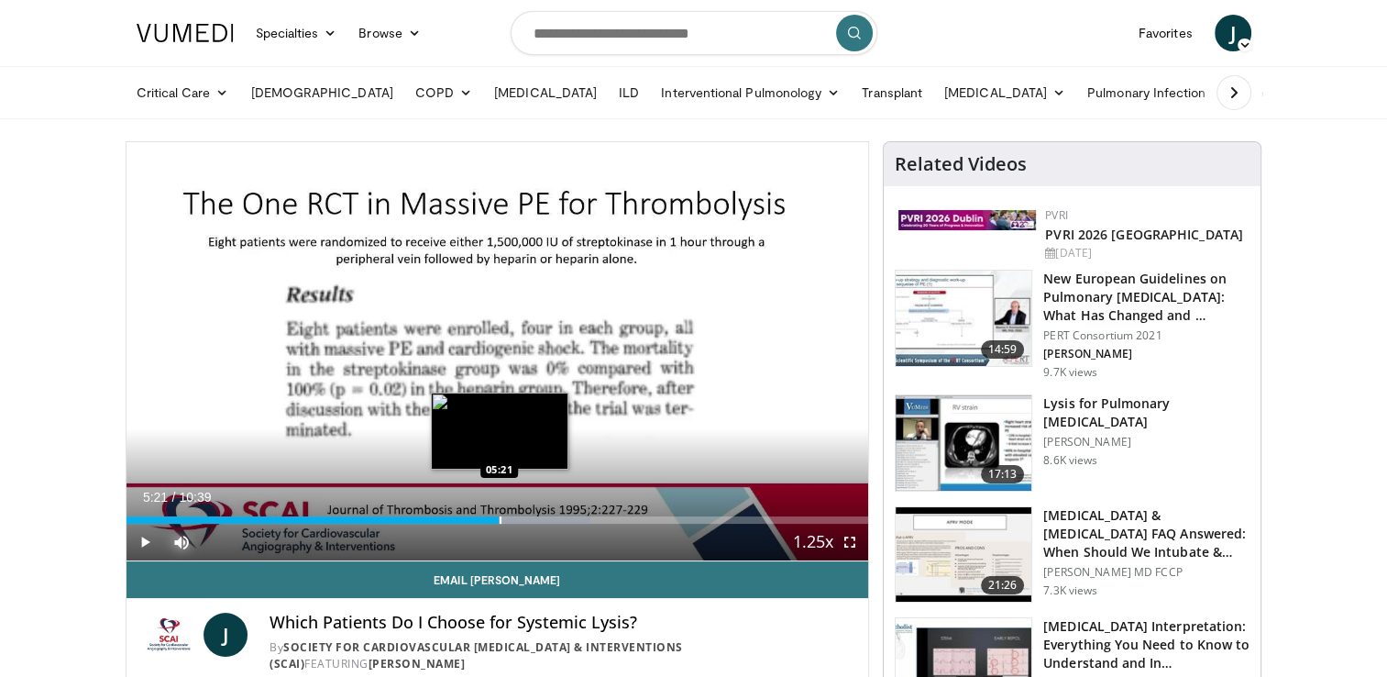
click at [500, 518] on div "Progress Bar" at bounding box center [501, 519] width 2 height 7
click at [483, 518] on div "Progress Bar" at bounding box center [484, 519] width 2 height 7
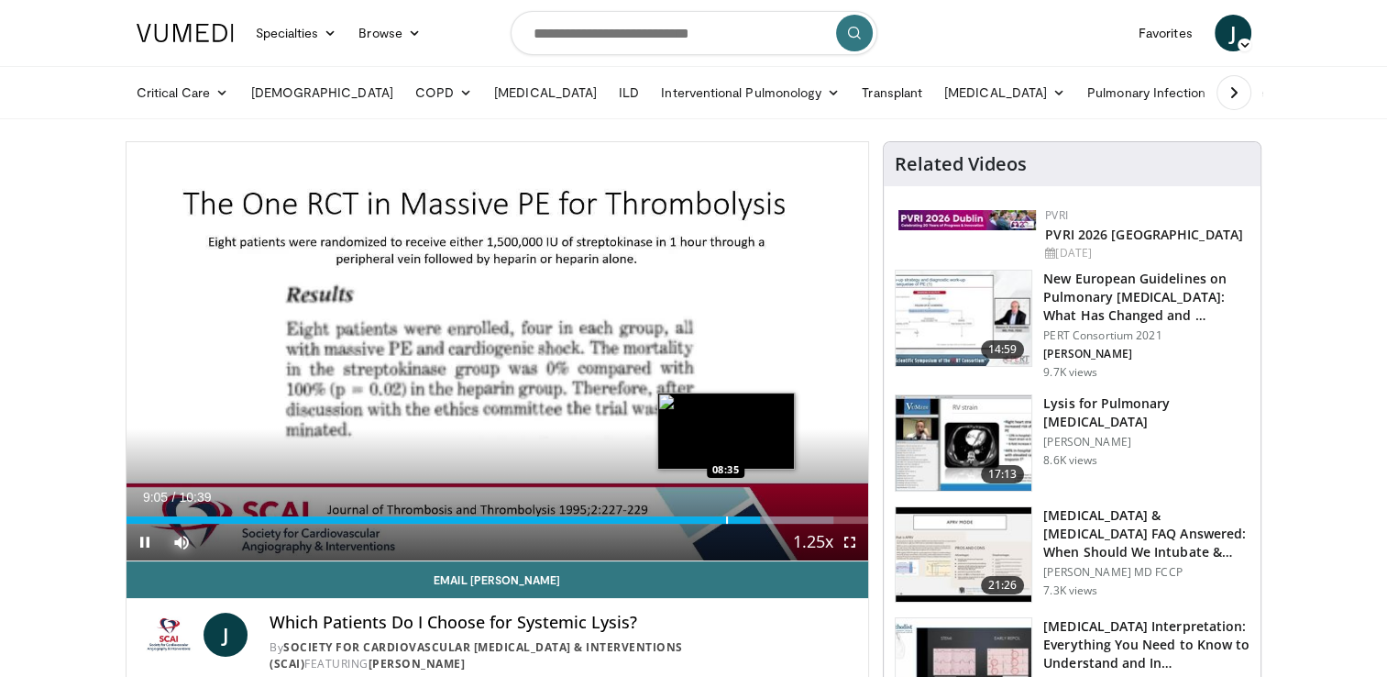
click at [726, 520] on div "Progress Bar" at bounding box center [727, 519] width 2 height 7
click at [714, 520] on div "Progress Bar" at bounding box center [715, 519] width 2 height 7
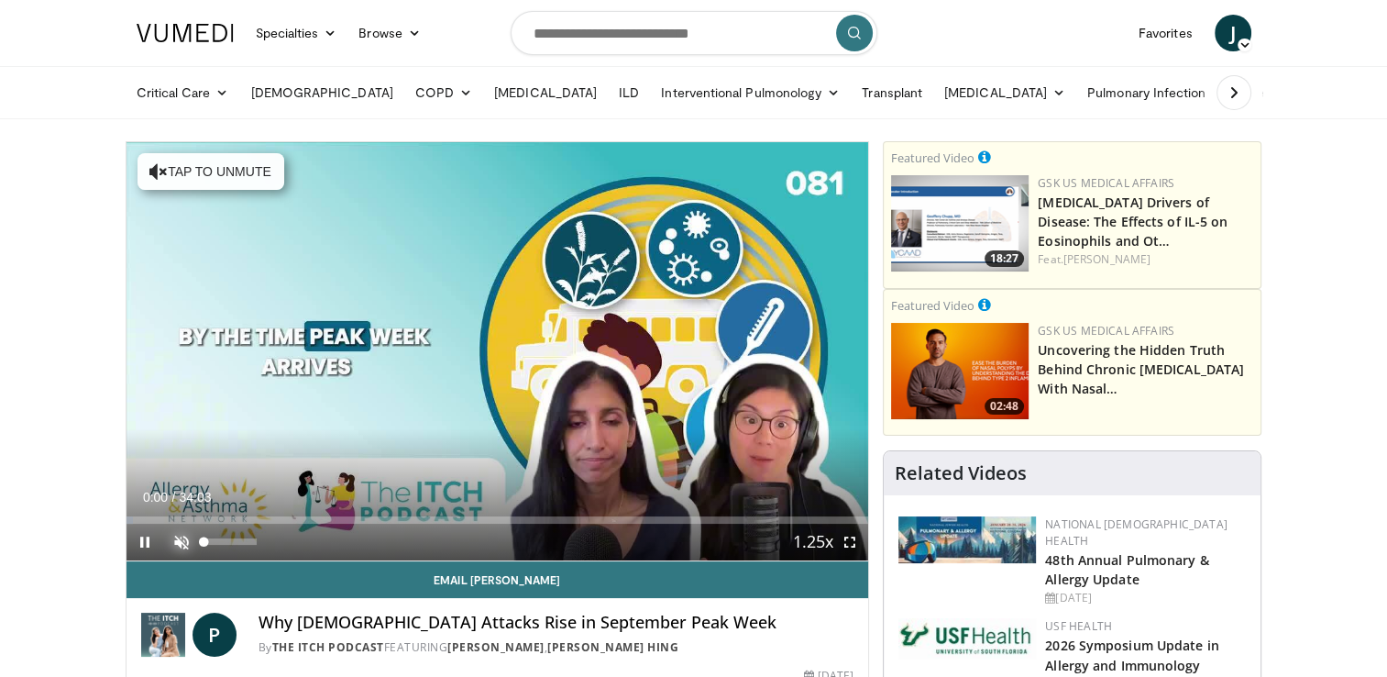
click at [183, 540] on span "Video Player" at bounding box center [181, 542] width 37 height 37
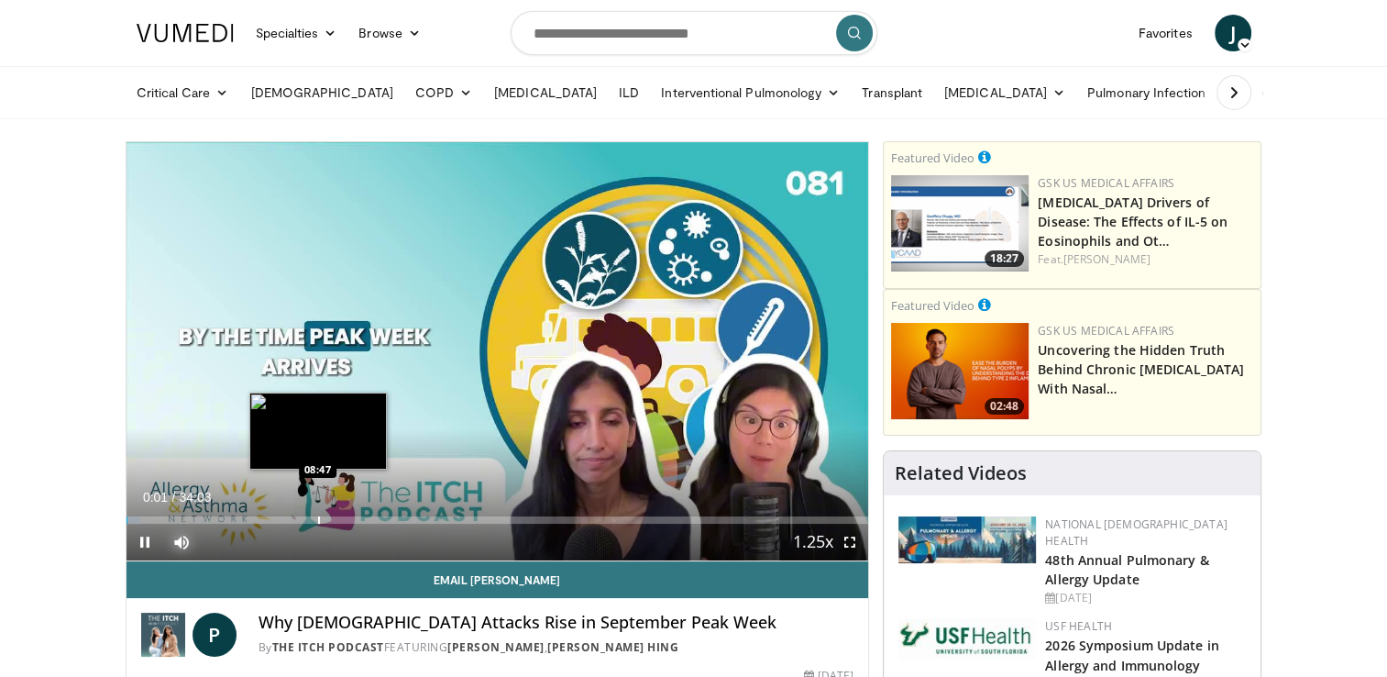
click at [317, 512] on div "Loaded : 1.95% 00:01 08:47" at bounding box center [498, 514] width 743 height 17
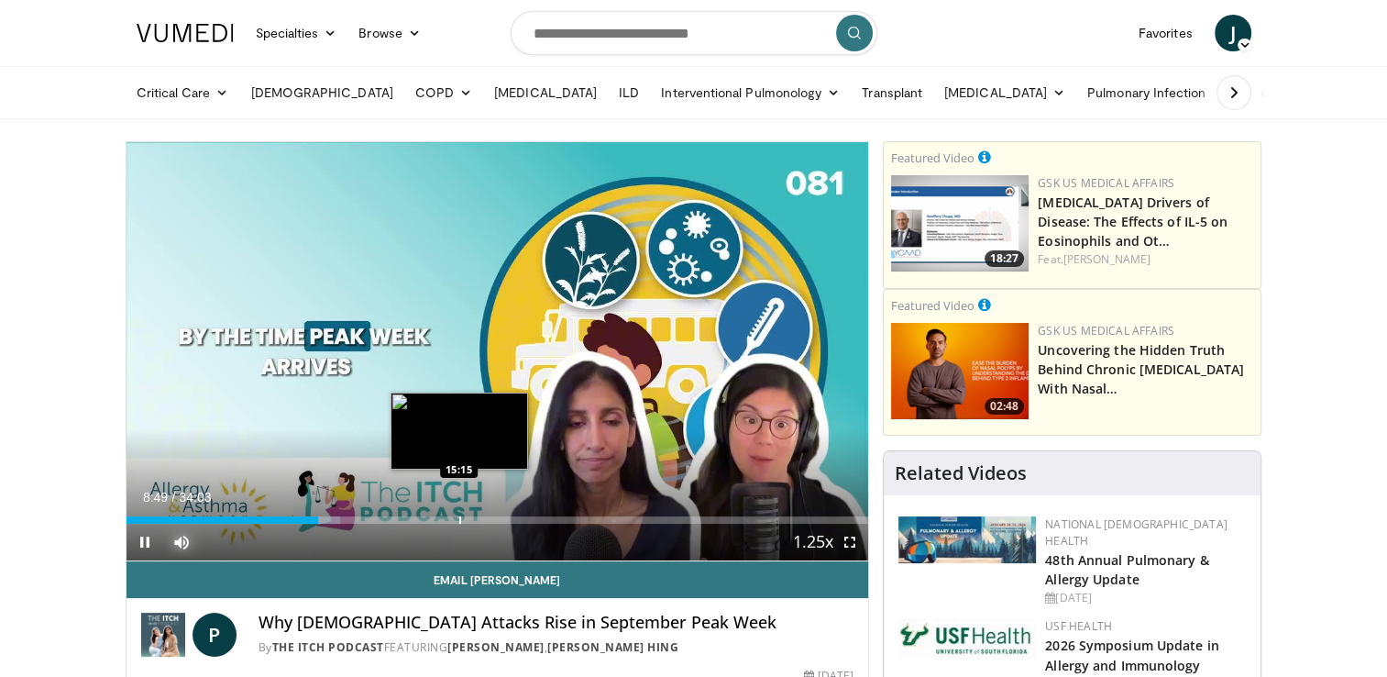
click at [459, 516] on div "Progress Bar" at bounding box center [460, 519] width 2 height 7
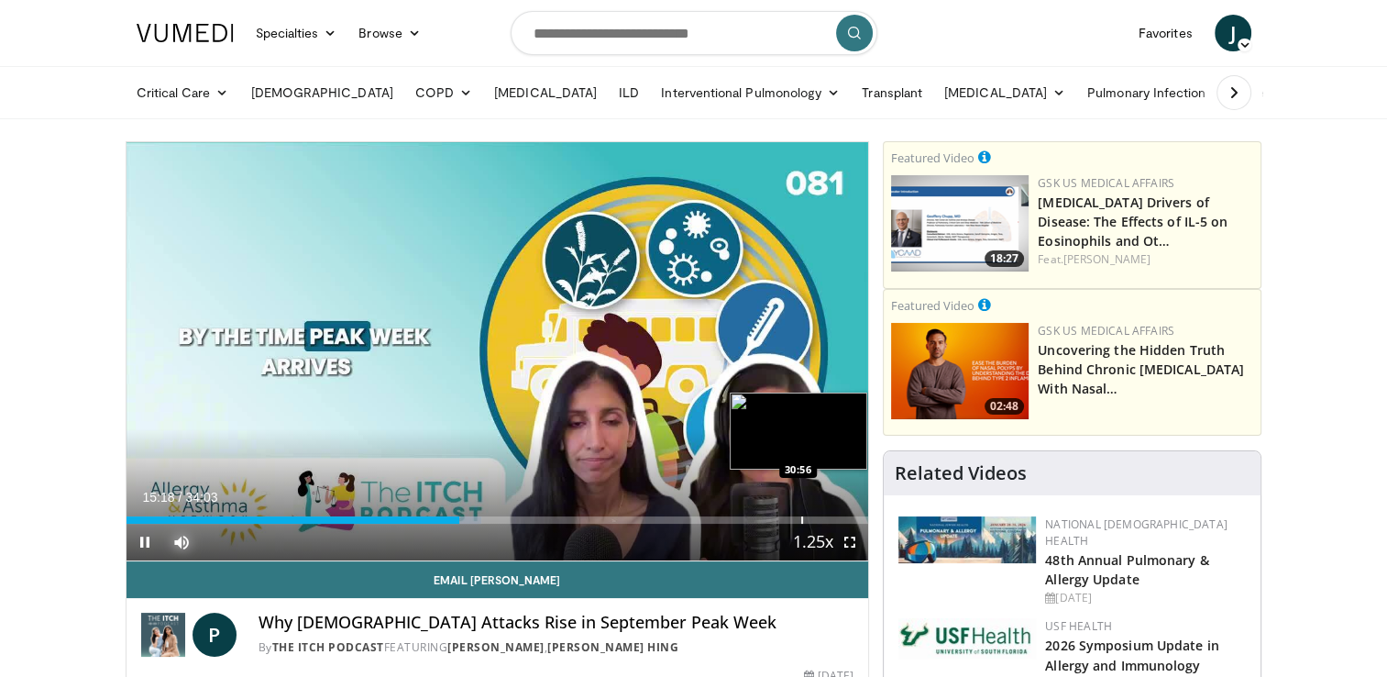
click at [802, 521] on div "Loaded : 47.89% 15:18 30:56" at bounding box center [498, 519] width 743 height 7
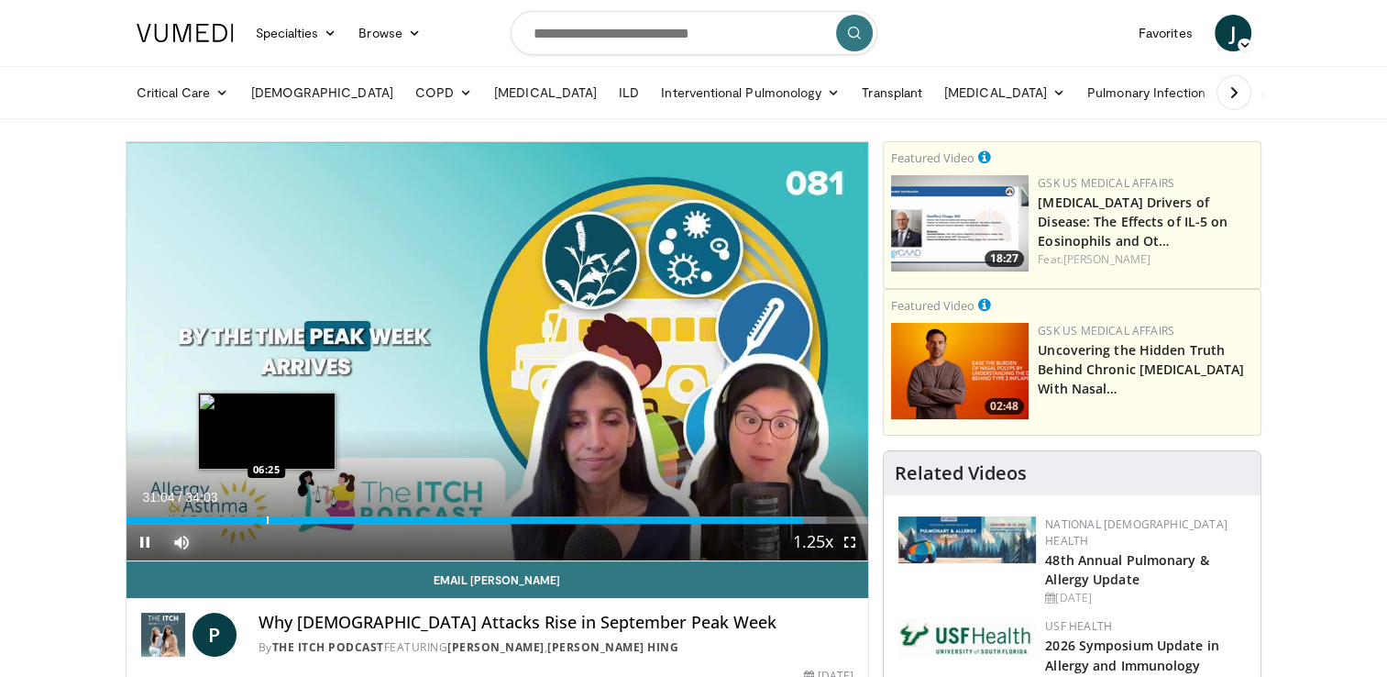
click at [275, 516] on div "Loaded : 94.31% 31:04 06:25" at bounding box center [498, 519] width 743 height 7
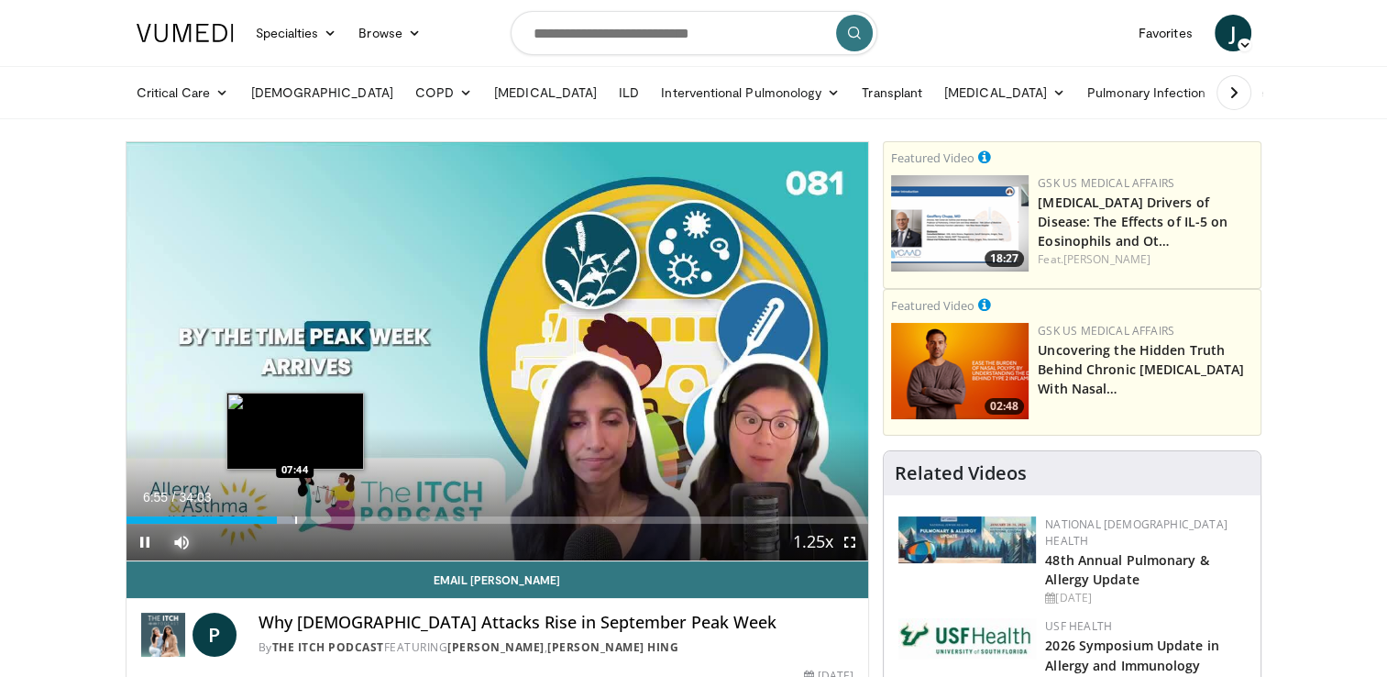
click at [294, 514] on div "Loaded : 22.97% 06:55 07:44" at bounding box center [498, 514] width 743 height 17
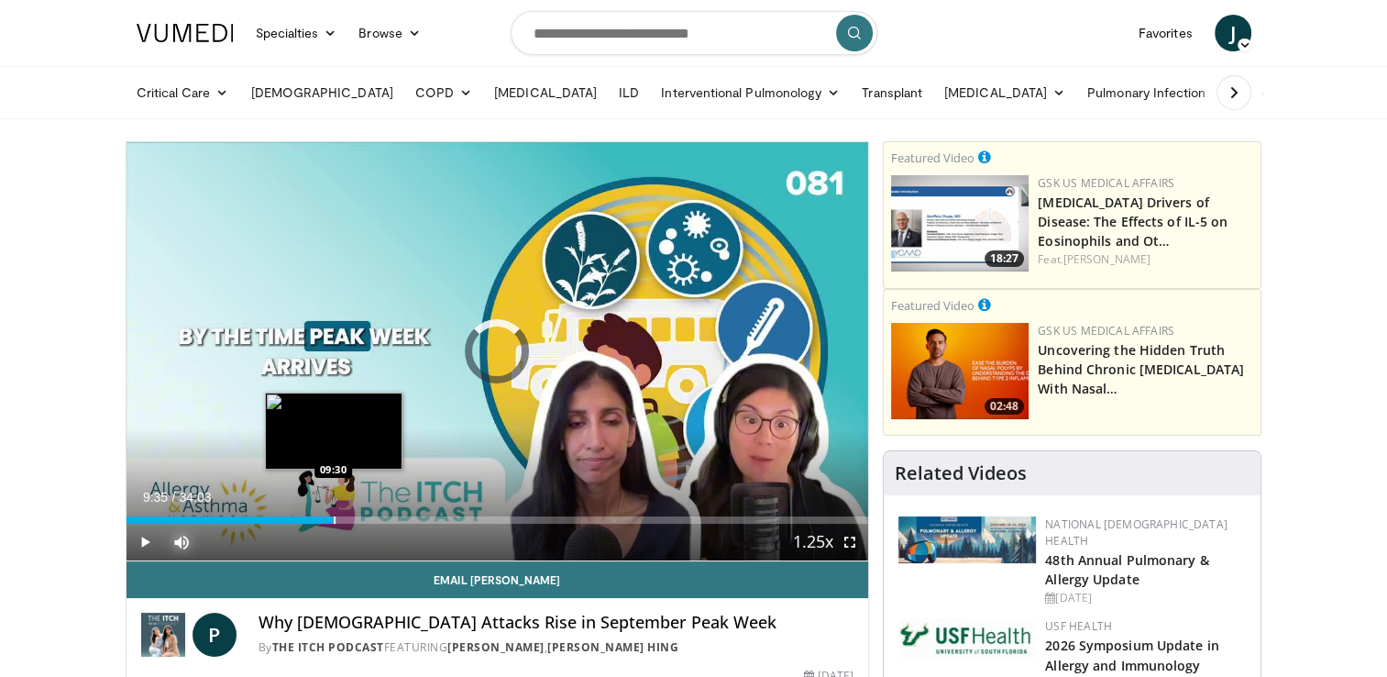
click at [334, 516] on div "Progress Bar" at bounding box center [335, 519] width 2 height 7
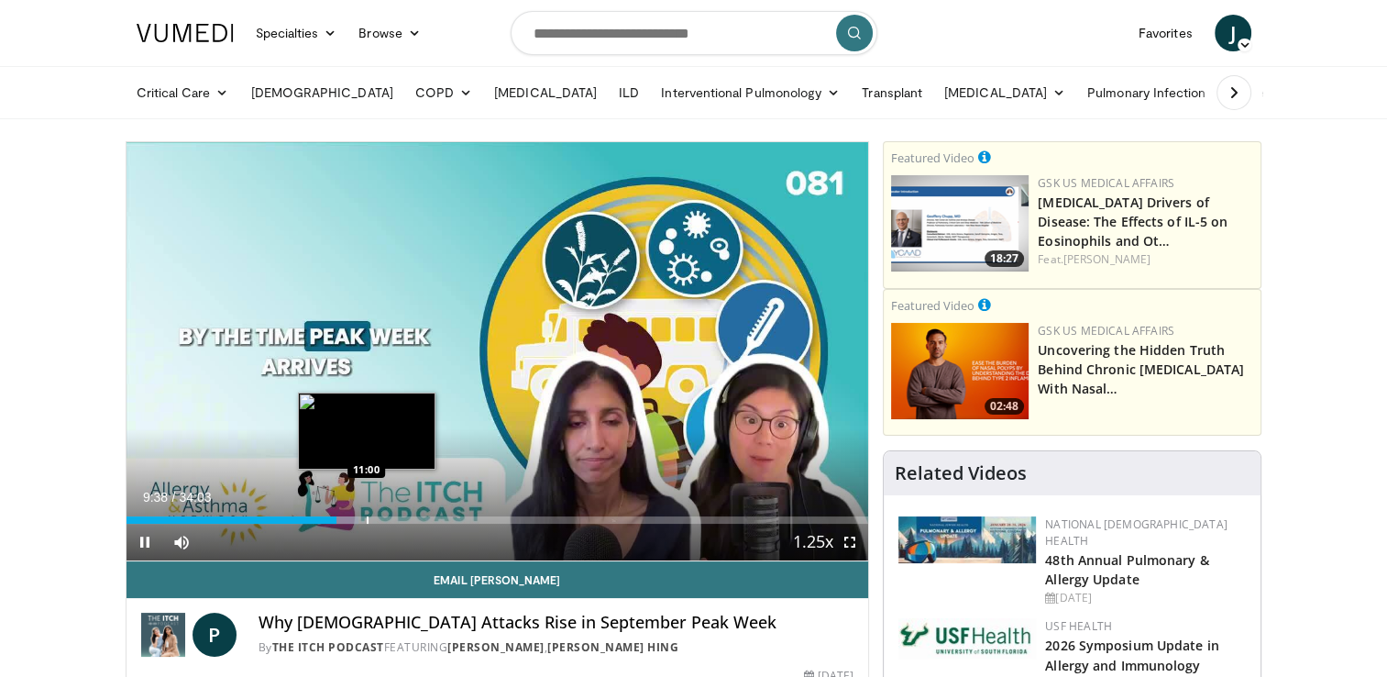
click at [367, 515] on video-js "**********" at bounding box center [498, 351] width 743 height 419
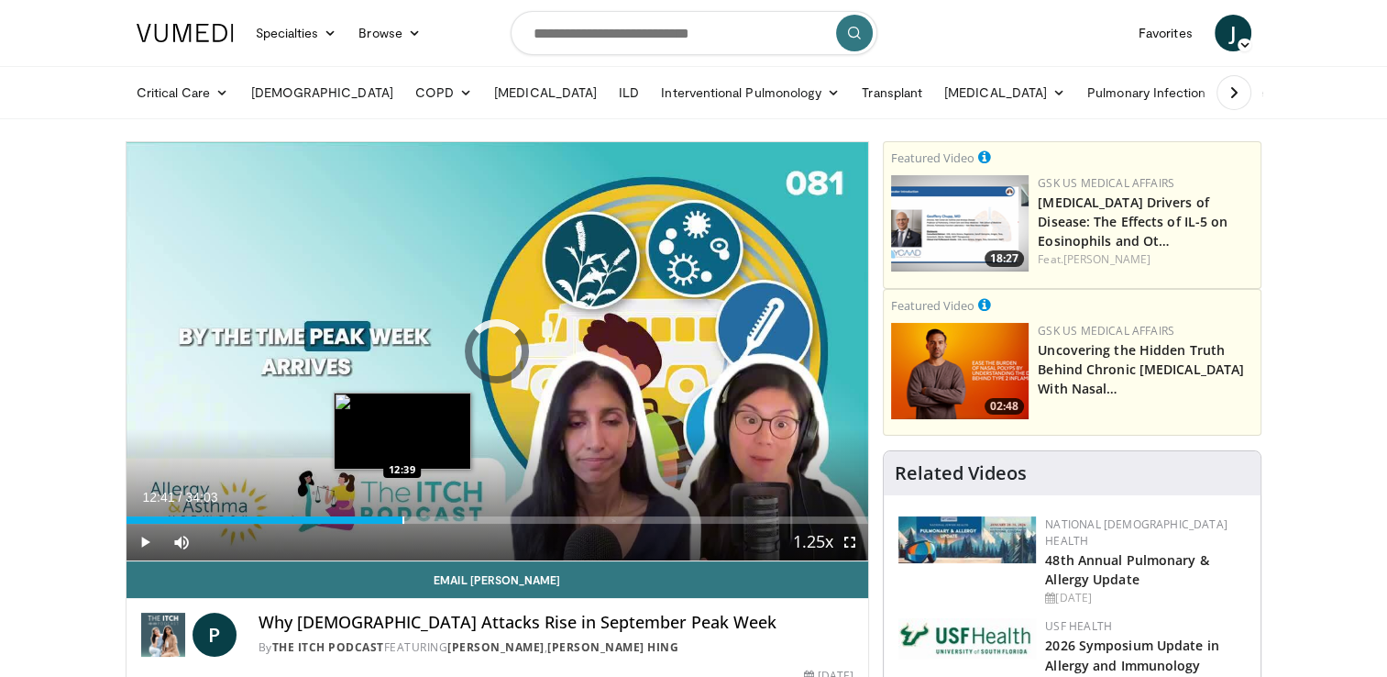
click at [403, 516] on div "Progress Bar" at bounding box center [404, 519] width 2 height 7
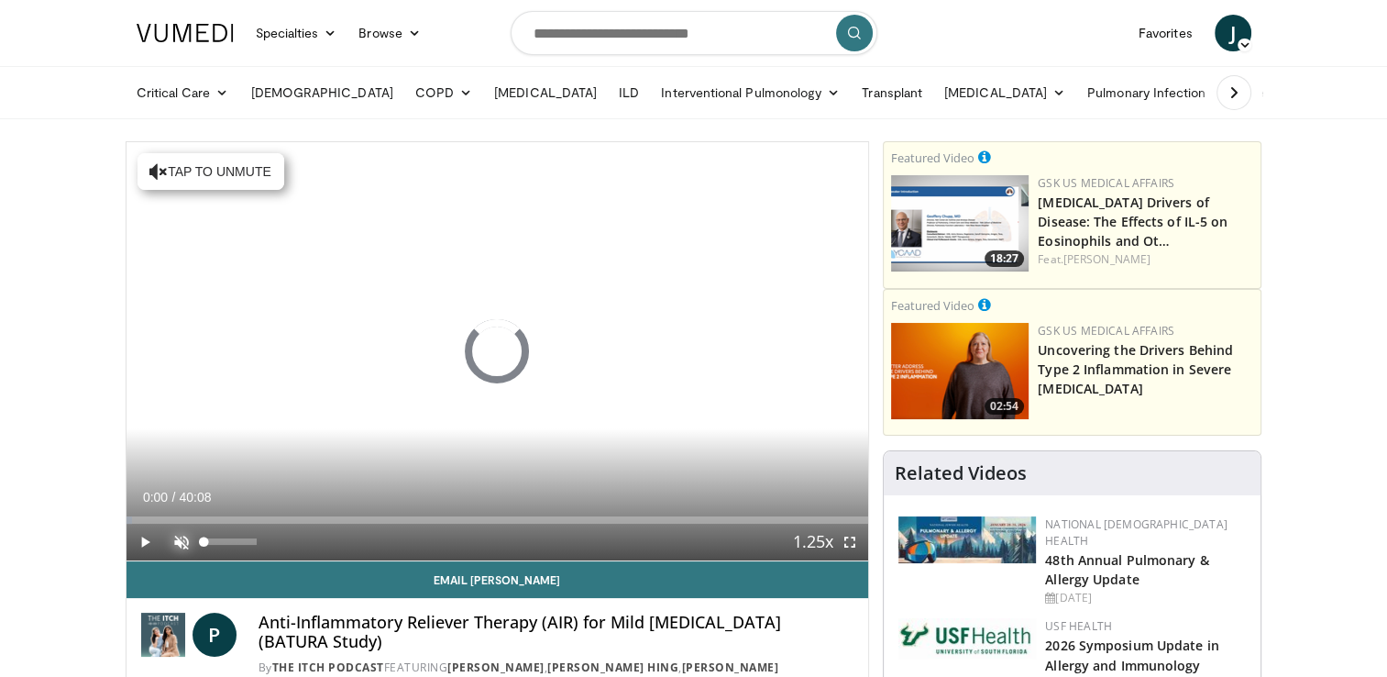
click at [180, 534] on span "Video Player" at bounding box center [181, 542] width 37 height 37
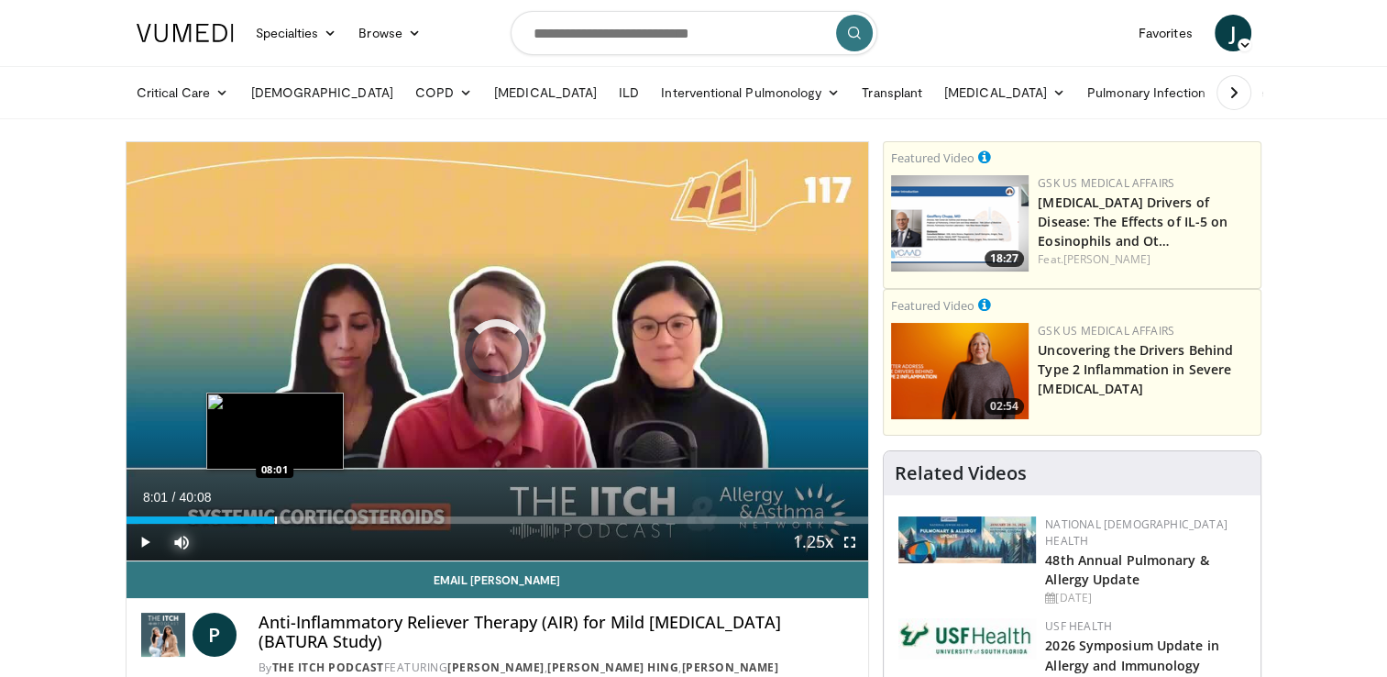
click at [274, 512] on div "Loaded : 1.66% 08:01 08:01" at bounding box center [498, 514] width 743 height 17
click at [323, 514] on div "Loaded : 22.84% 08:09 10:39" at bounding box center [498, 514] width 743 height 17
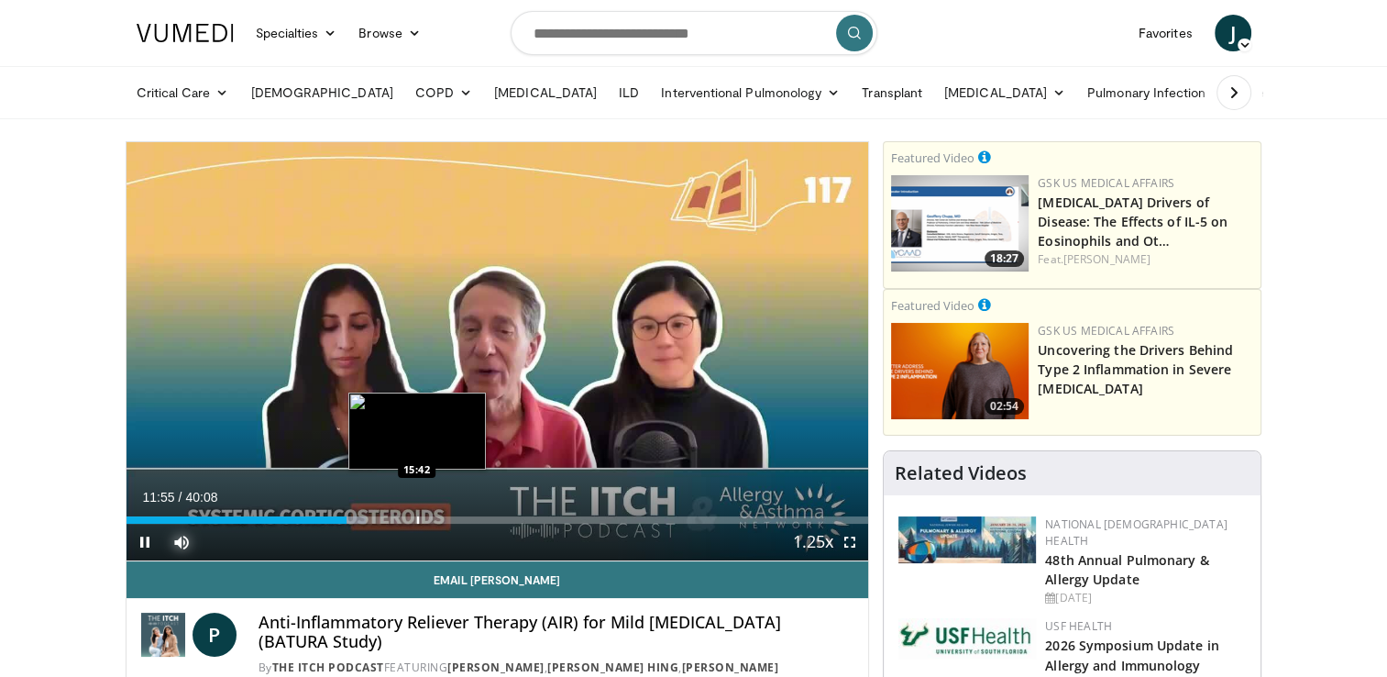
click at [417, 519] on div "Progress Bar" at bounding box center [418, 519] width 2 height 7
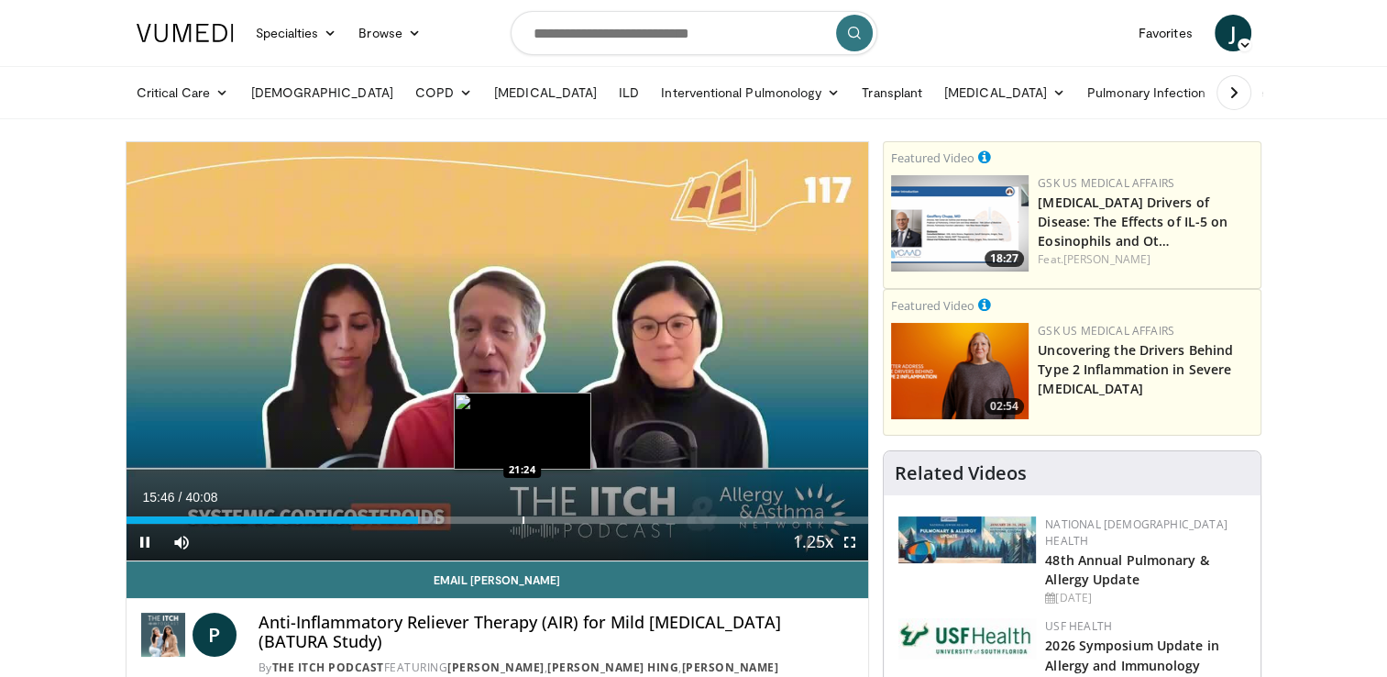
click at [522, 516] on video-js "**********" at bounding box center [498, 351] width 743 height 419
click at [504, 519] on div "Loaded : 41.87% 20:27 20:30" at bounding box center [498, 519] width 743 height 7
click at [549, 514] on div "Loaded : 53.89% 20:33 22:50" at bounding box center [498, 514] width 743 height 17
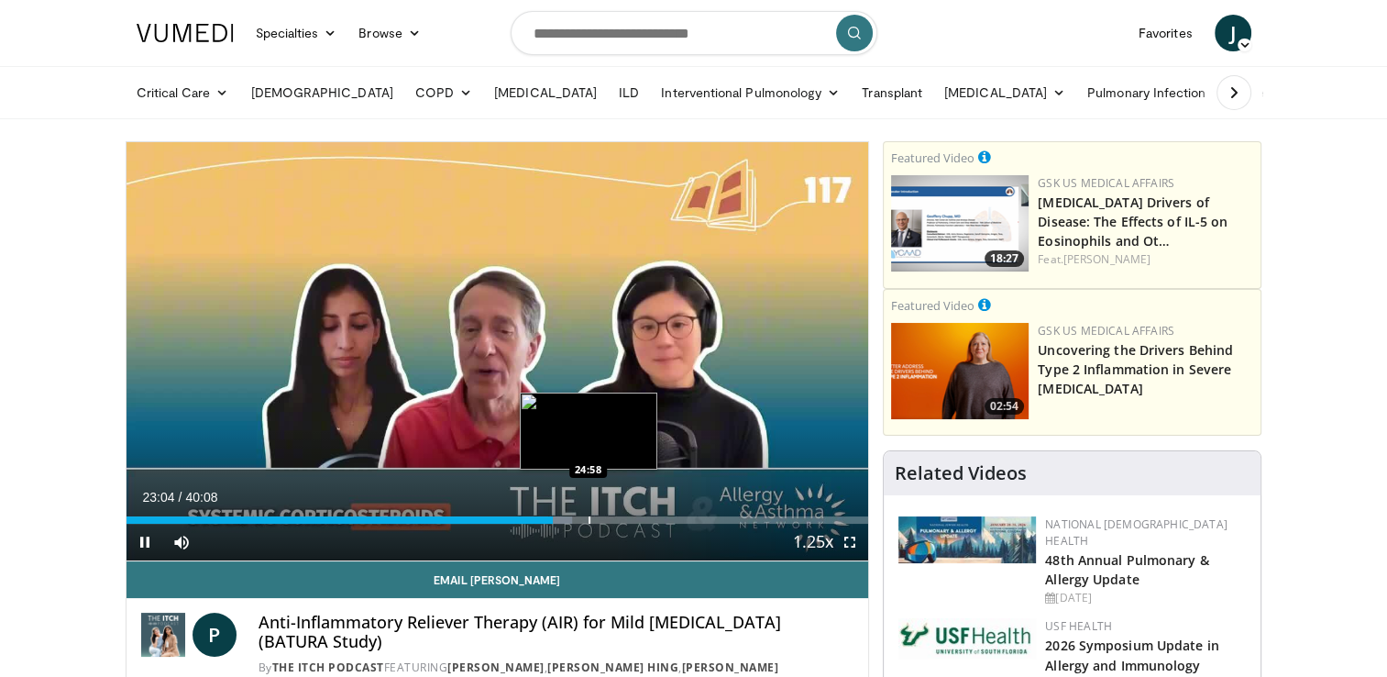
click at [589, 516] on div "Progress Bar" at bounding box center [590, 519] width 2 height 7
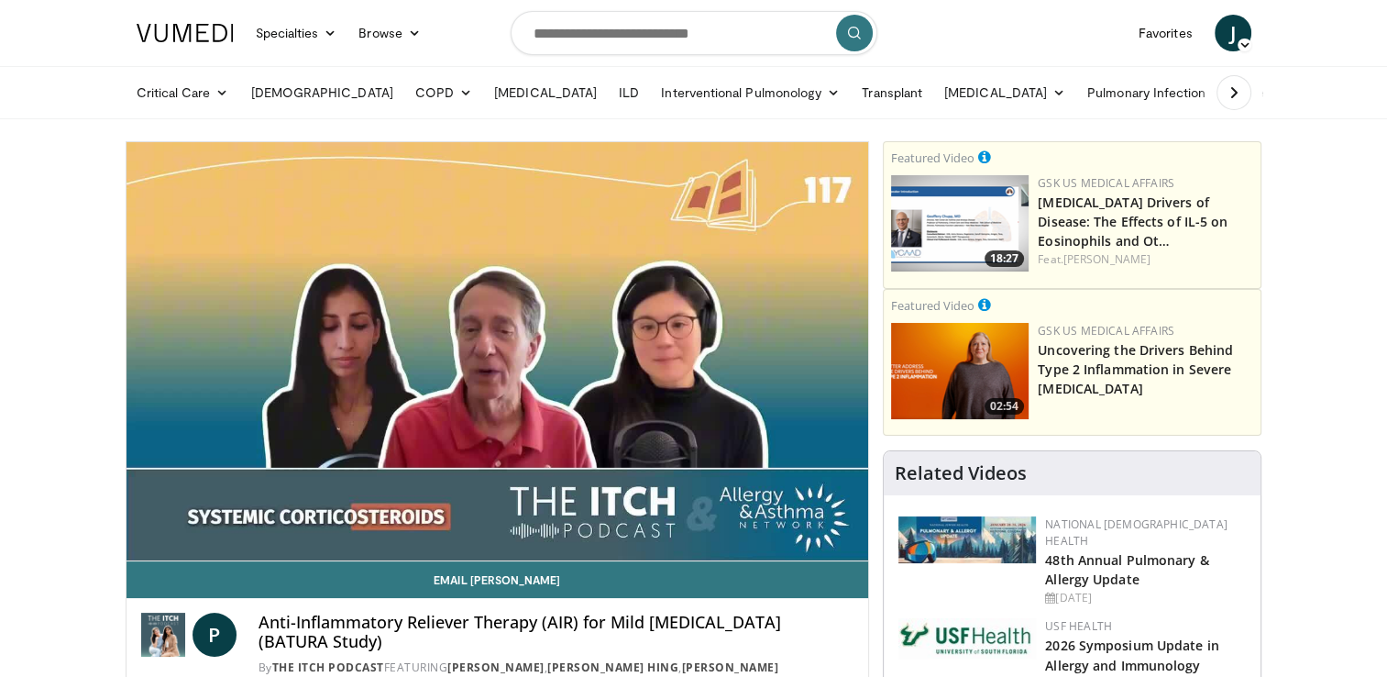
click at [650, 518] on video-js "**********" at bounding box center [498, 351] width 743 height 419
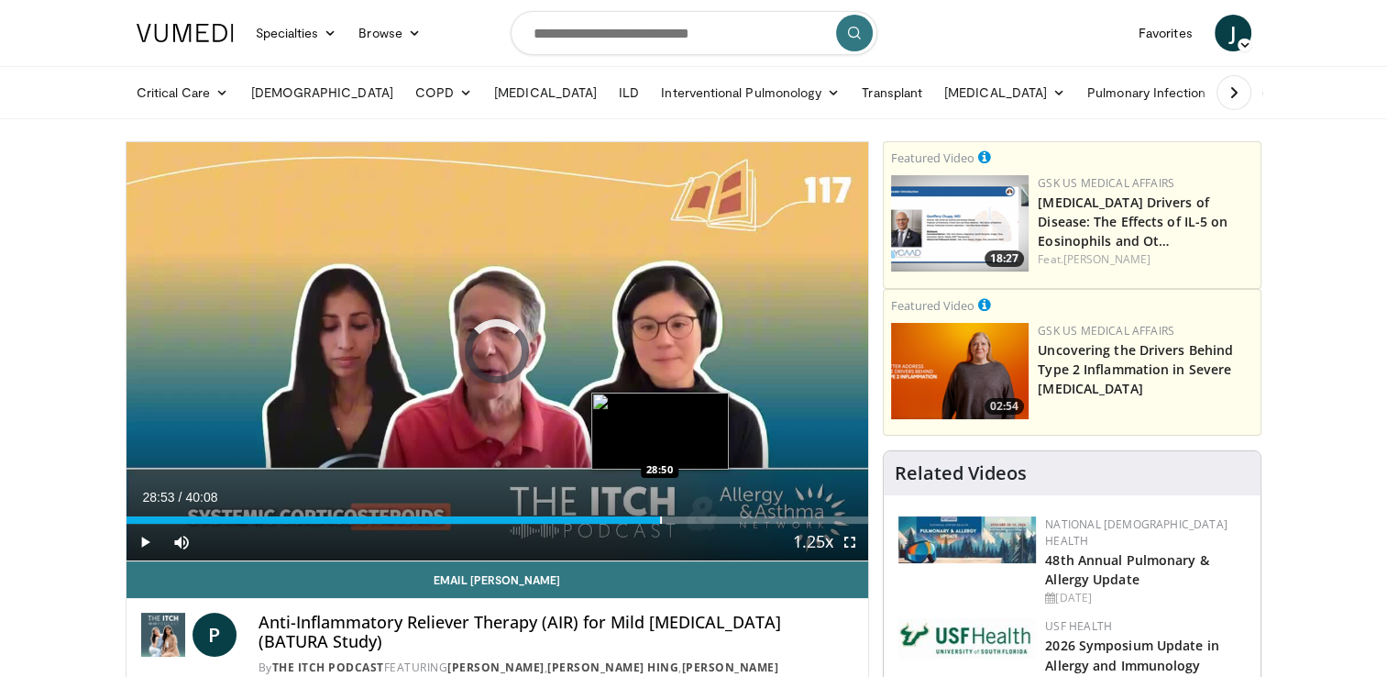
click at [660, 520] on div "Progress Bar" at bounding box center [661, 519] width 2 height 7
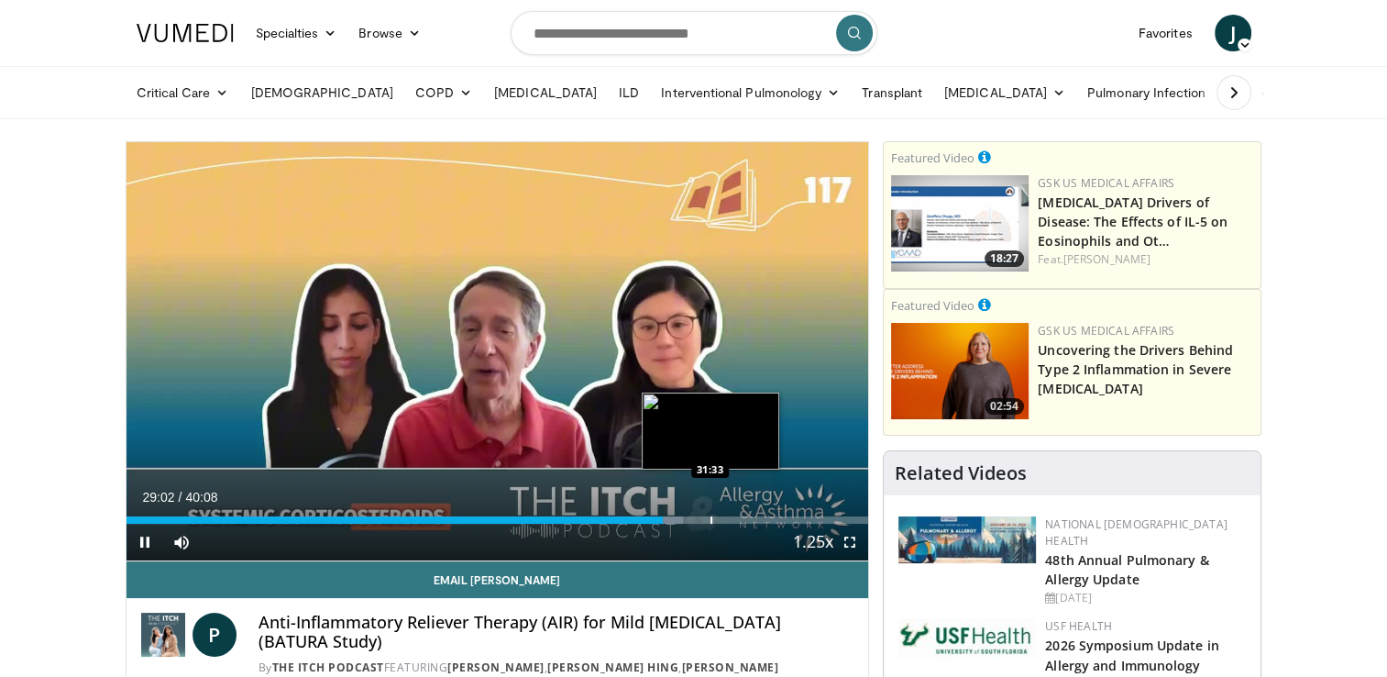
click at [711, 517] on div "Progress Bar" at bounding box center [712, 519] width 2 height 7
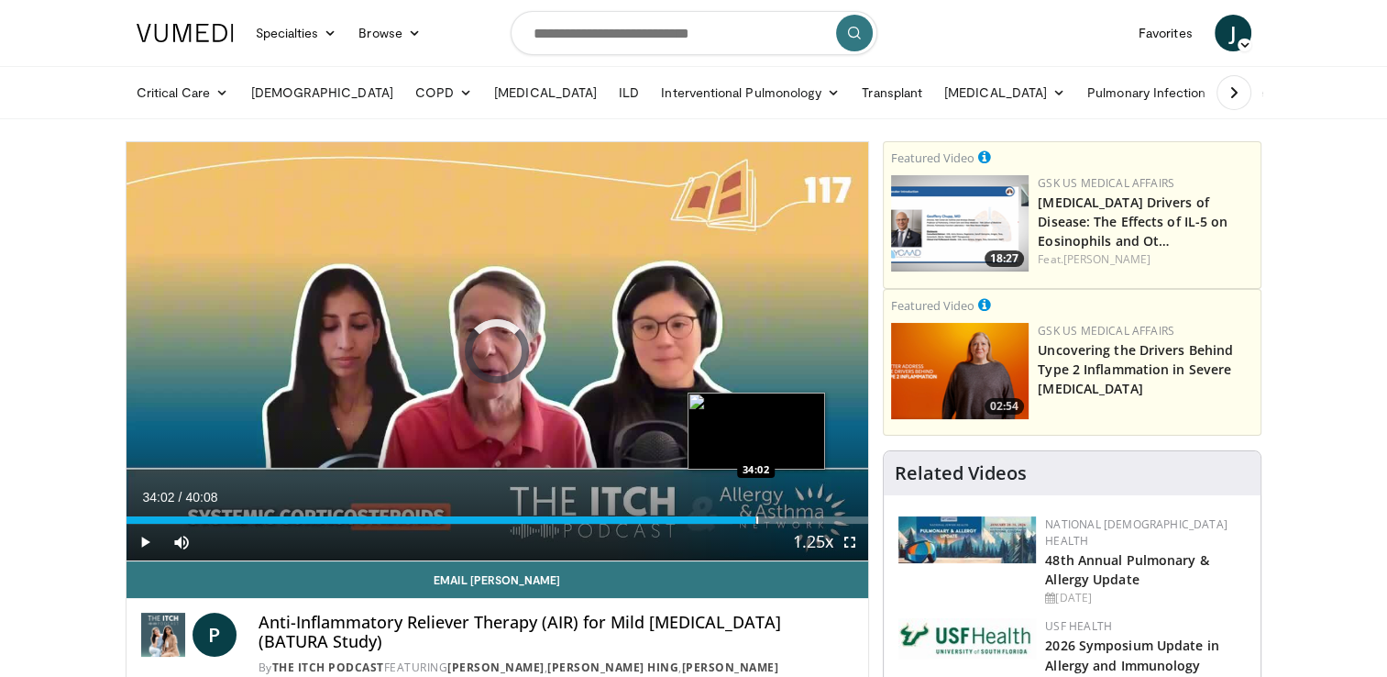
click at [757, 516] on div "Progress Bar" at bounding box center [758, 519] width 2 height 7
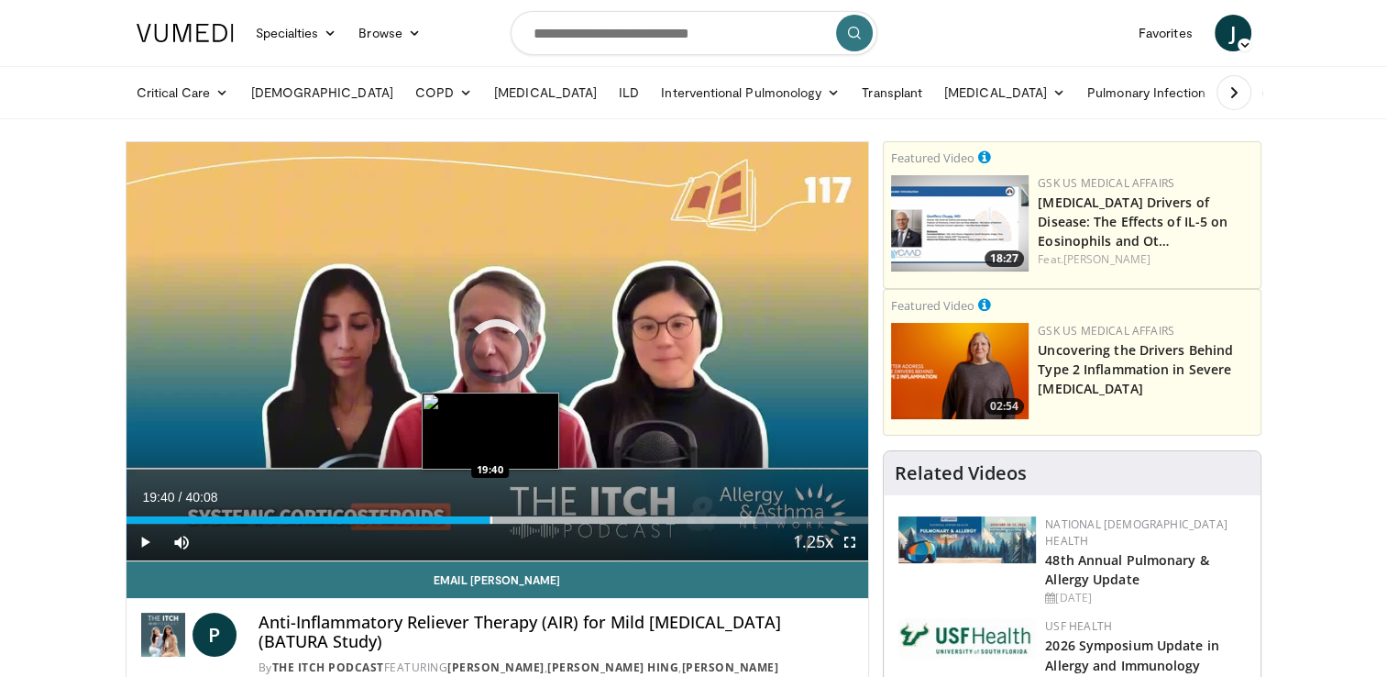
click at [491, 517] on div "Progress Bar" at bounding box center [492, 519] width 2 height 7
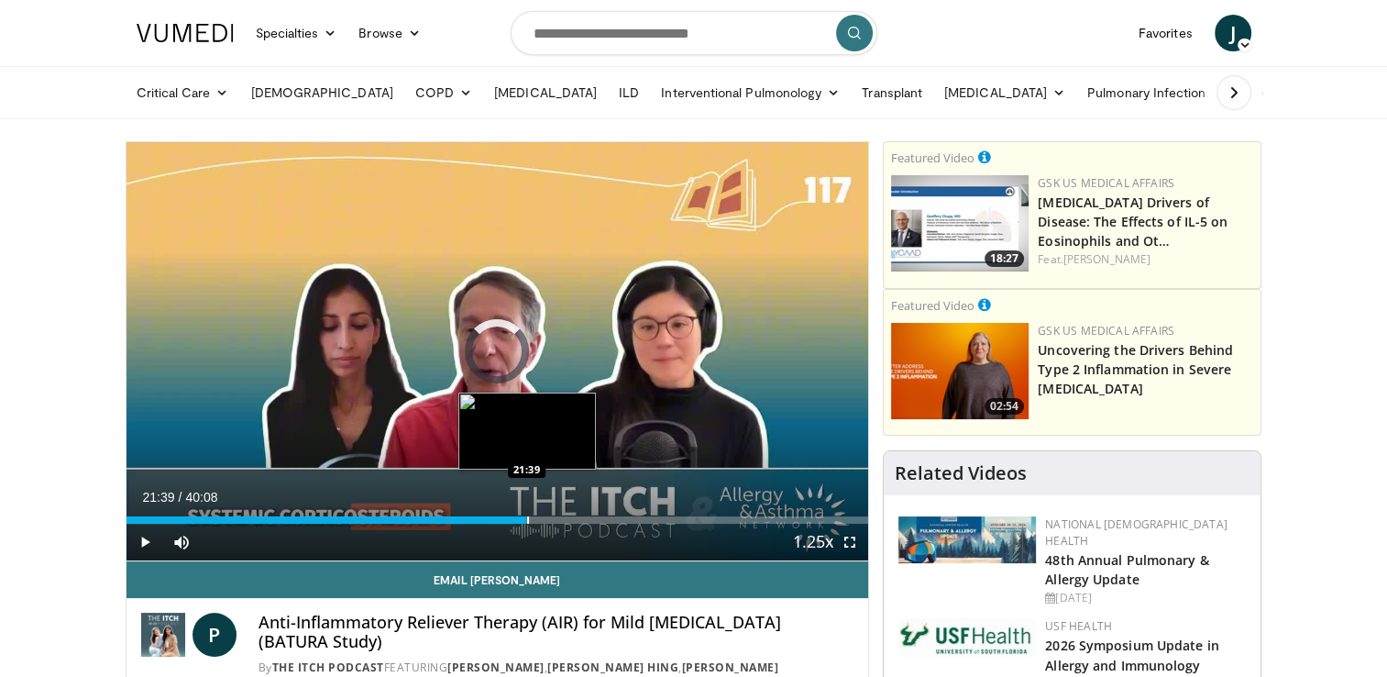
click at [527, 516] on div "Progress Bar" at bounding box center [528, 519] width 2 height 7
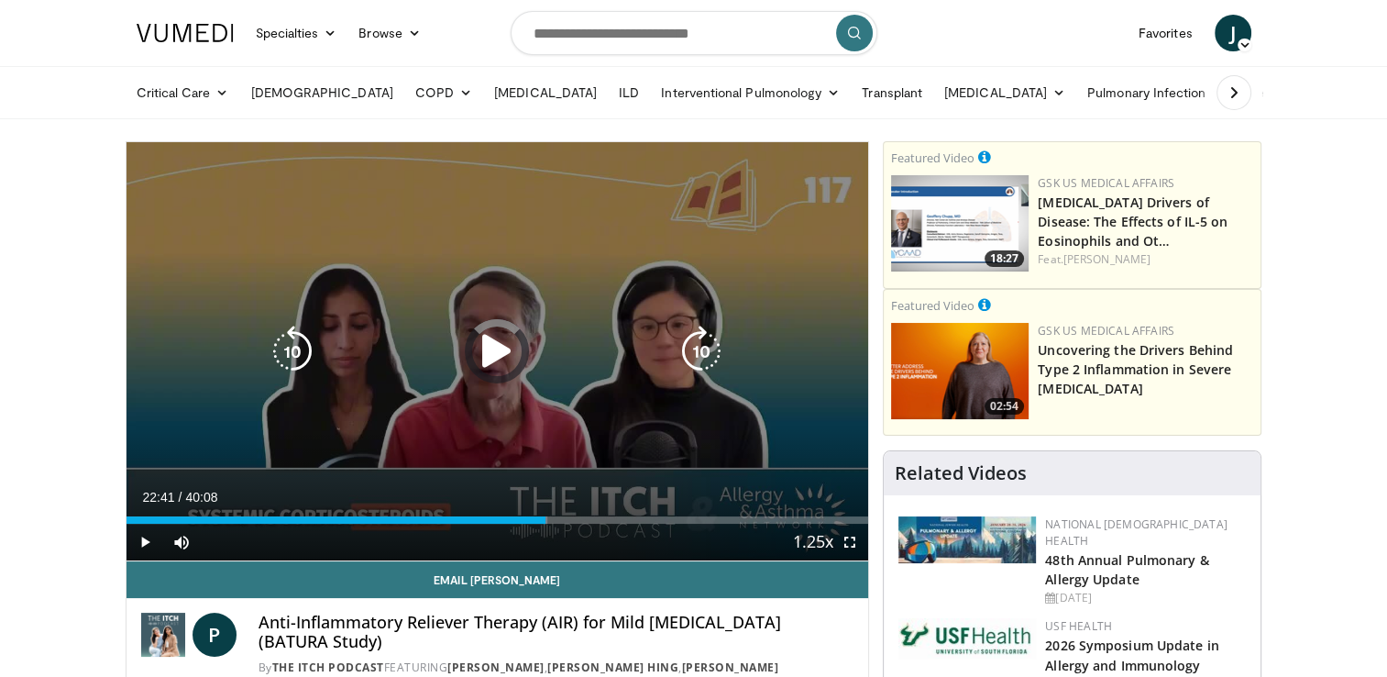
click at [546, 513] on div "Loaded : 56.80% 22:41 22:20" at bounding box center [498, 514] width 743 height 17
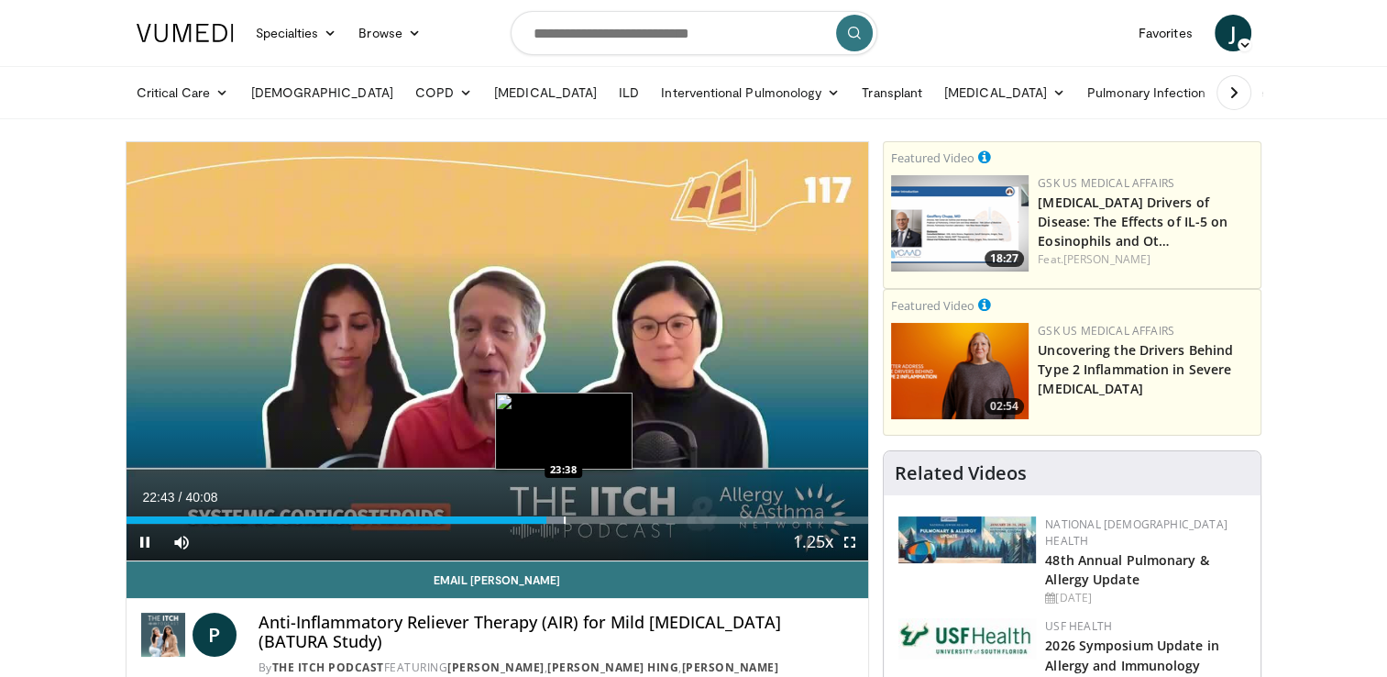
click at [563, 513] on div "Loaded : 59.28% 22:43 23:38" at bounding box center [498, 514] width 743 height 17
click at [585, 512] on div "Loaded : 61.45% 23:39 24:46" at bounding box center [498, 514] width 743 height 17
